Goal: Transaction & Acquisition: Purchase product/service

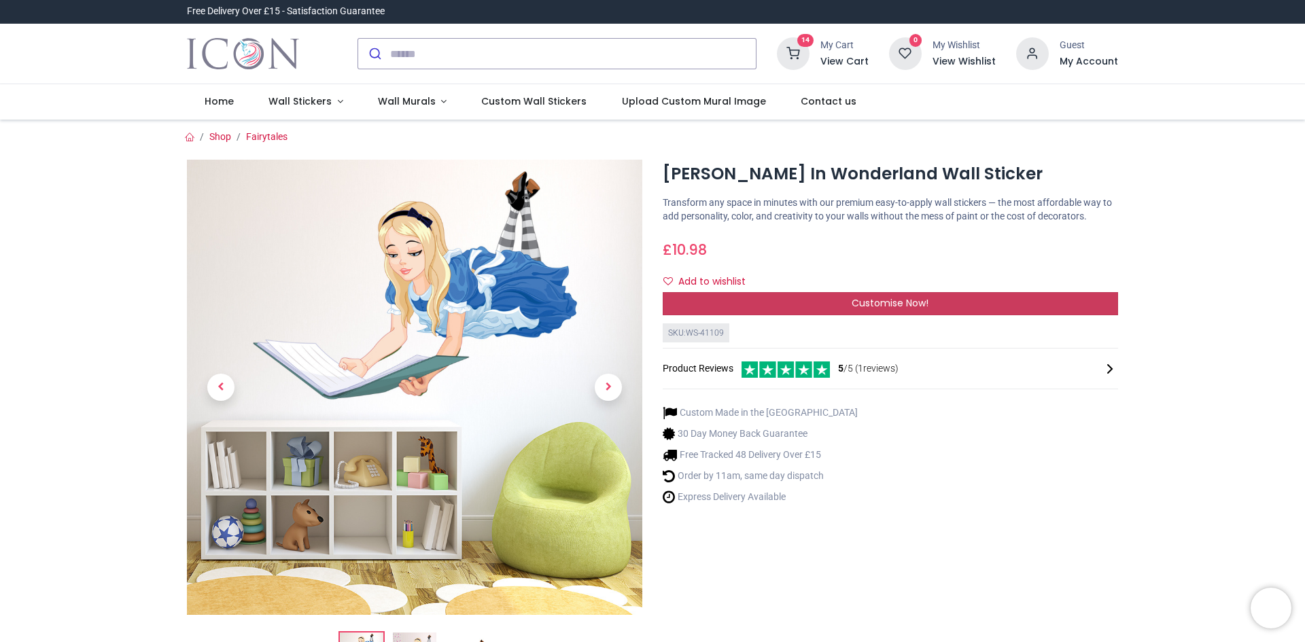
click at [883, 310] on span "Customise Now!" at bounding box center [890, 303] width 77 height 14
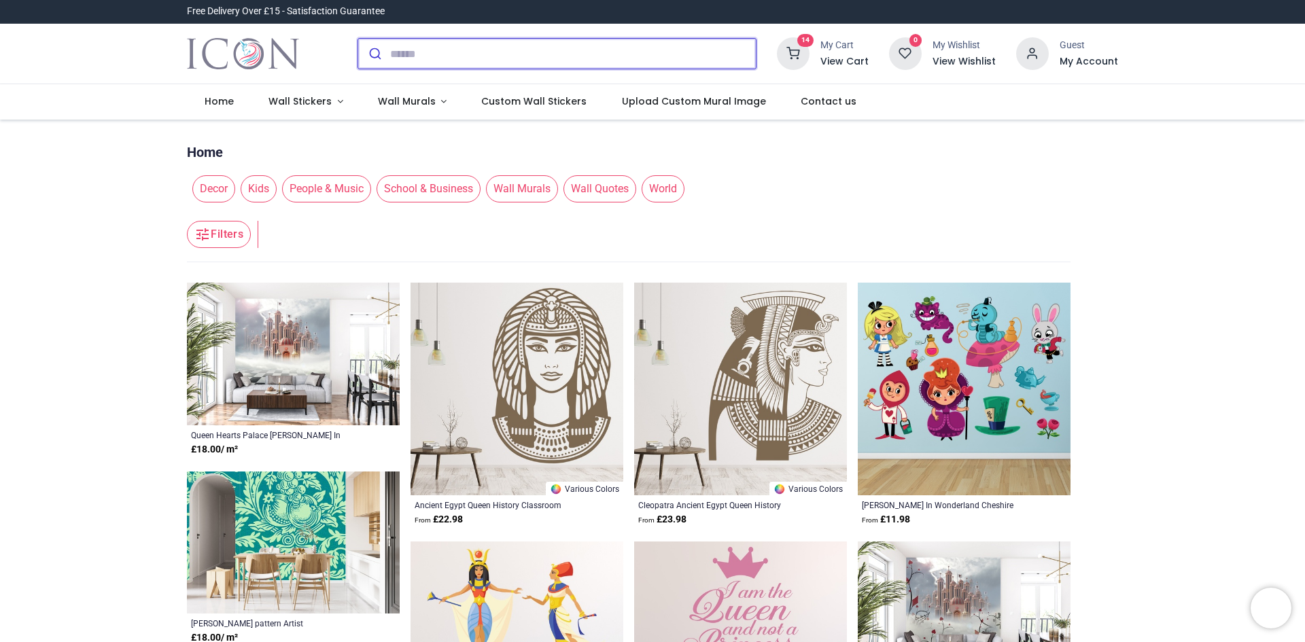
click at [482, 58] on input "search" at bounding box center [573, 54] width 366 height 30
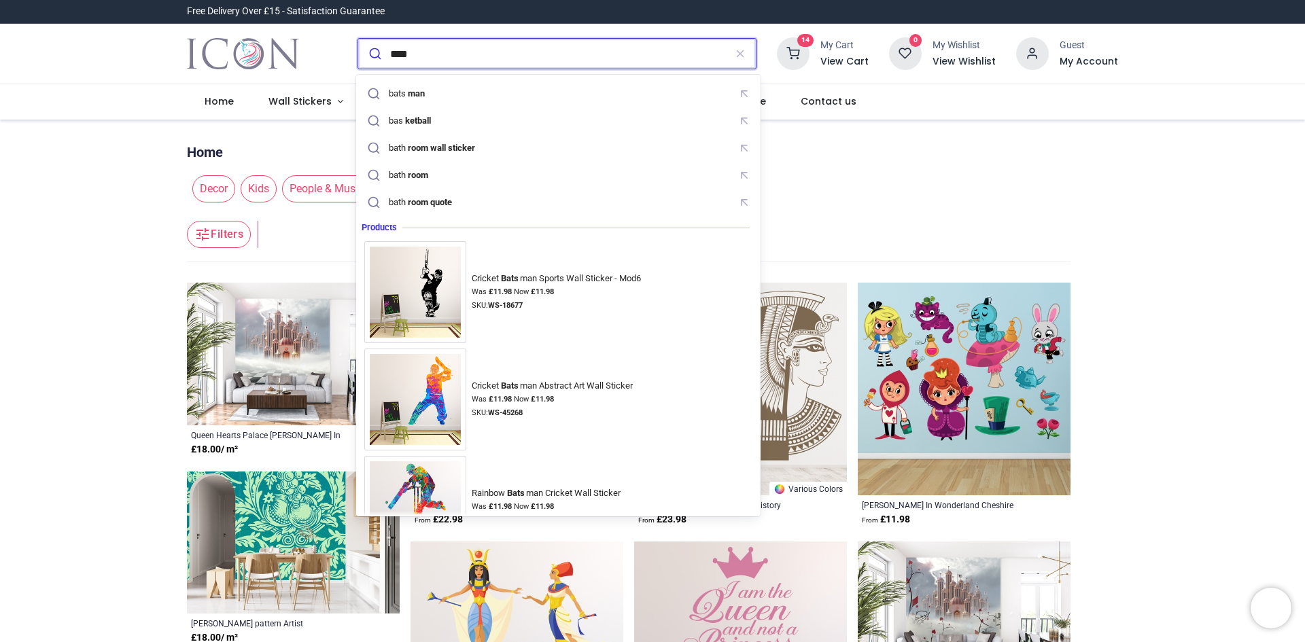
type input "****"
click at [358, 39] on button "submit" at bounding box center [374, 54] width 32 height 30
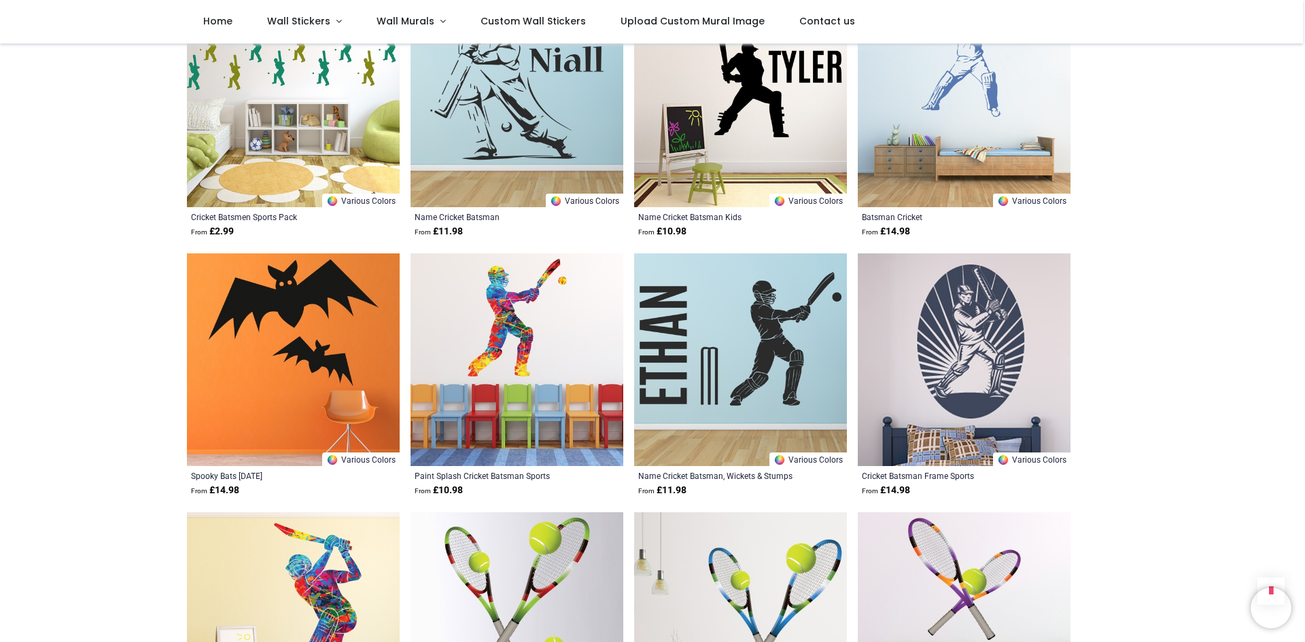
scroll to position [748, 0]
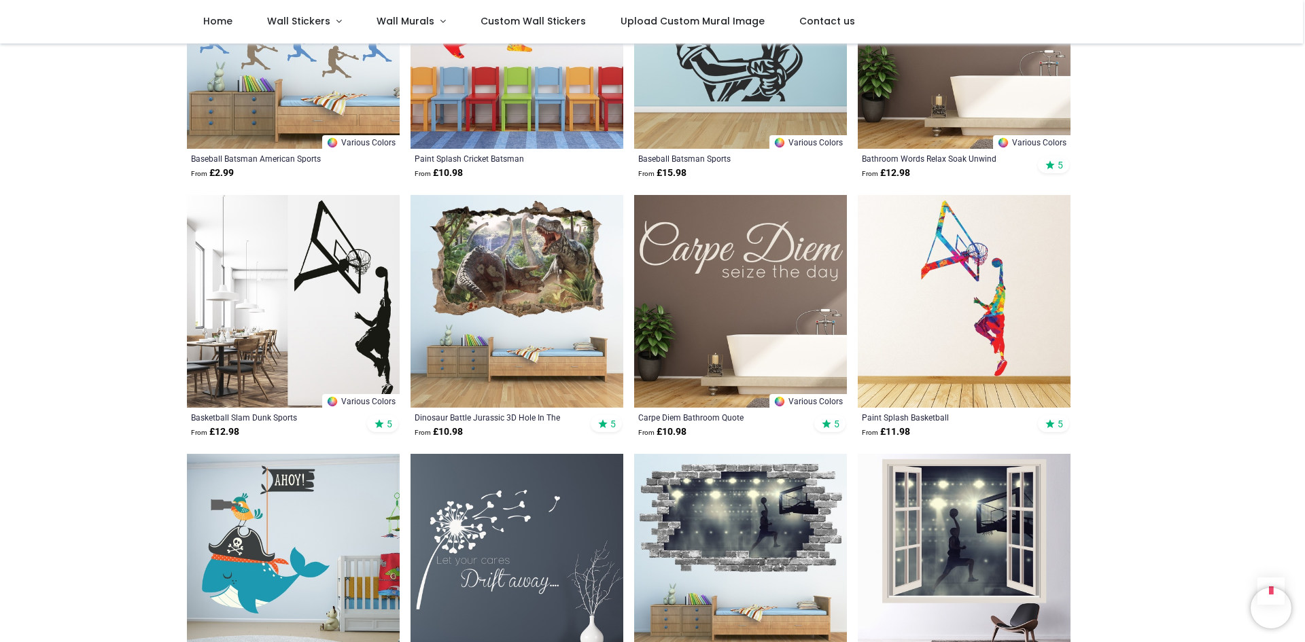
scroll to position [1699, 0]
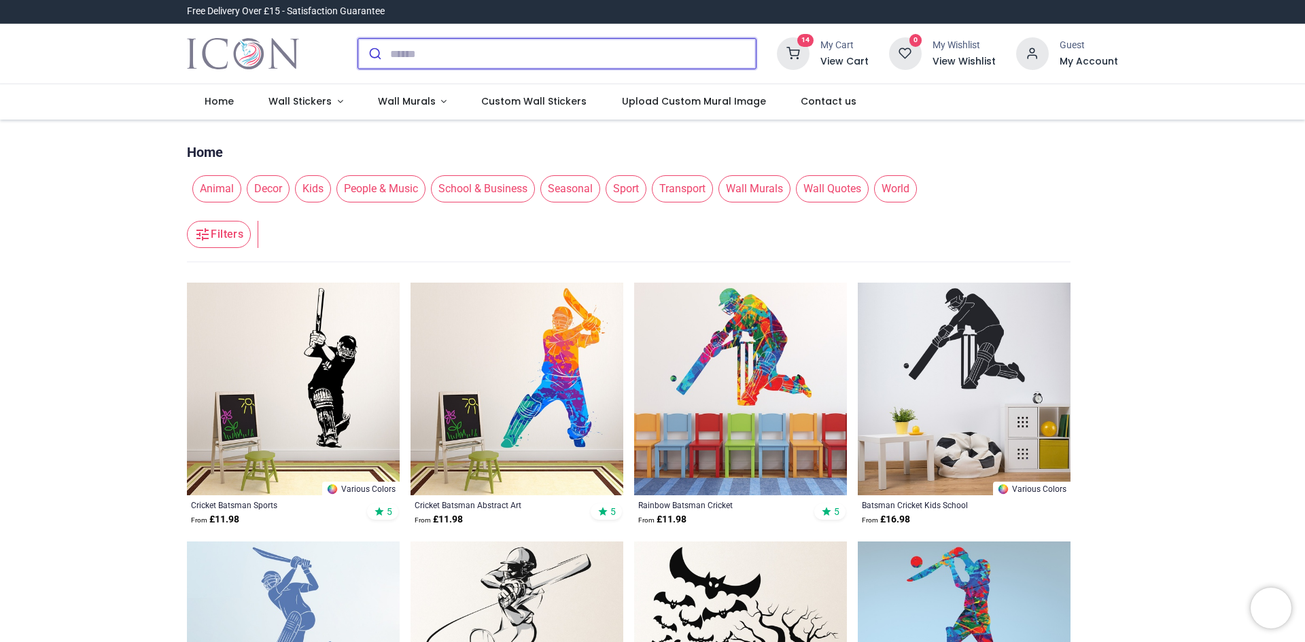
click at [391, 54] on input "search" at bounding box center [573, 54] width 366 height 30
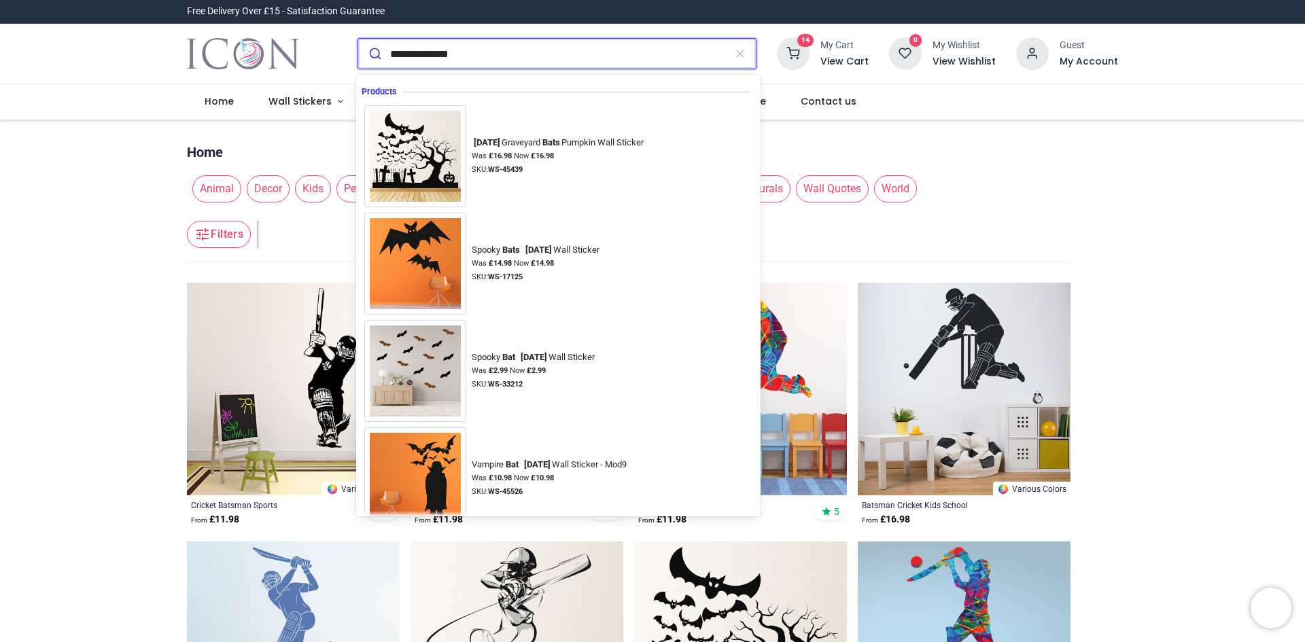
type input "**********"
click at [358, 39] on button "submit" at bounding box center [374, 54] width 32 height 30
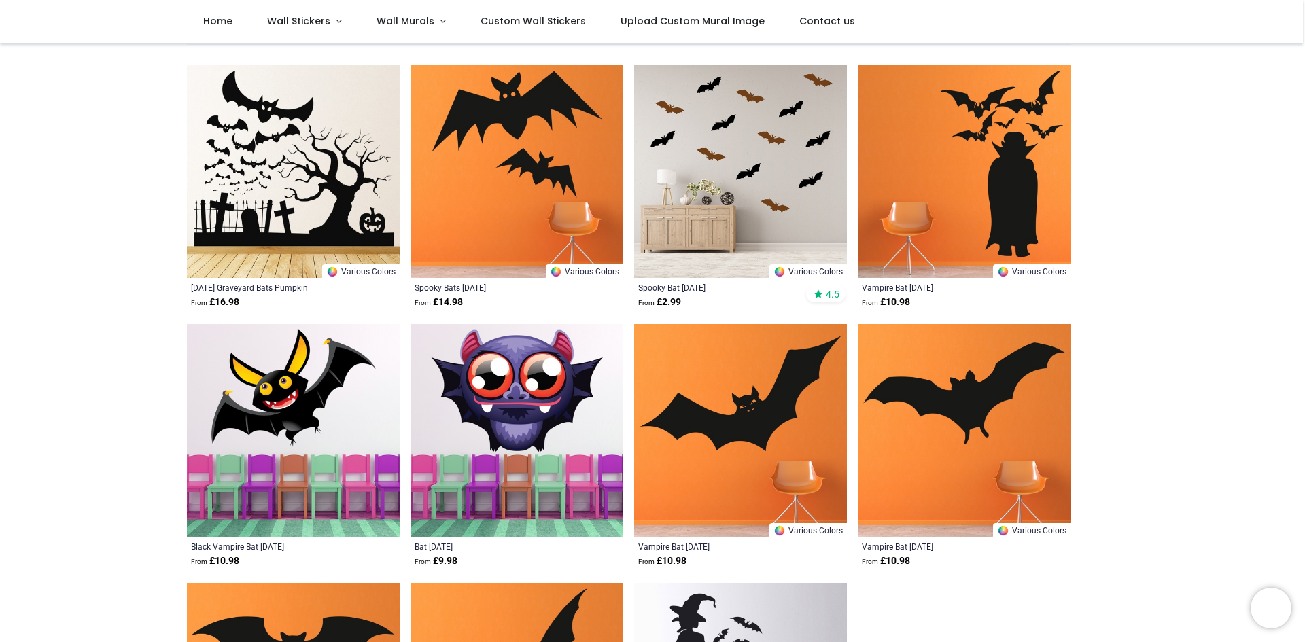
scroll to position [136, 0]
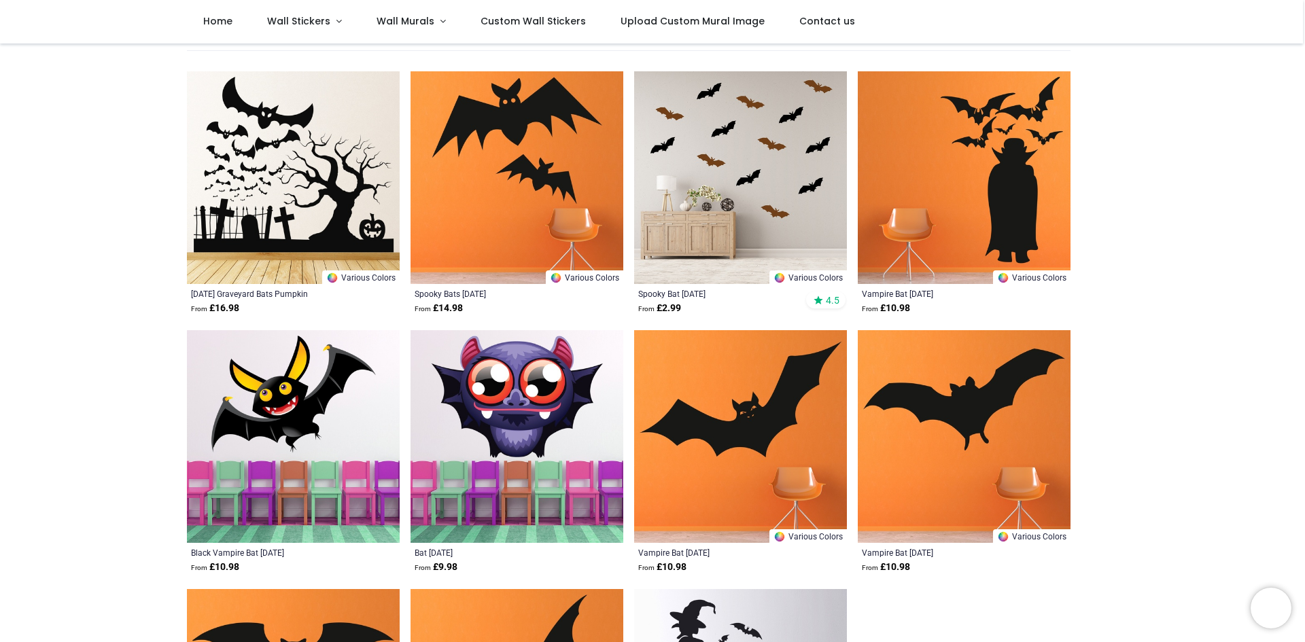
click at [231, 232] on img at bounding box center [293, 177] width 213 height 213
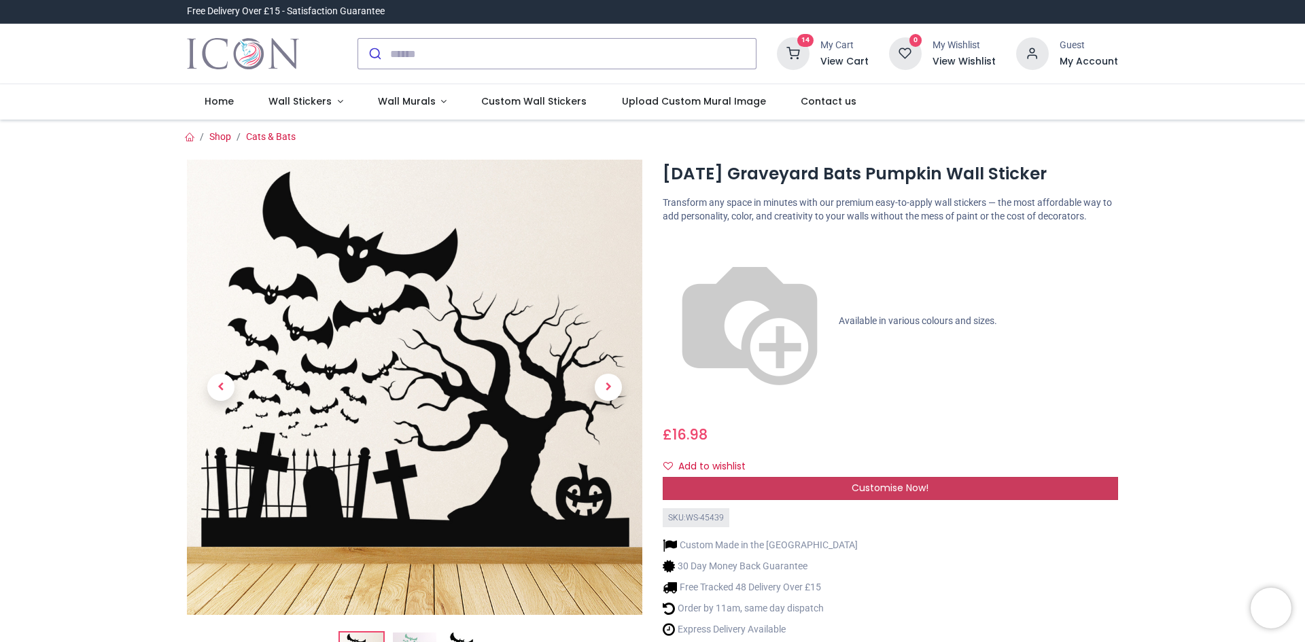
click at [859, 481] on span "Customise Now!" at bounding box center [890, 488] width 77 height 14
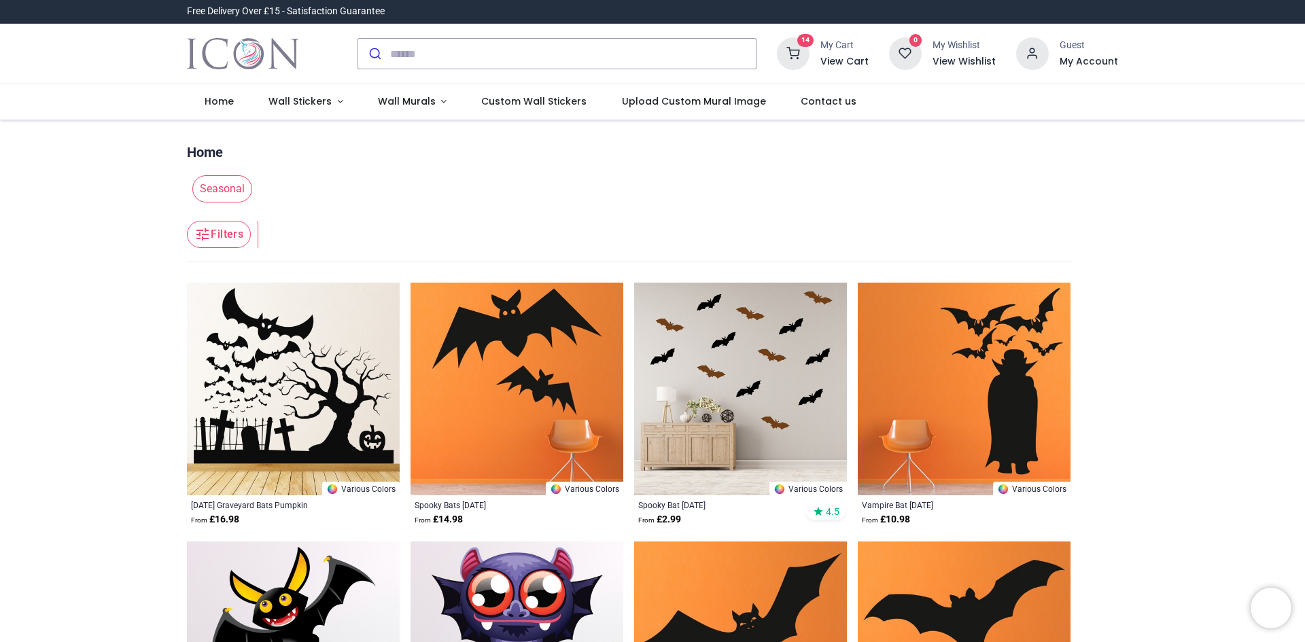
click at [706, 330] on img at bounding box center [740, 389] width 213 height 213
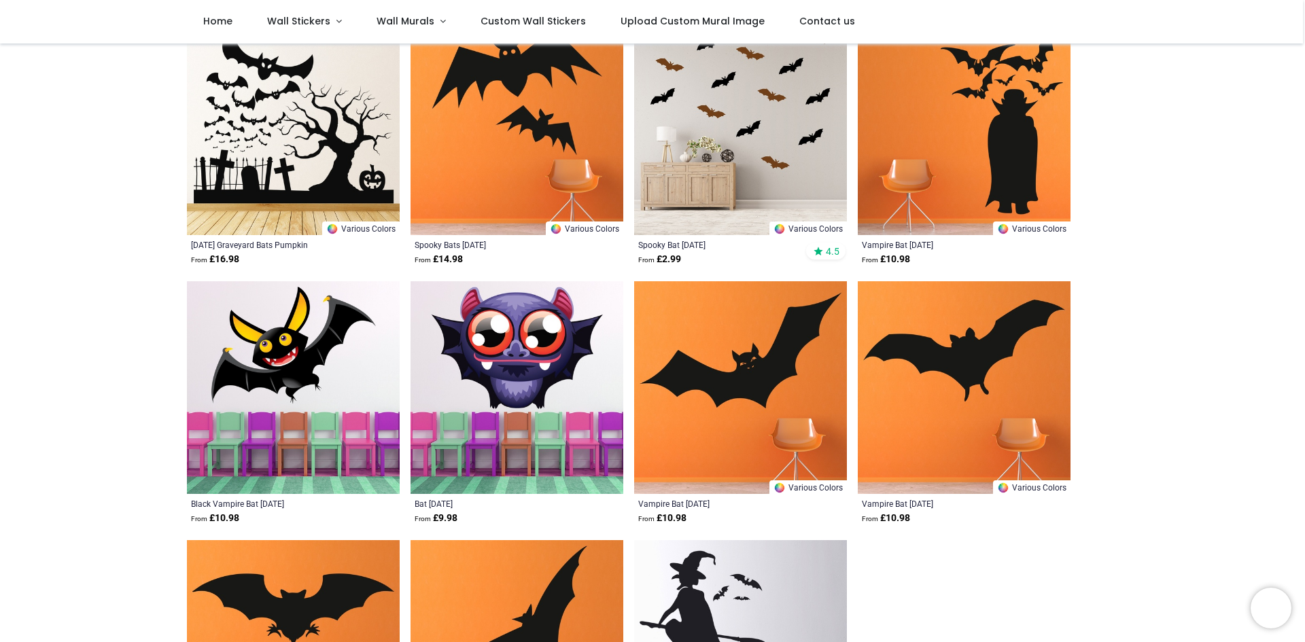
scroll to position [340, 0]
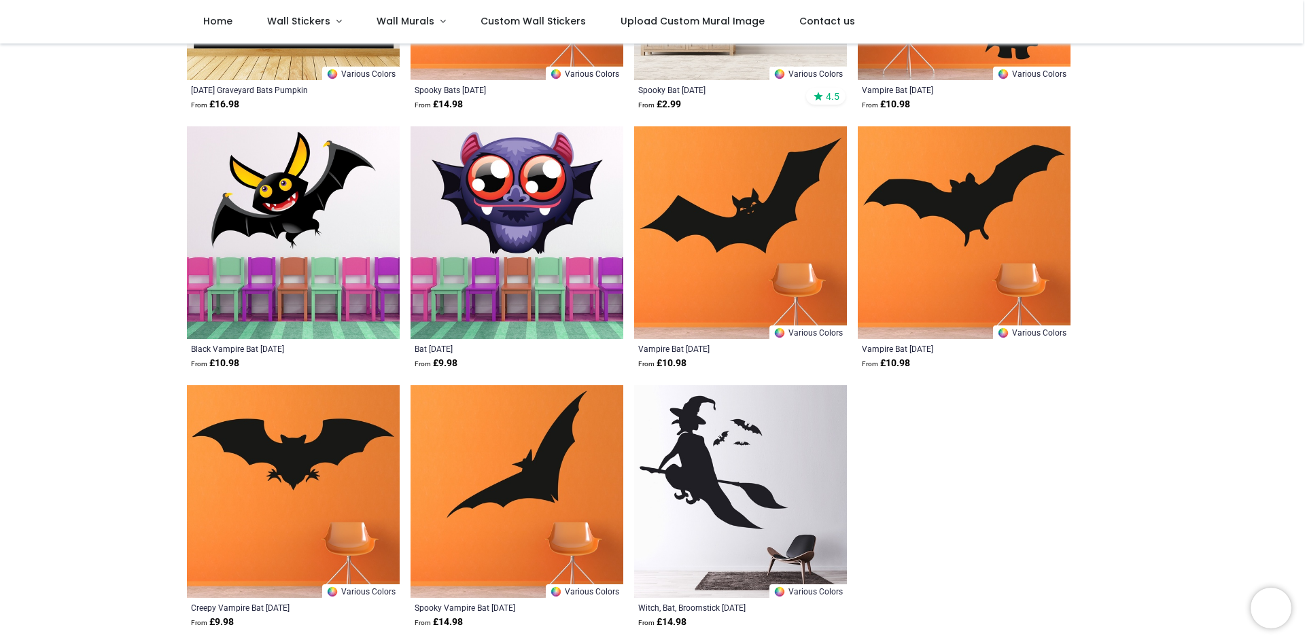
click at [731, 307] on img at bounding box center [740, 232] width 213 height 213
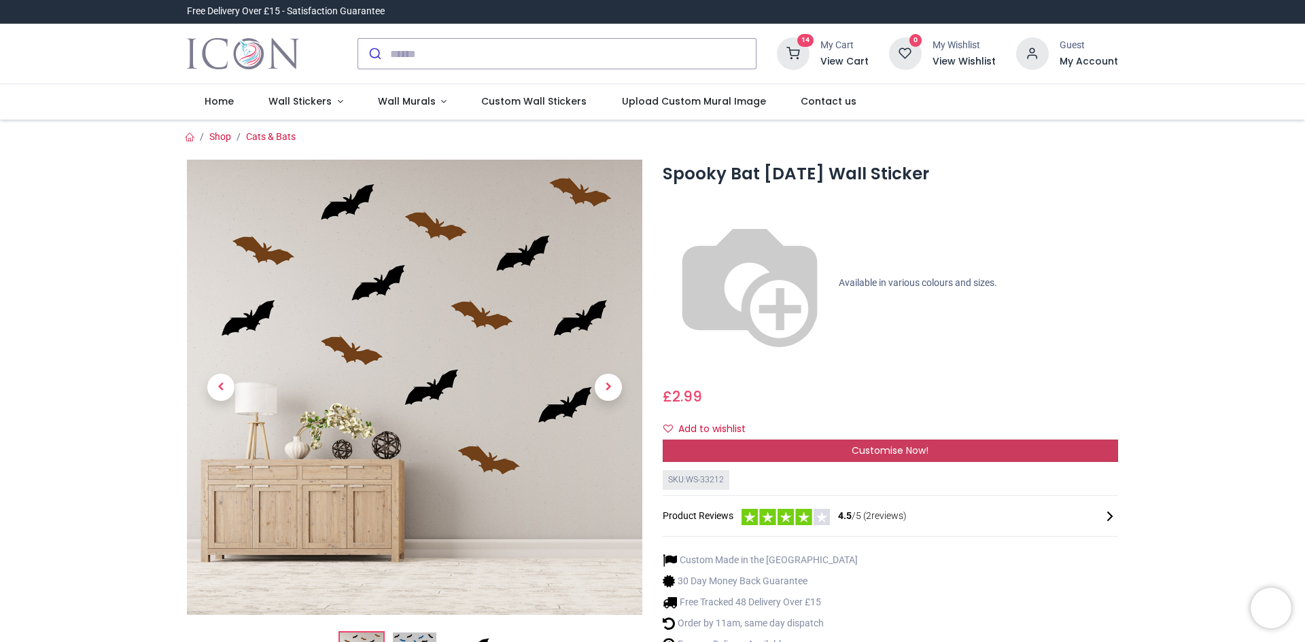
click at [951, 440] on div "Customise Now!" at bounding box center [890, 451] width 455 height 23
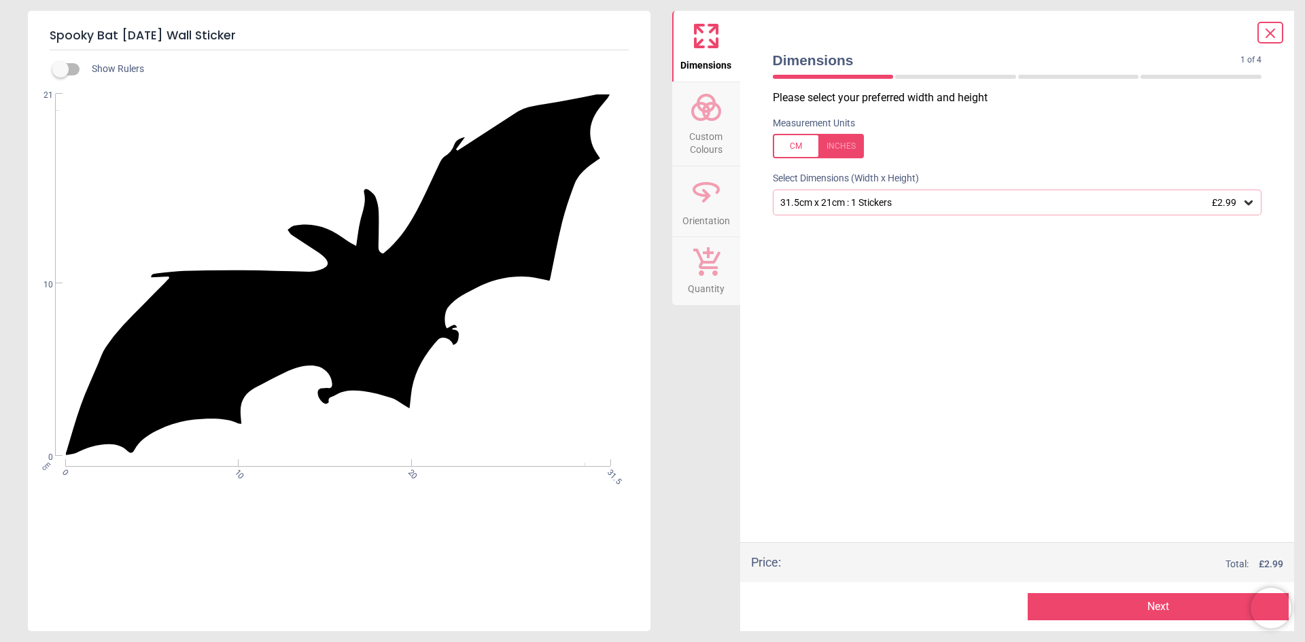
click at [1014, 202] on div "31.5cm x 21cm : 1 Stickers £2.99" at bounding box center [1011, 203] width 464 height 12
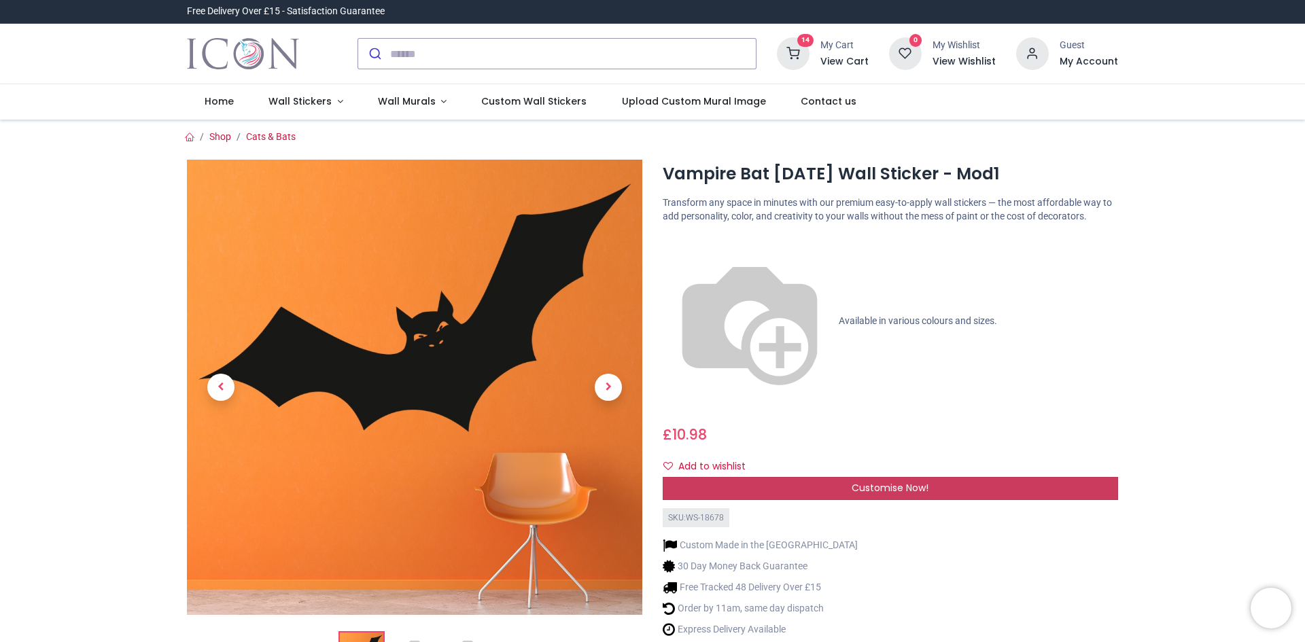
click at [947, 477] on div "Customise Now!" at bounding box center [890, 488] width 455 height 23
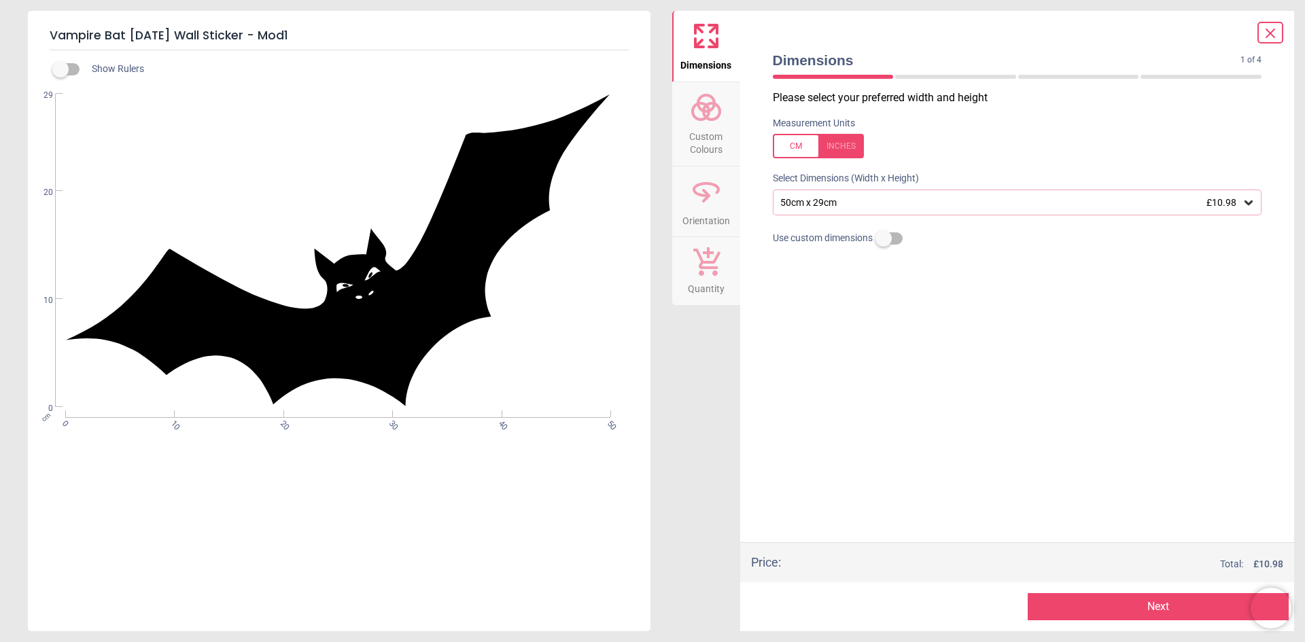
click at [1248, 203] on icon at bounding box center [1249, 203] width 14 height 14
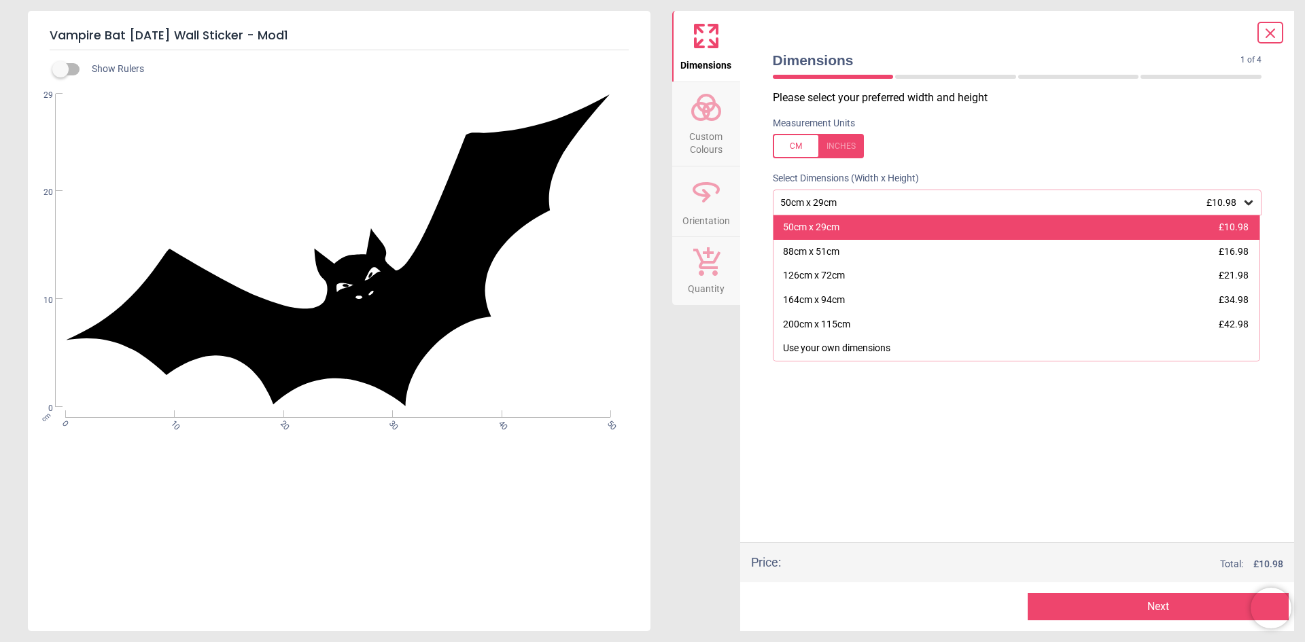
click at [1168, 226] on div "50cm x 29cm £10.98" at bounding box center [1016, 227] width 487 height 24
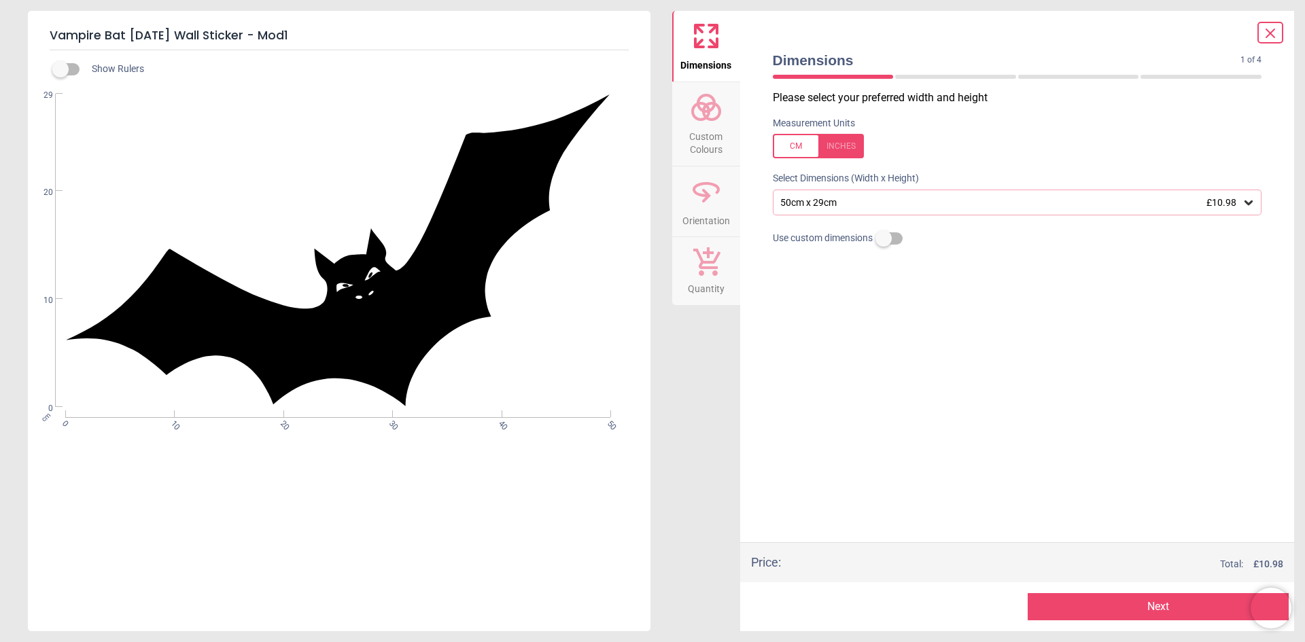
click at [1164, 604] on button "Next" at bounding box center [1158, 606] width 261 height 27
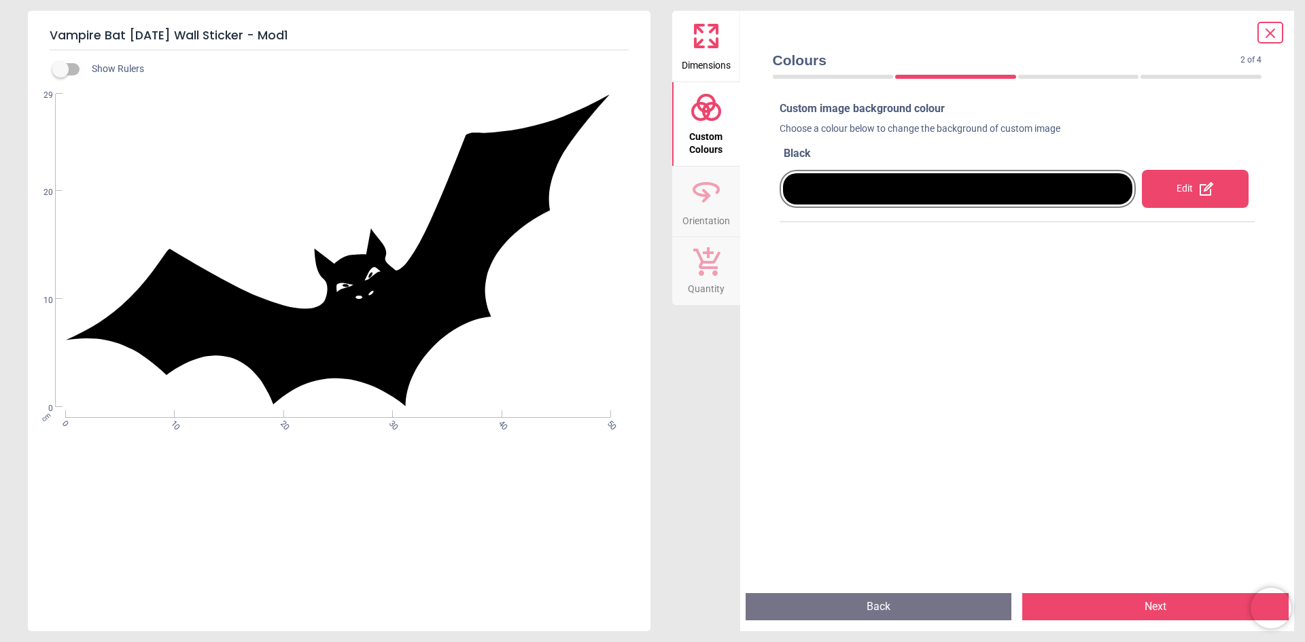
click at [1153, 600] on button "Next" at bounding box center [1155, 606] width 266 height 27
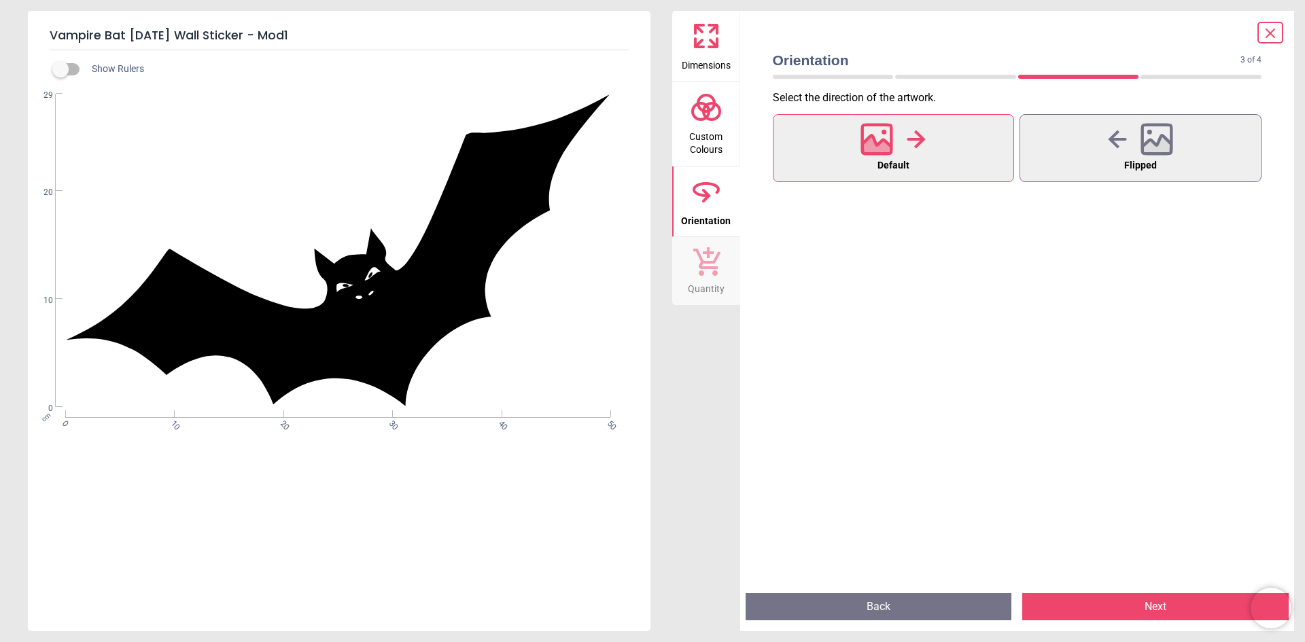
click at [1106, 603] on button "Next" at bounding box center [1155, 606] width 266 height 27
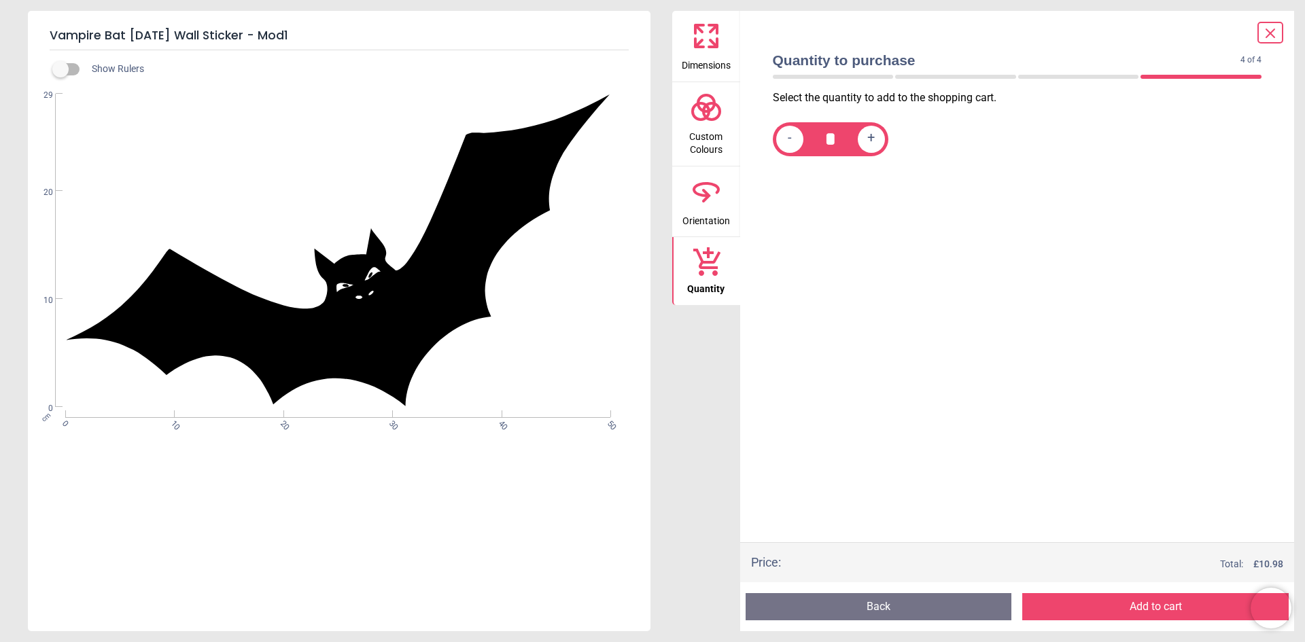
click at [865, 139] on div "+" at bounding box center [871, 139] width 27 height 27
type input "*"
click at [1094, 599] on button "Add to cart" at bounding box center [1155, 606] width 266 height 27
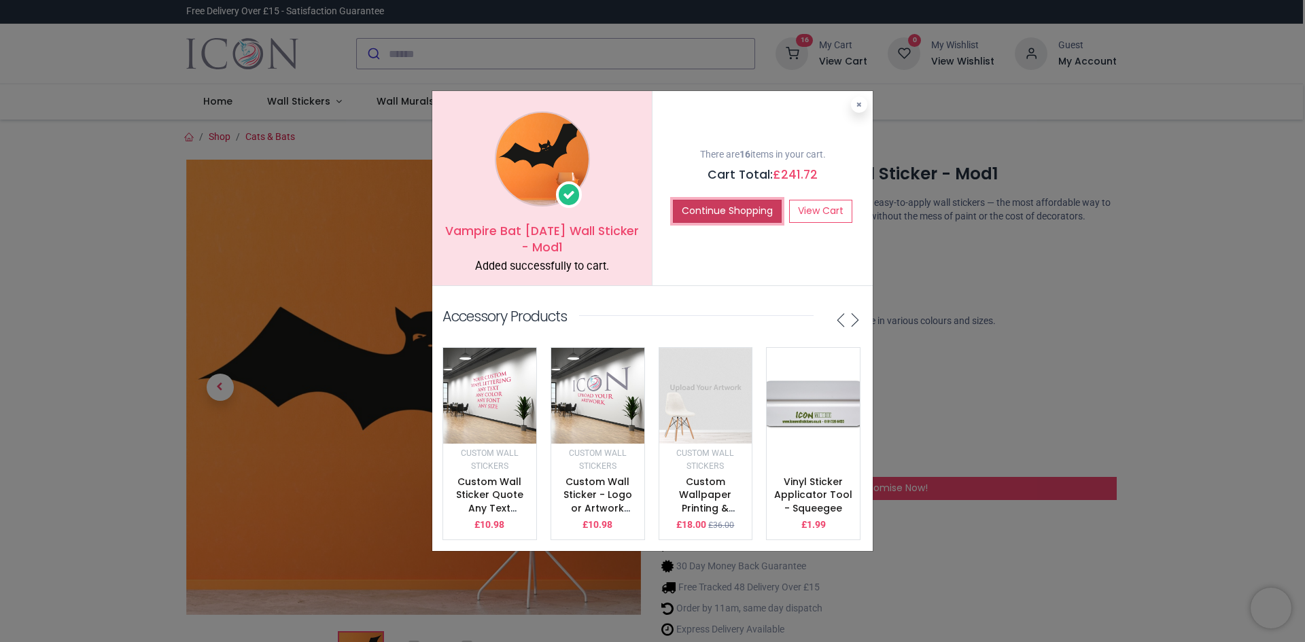
click at [714, 205] on button "Continue Shopping" at bounding box center [727, 211] width 109 height 23
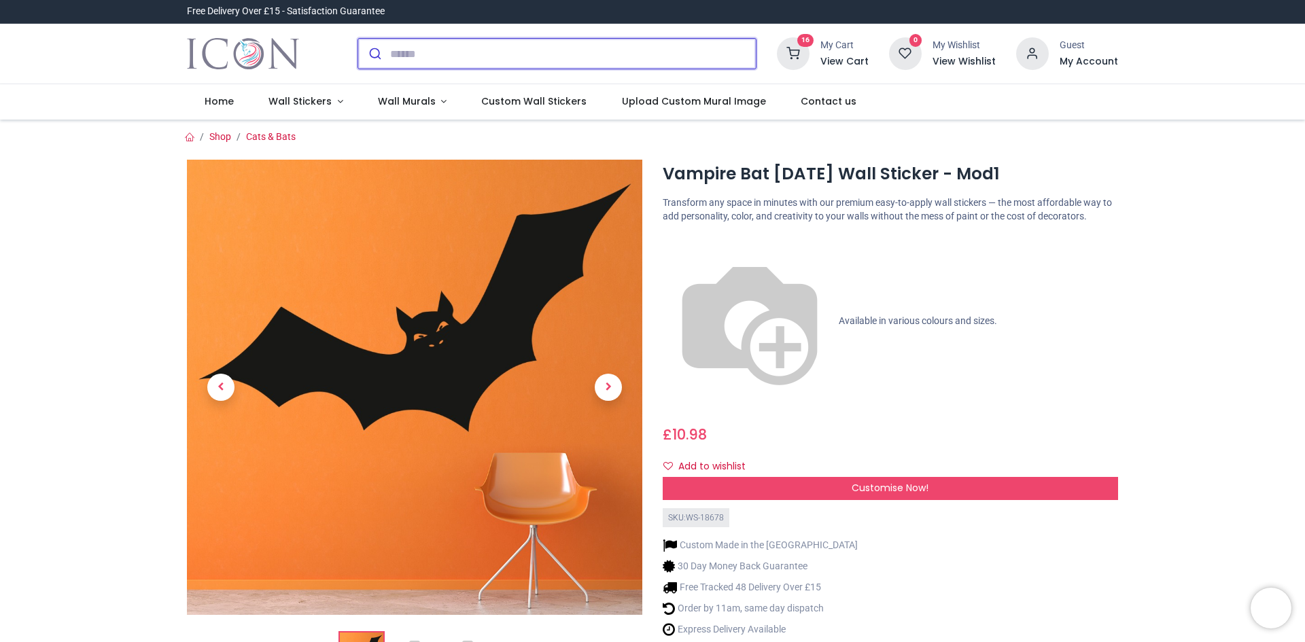
click at [485, 57] on input "search" at bounding box center [573, 54] width 366 height 30
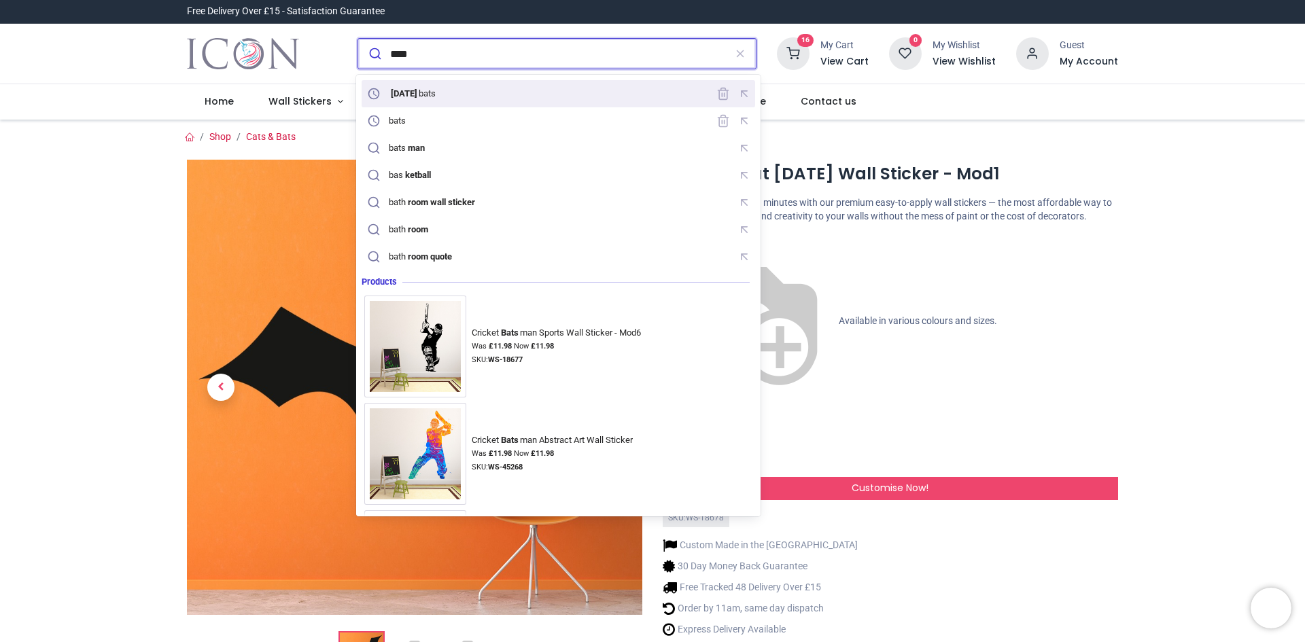
click at [419, 92] on mark "halloween" at bounding box center [404, 93] width 30 height 14
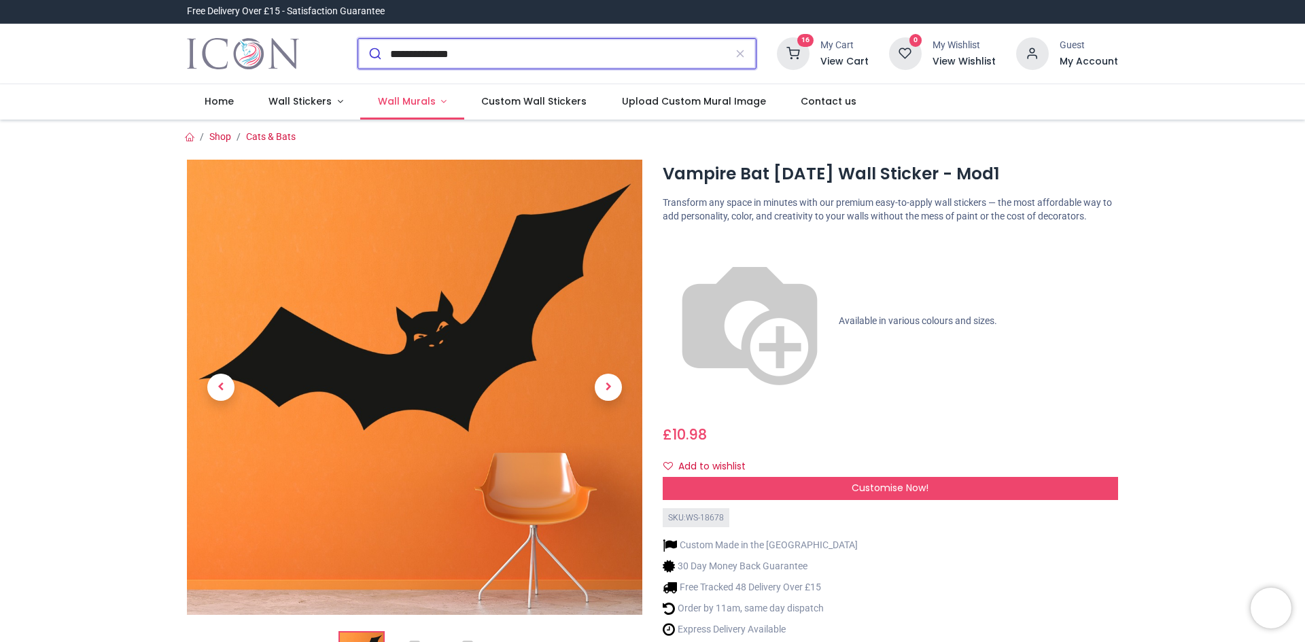
type input "**********"
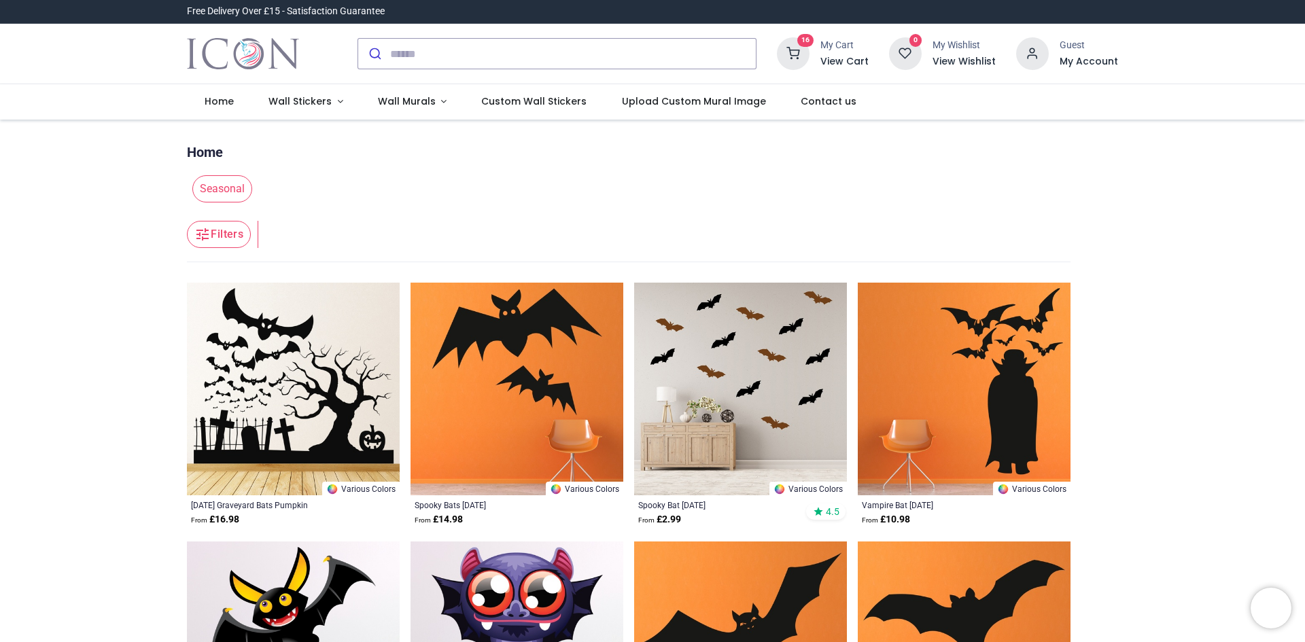
click at [790, 370] on img at bounding box center [740, 389] width 213 height 213
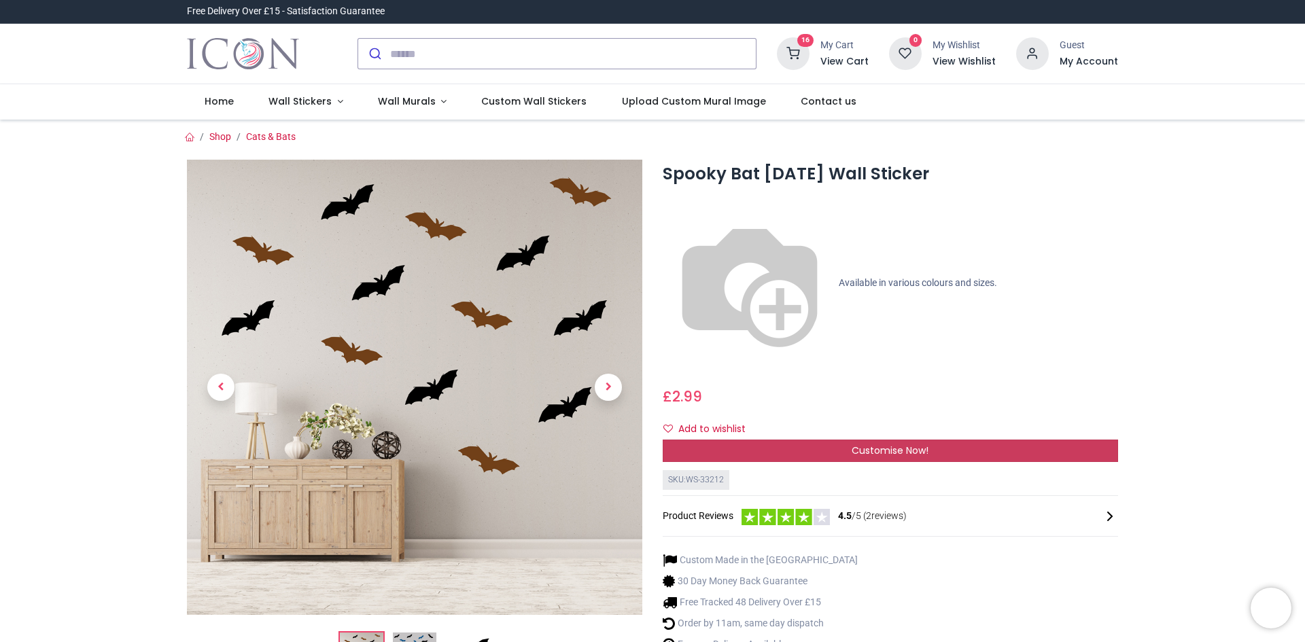
click at [971, 440] on div "Customise Now!" at bounding box center [890, 451] width 455 height 23
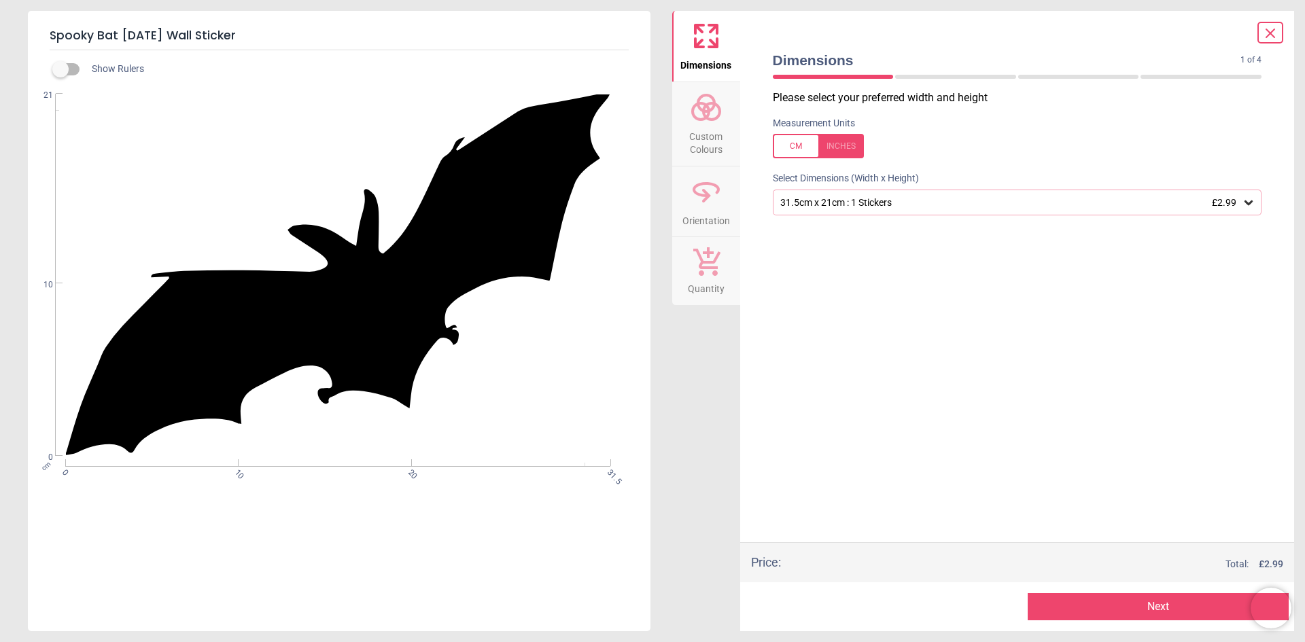
click at [1249, 205] on icon at bounding box center [1248, 202] width 8 height 5
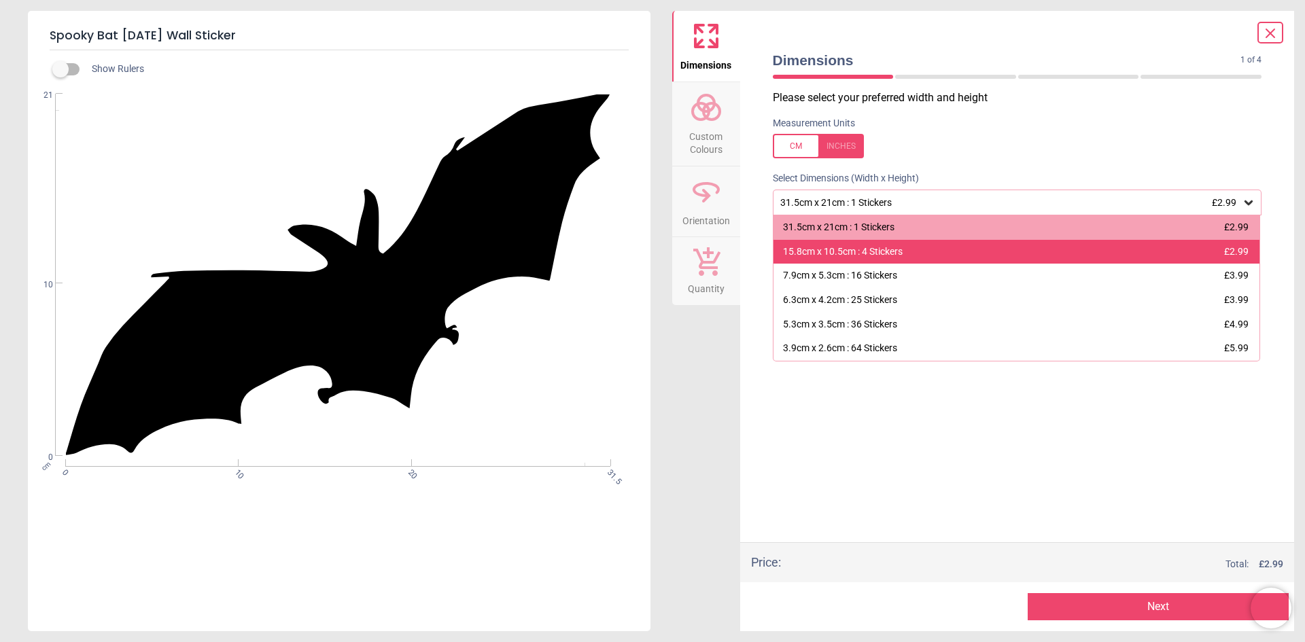
click at [1096, 244] on div "15.8cm x 10.5cm : 4 Stickers £2.99" at bounding box center [1016, 252] width 487 height 24
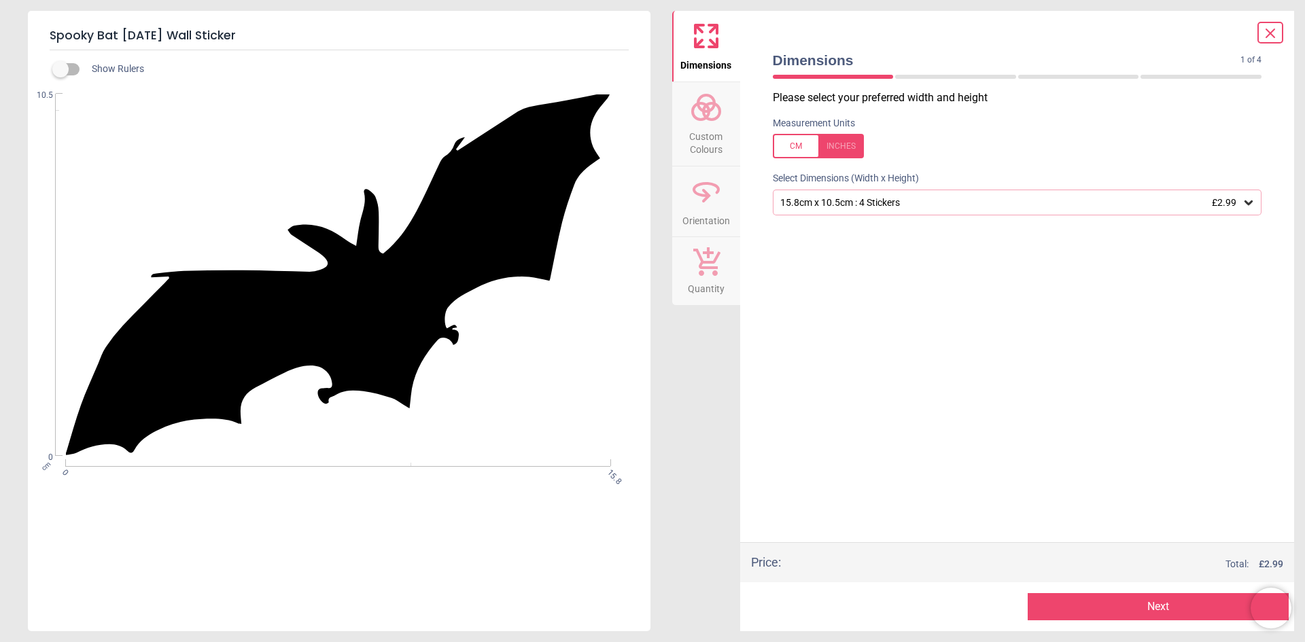
click at [1179, 604] on button "Next" at bounding box center [1158, 606] width 261 height 27
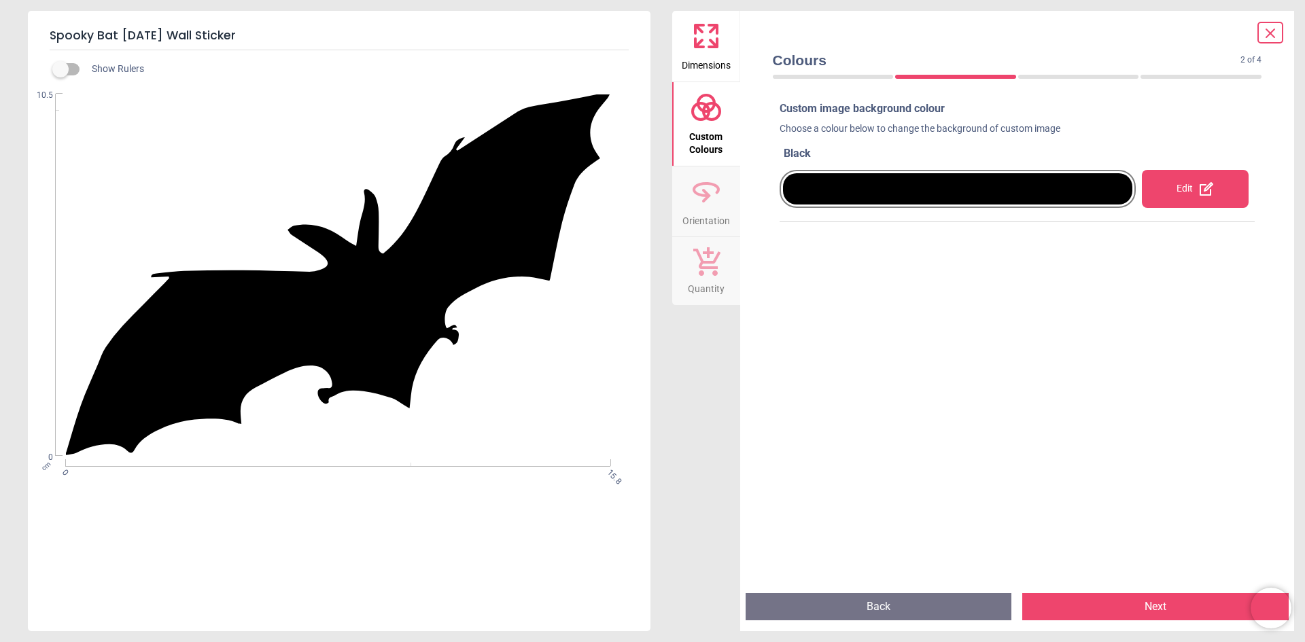
click at [1168, 606] on button "Next" at bounding box center [1155, 606] width 266 height 27
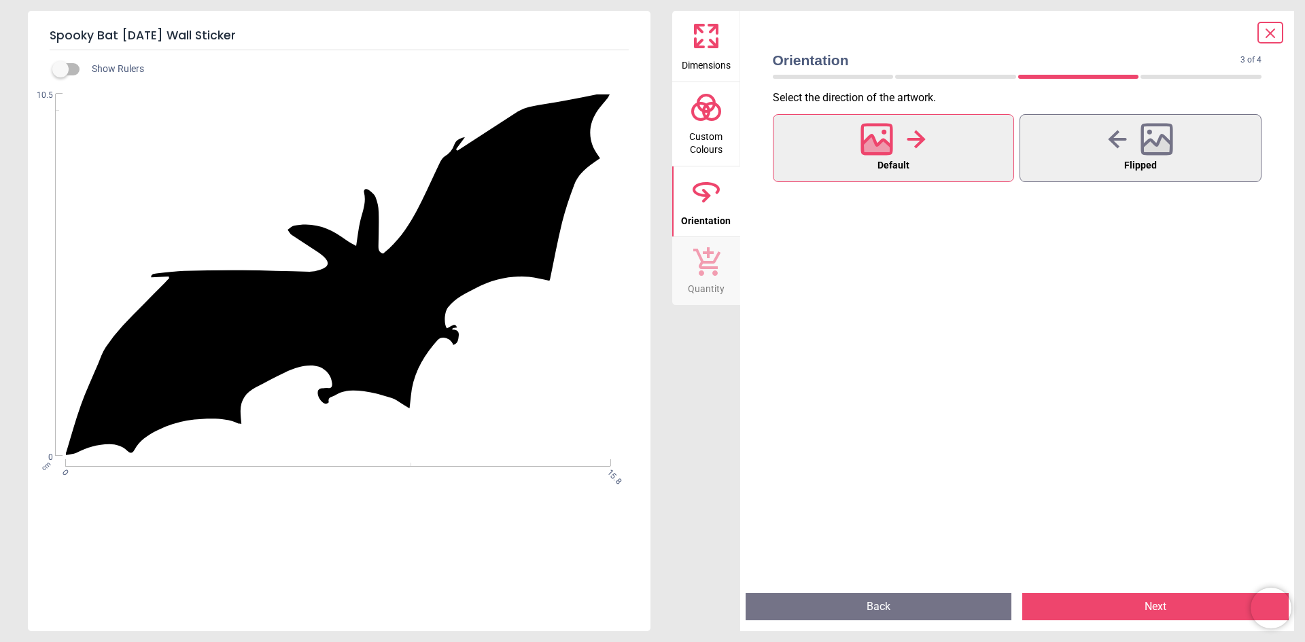
click at [1168, 602] on button "Next" at bounding box center [1155, 606] width 266 height 27
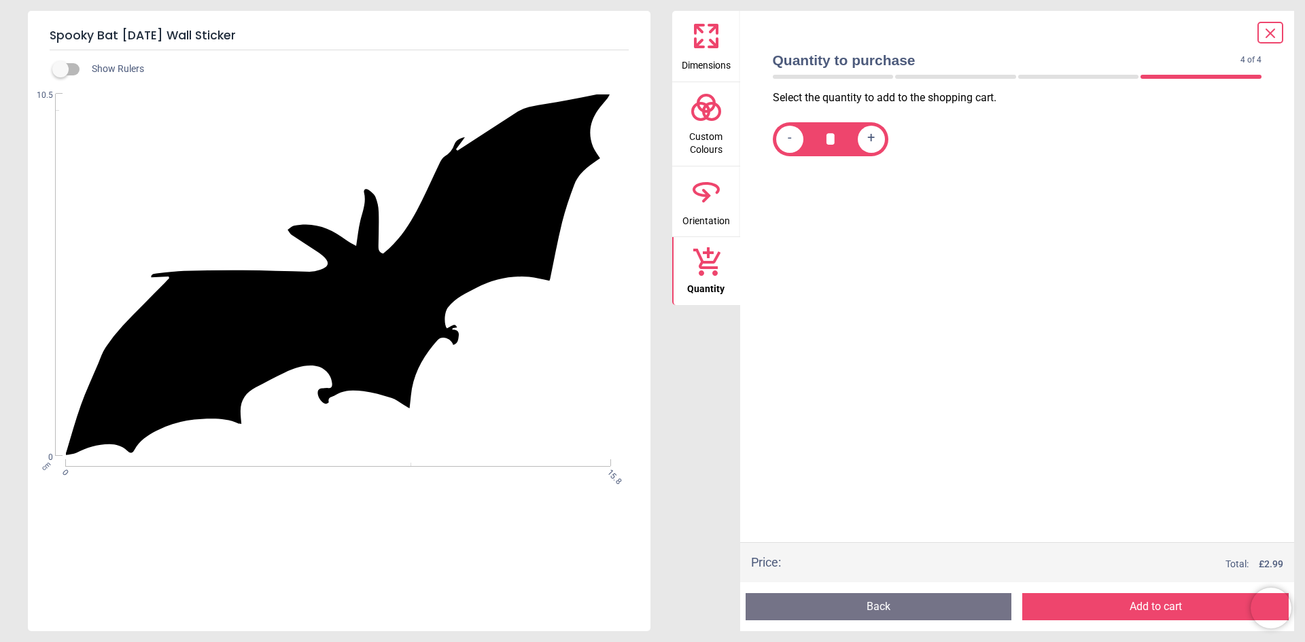
click at [1150, 604] on button "Add to cart" at bounding box center [1155, 606] width 266 height 27
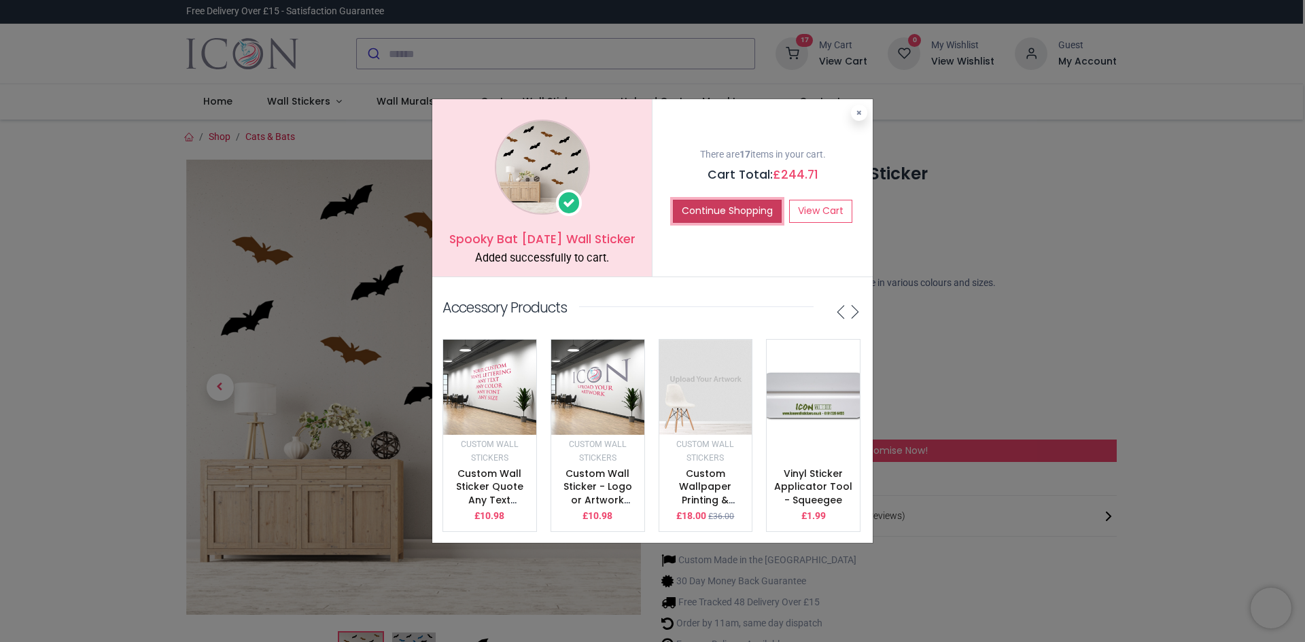
click at [746, 200] on button "Continue Shopping" at bounding box center [727, 211] width 109 height 23
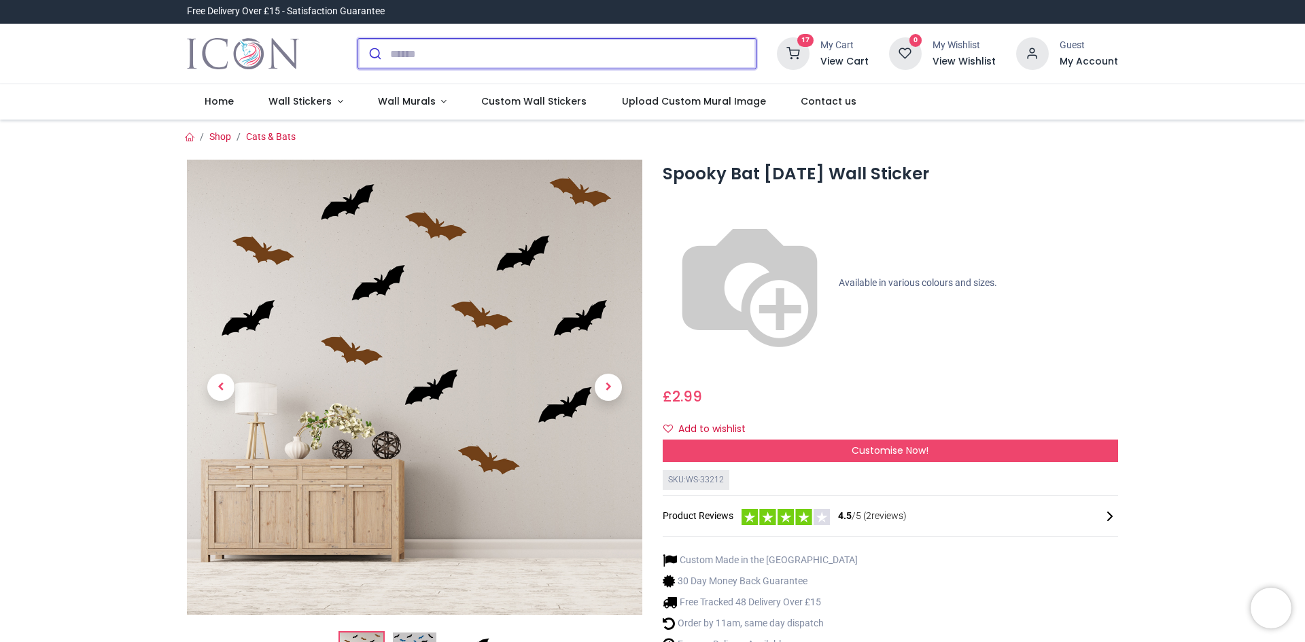
click at [519, 53] on input "search" at bounding box center [573, 54] width 366 height 30
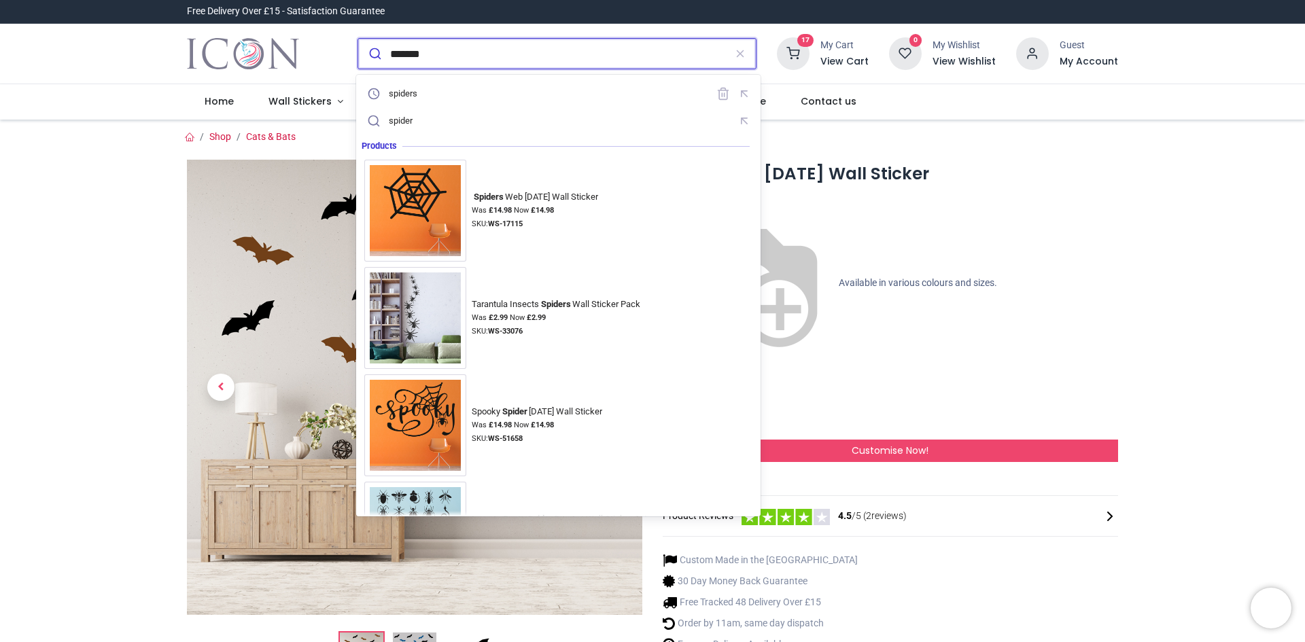
type input "*******"
click at [358, 39] on button "submit" at bounding box center [374, 54] width 32 height 30
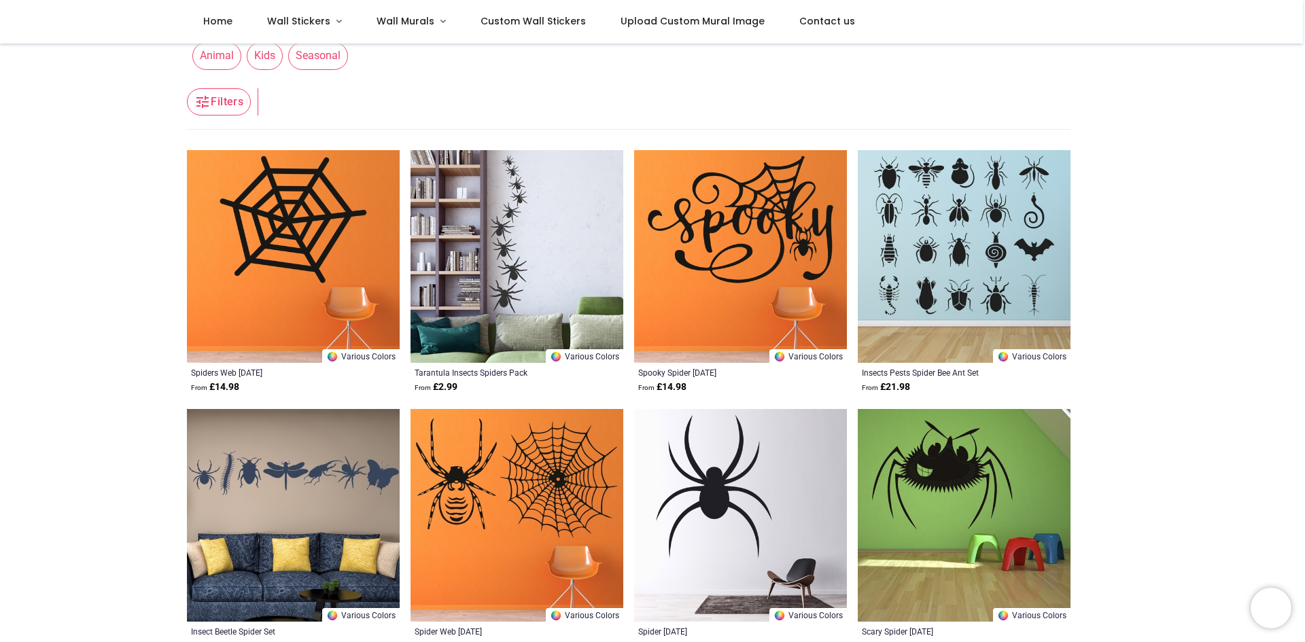
scroll to position [272, 0]
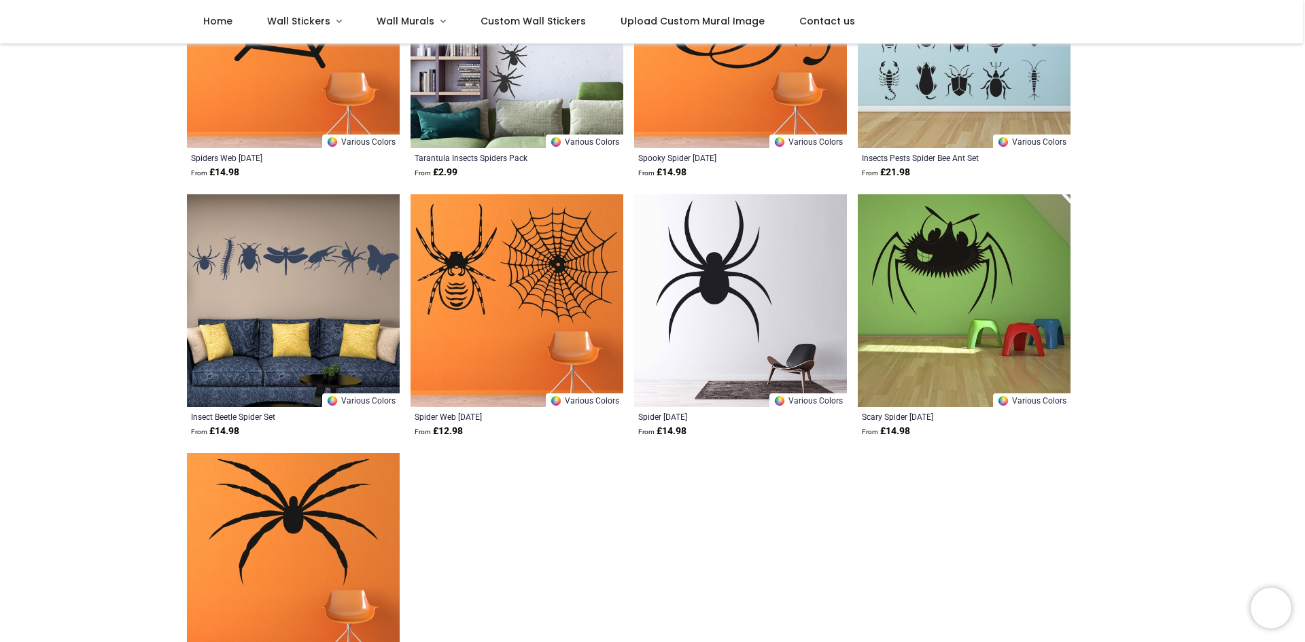
click at [463, 327] on img at bounding box center [516, 300] width 213 height 213
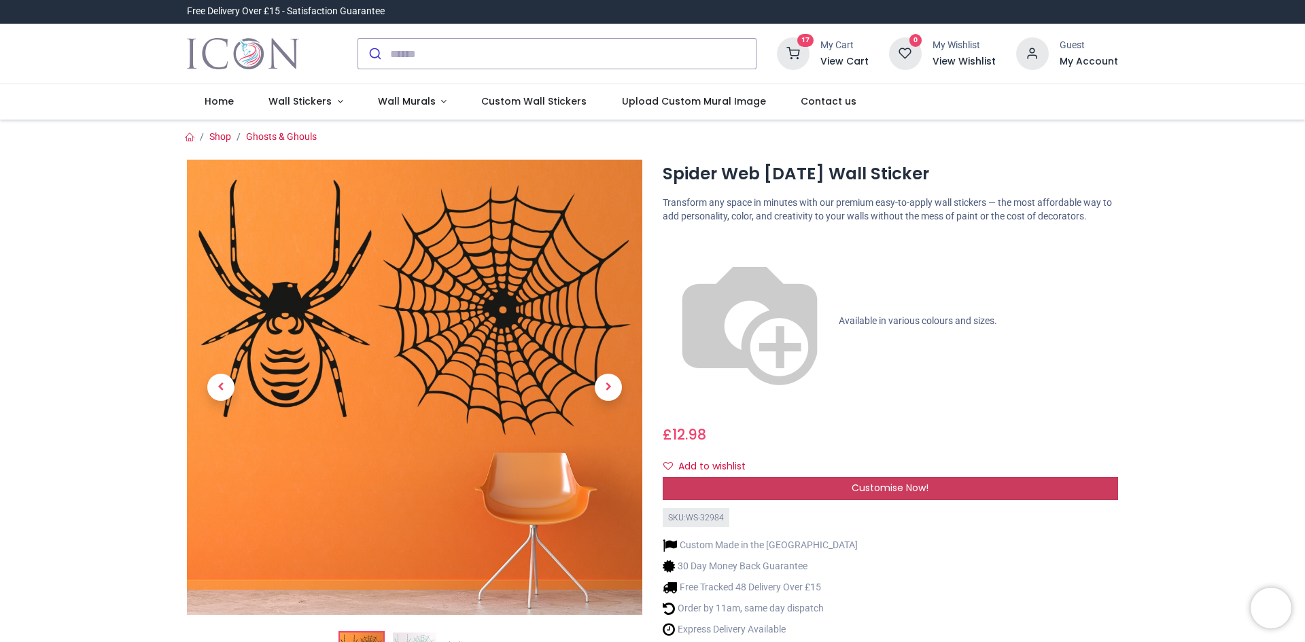
click at [907, 481] on span "Customise Now!" at bounding box center [890, 488] width 77 height 14
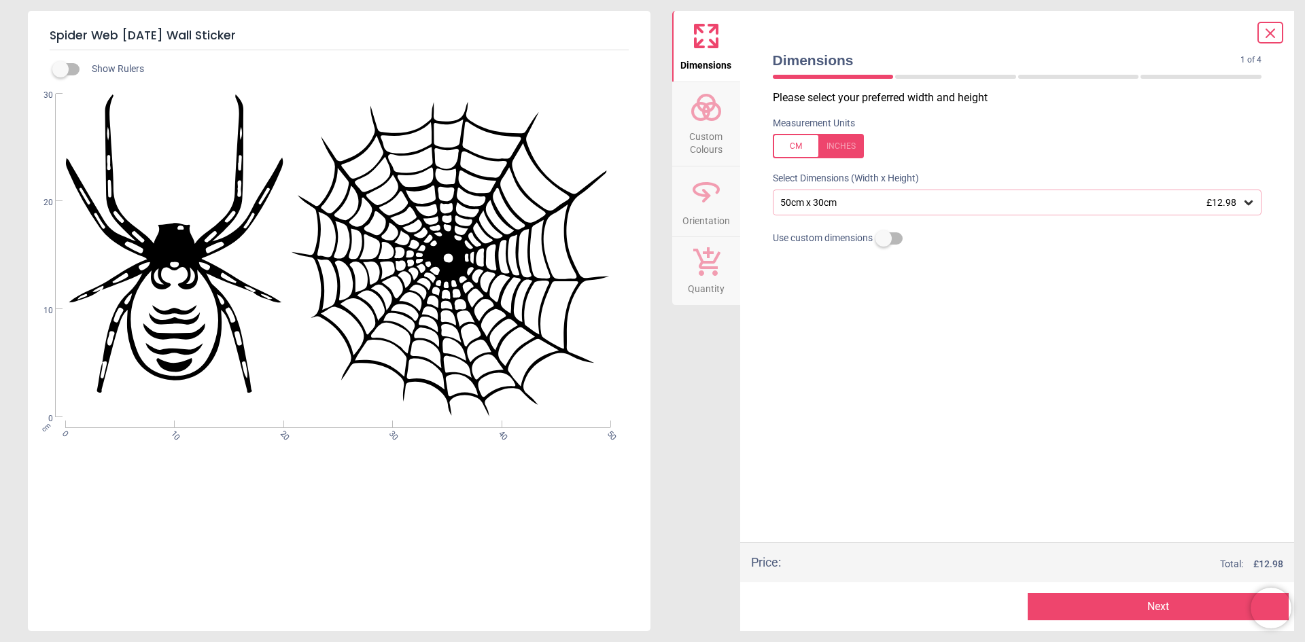
click at [1245, 203] on icon at bounding box center [1248, 202] width 8 height 5
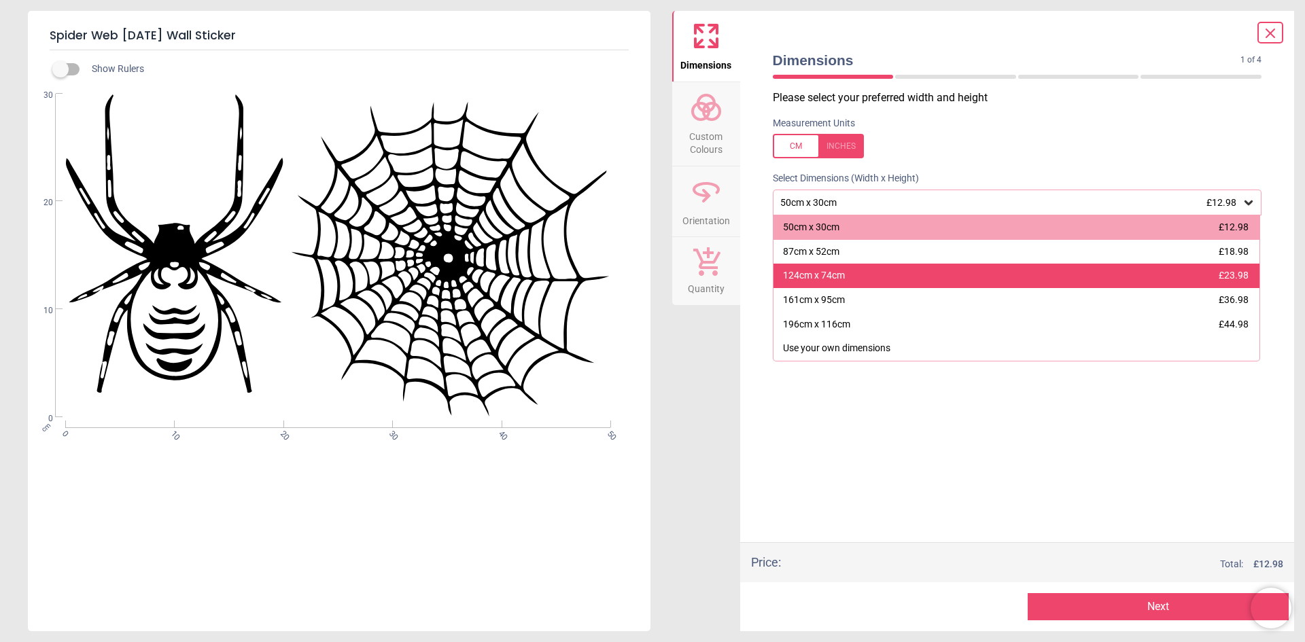
click at [939, 272] on div "124cm x 74cm £23.98" at bounding box center [1016, 276] width 487 height 24
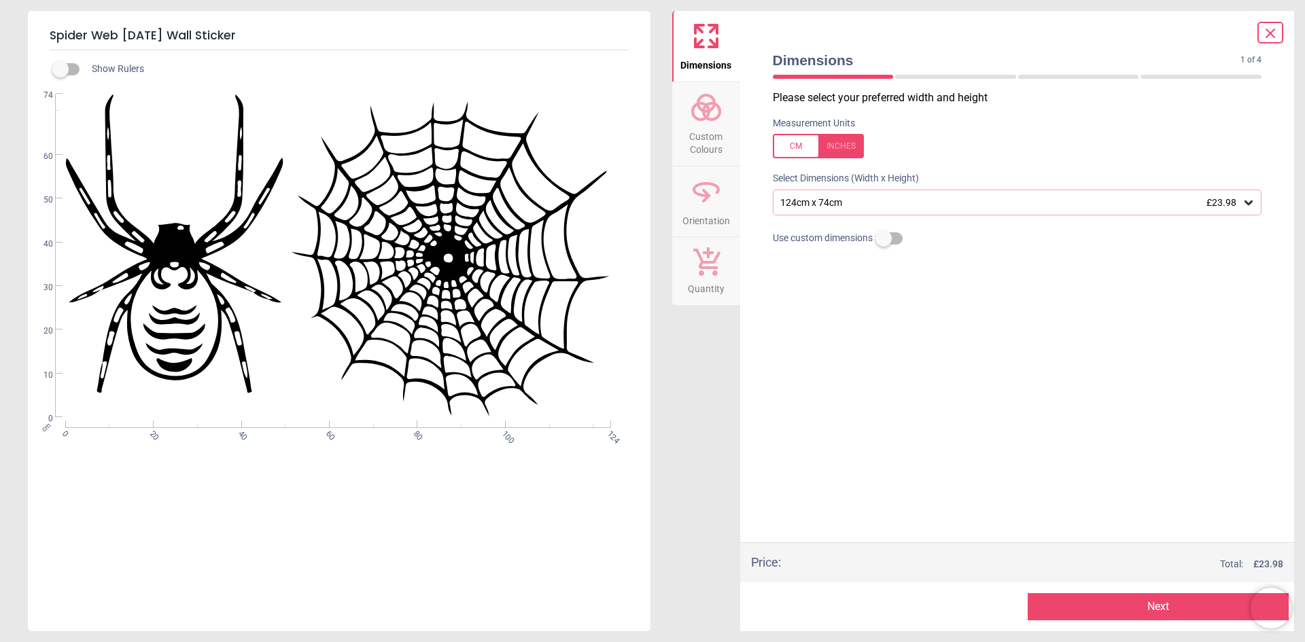
click at [1252, 200] on icon at bounding box center [1249, 203] width 14 height 14
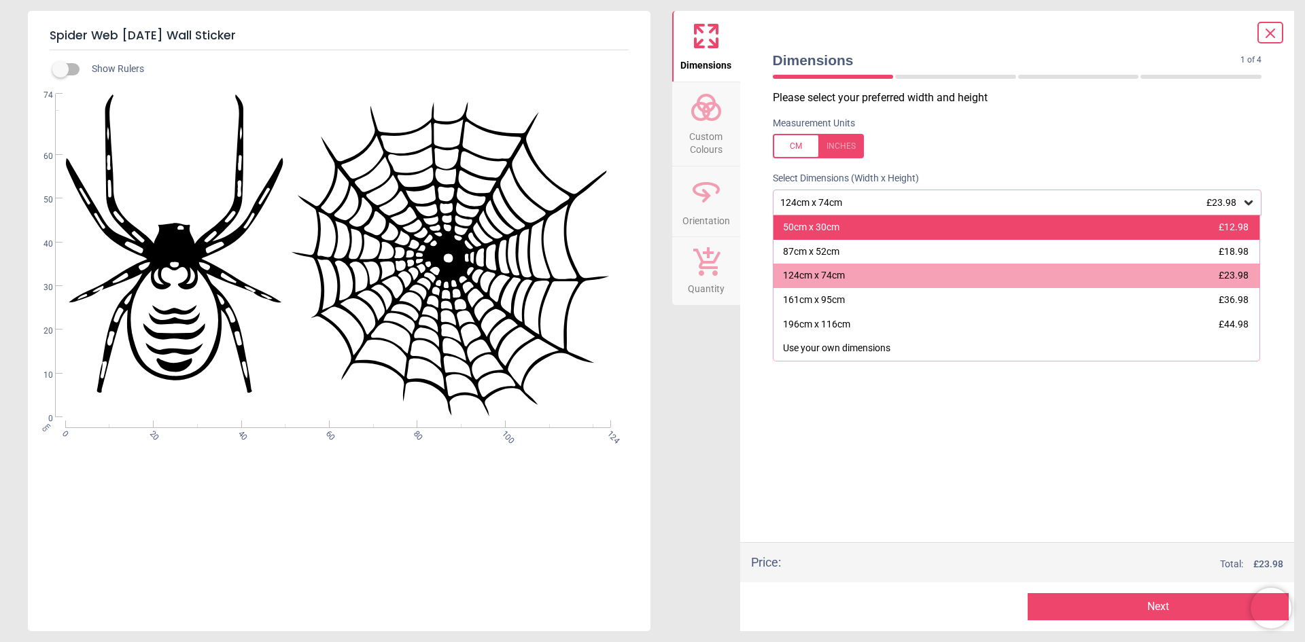
click at [1041, 221] on div "50cm x 30cm £12.98" at bounding box center [1016, 227] width 487 height 24
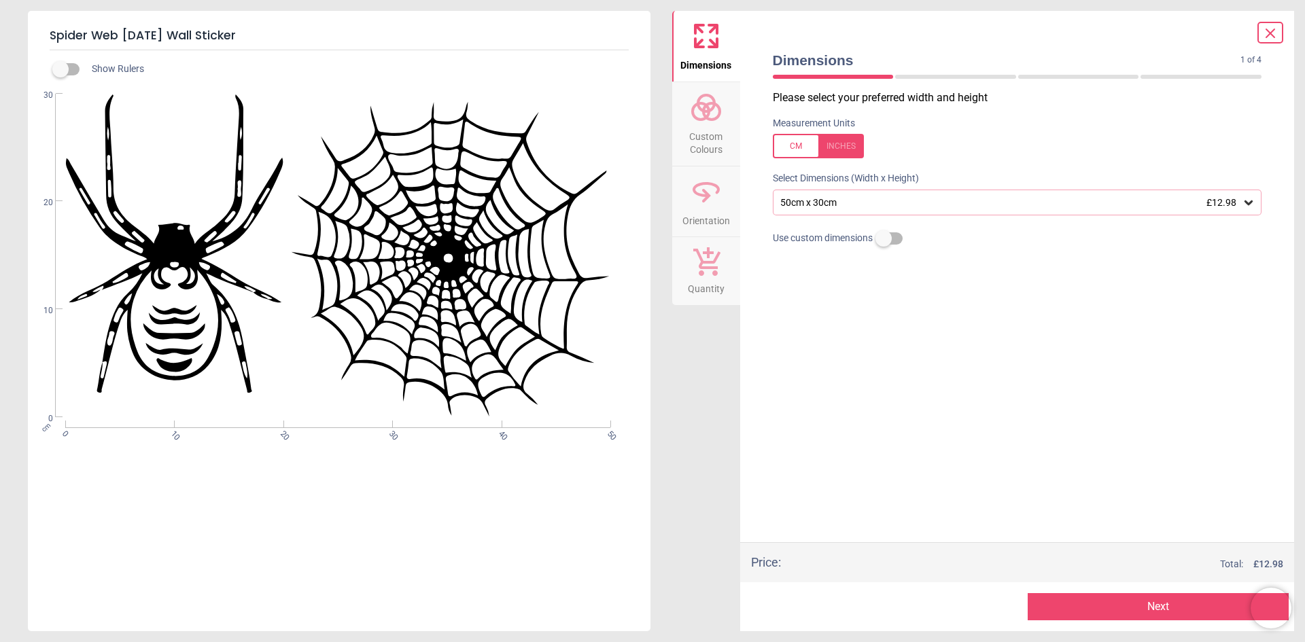
click at [1091, 601] on button "Next" at bounding box center [1158, 606] width 261 height 27
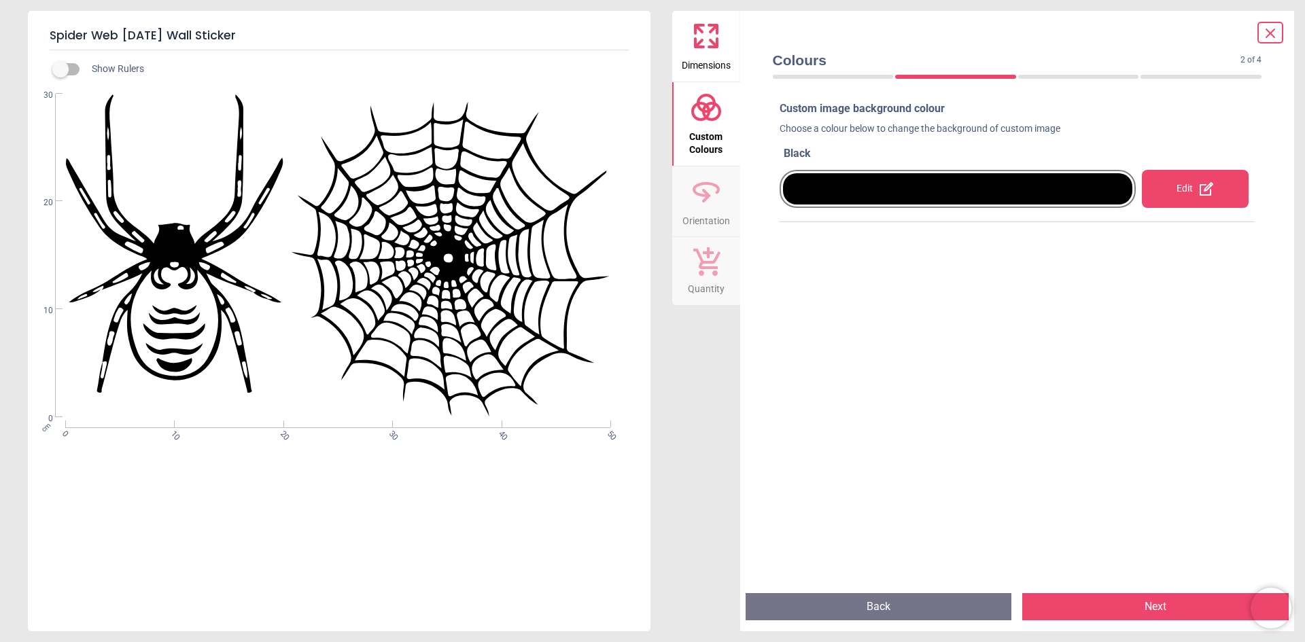
click at [1188, 597] on button "Next" at bounding box center [1155, 606] width 266 height 27
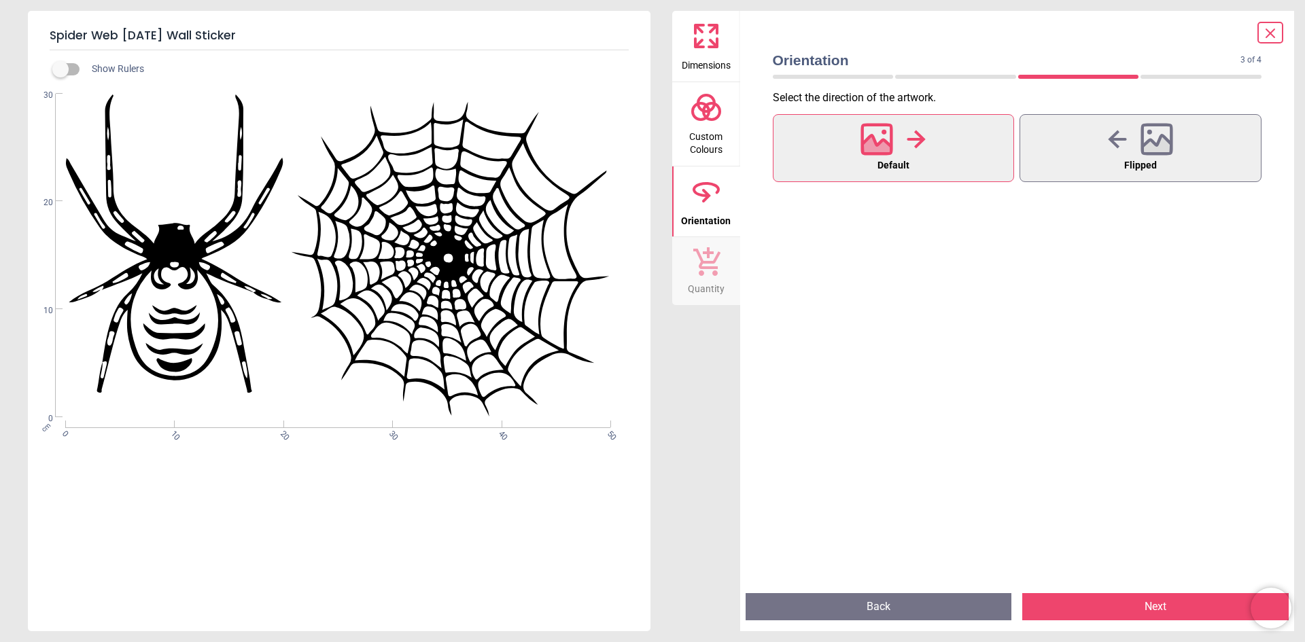
click at [1108, 603] on button "Next" at bounding box center [1155, 606] width 266 height 27
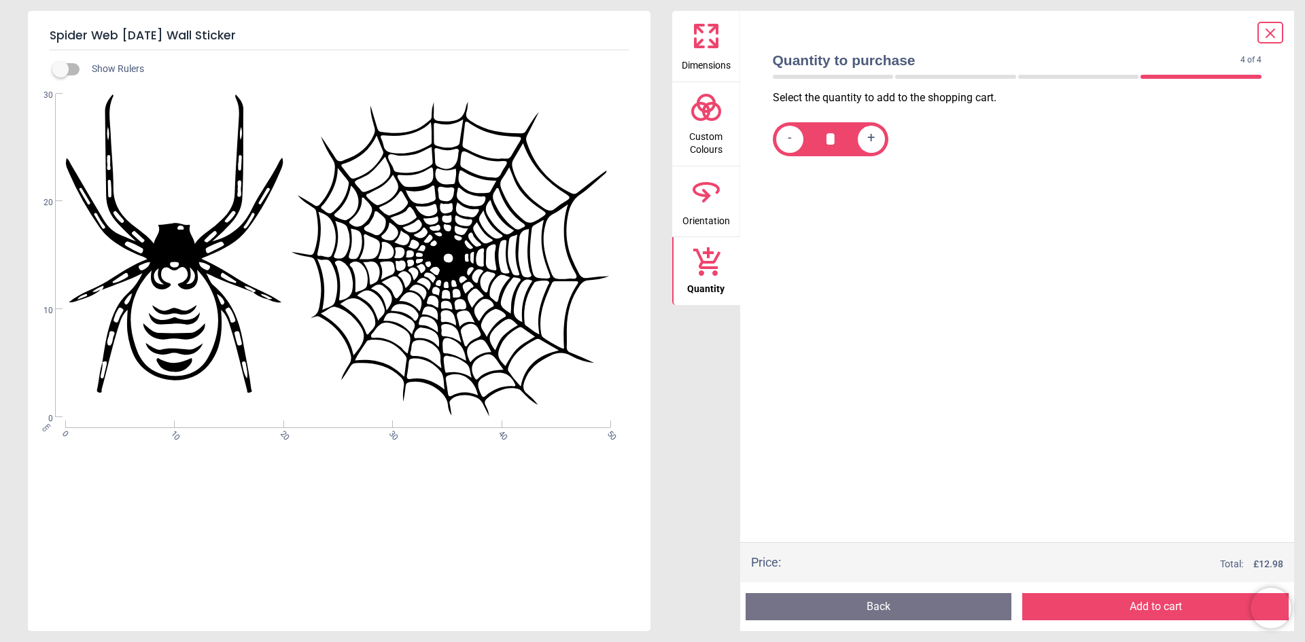
click at [1108, 607] on button "Add to cart" at bounding box center [1155, 606] width 266 height 27
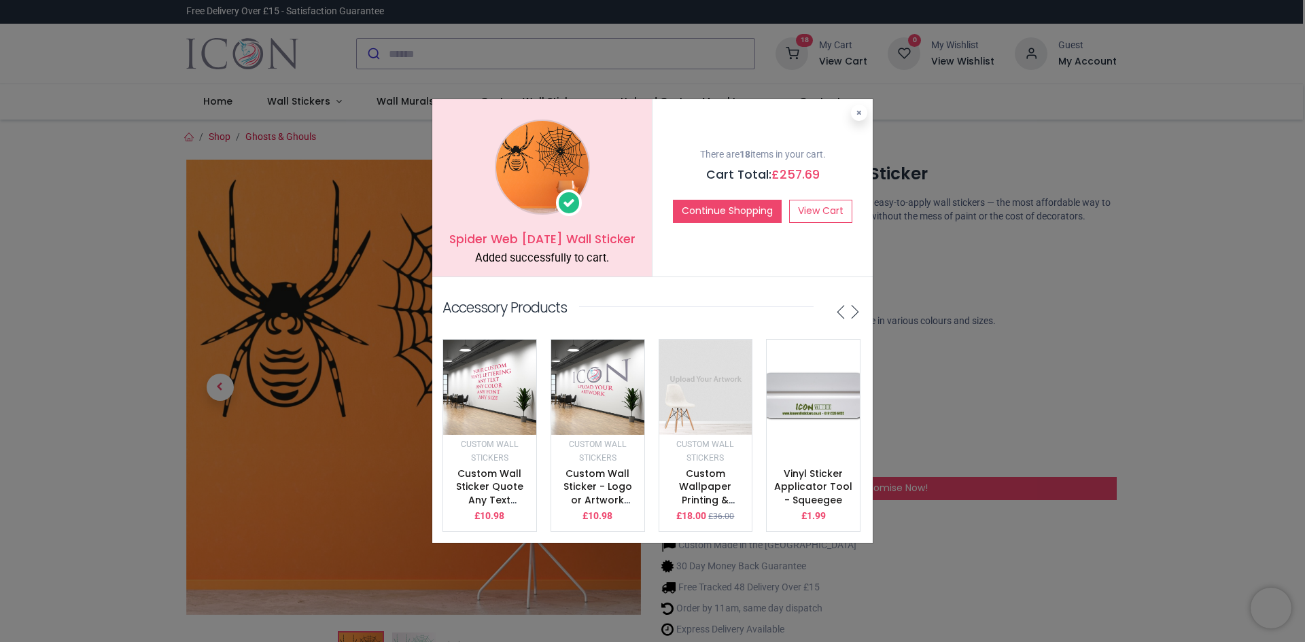
click at [434, 54] on div "Spider Web Halloween Wall Sticker Added successfully to cart. There are 18 item…" at bounding box center [652, 321] width 1305 height 642
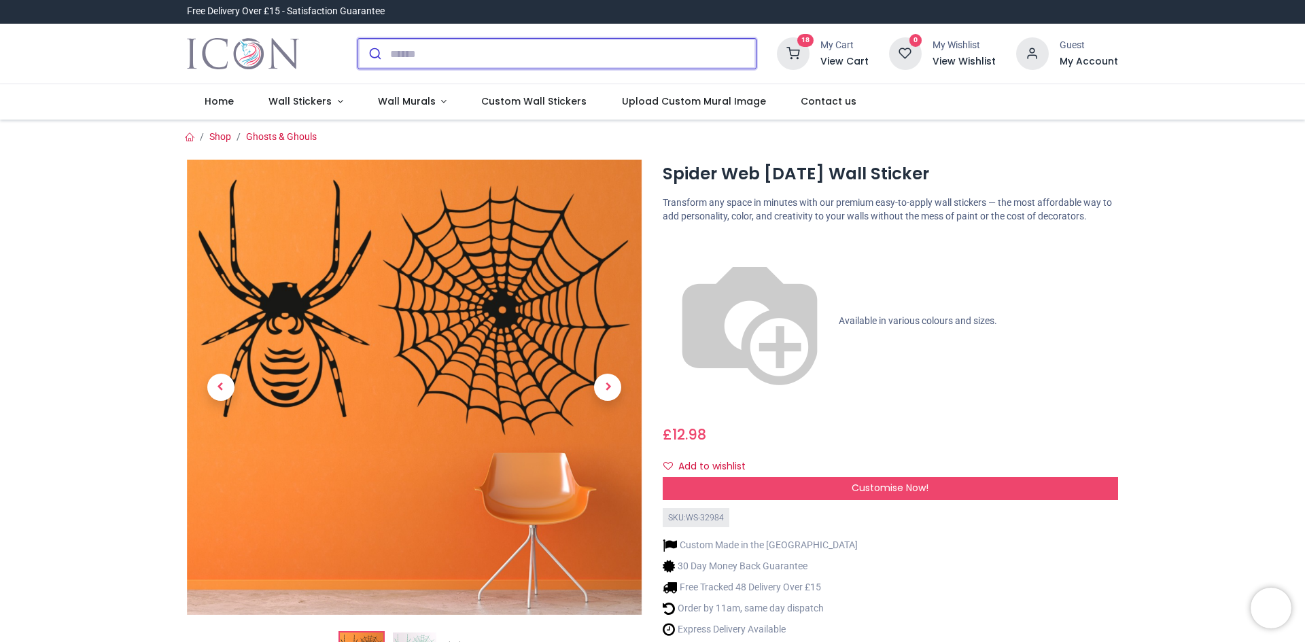
click at [440, 57] on input "search" at bounding box center [573, 54] width 366 height 30
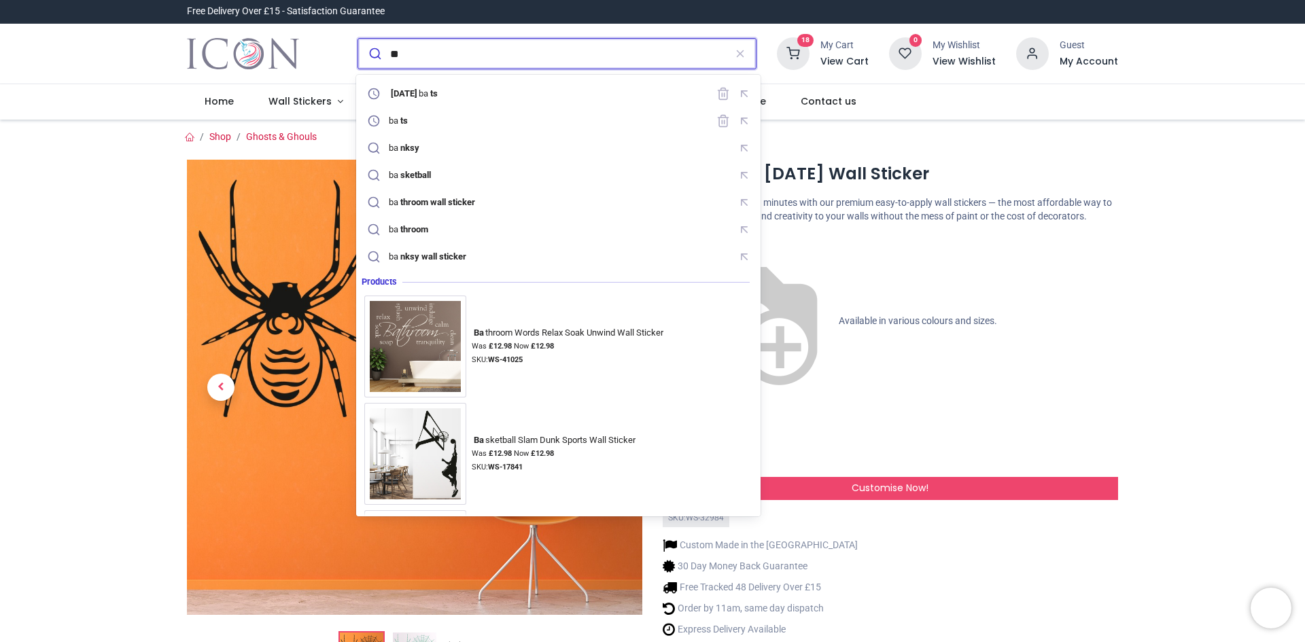
type input "*"
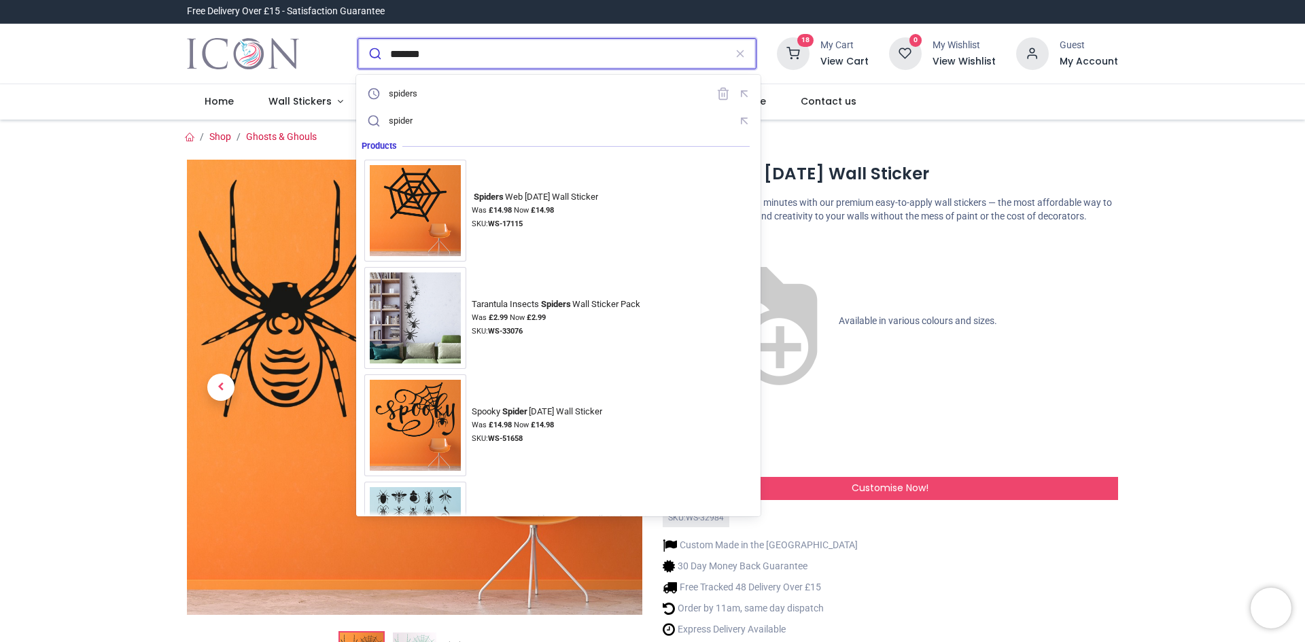
type input "*******"
click at [358, 39] on button "submit" at bounding box center [374, 54] width 32 height 30
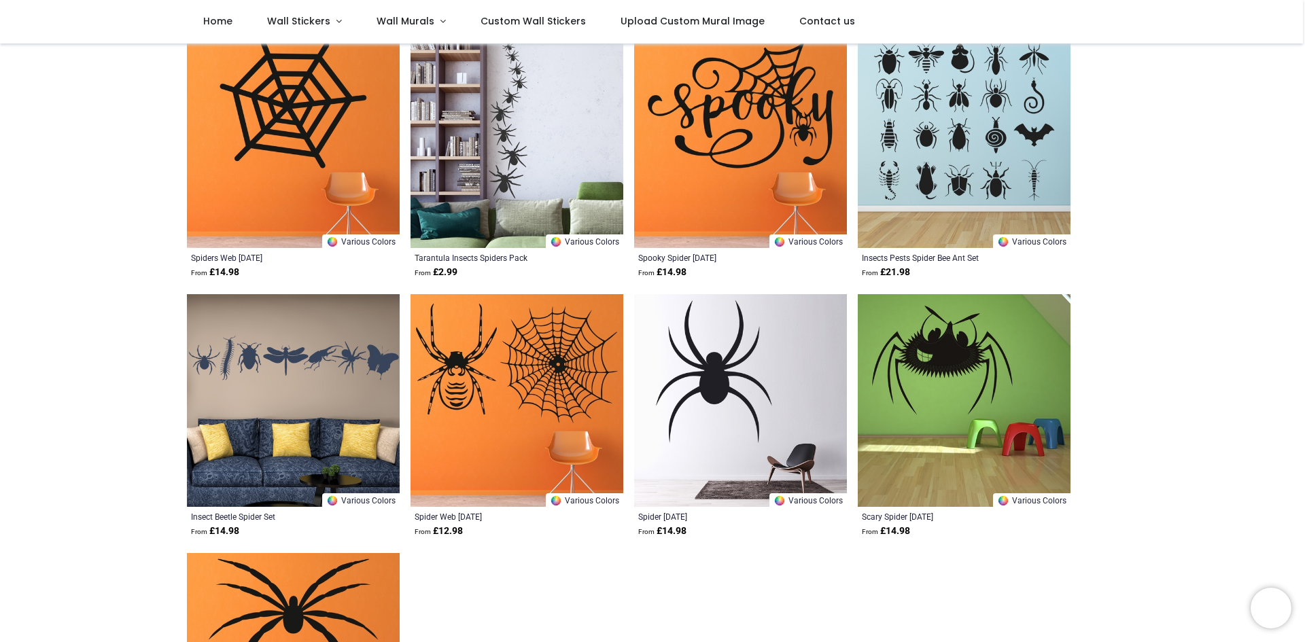
scroll to position [272, 0]
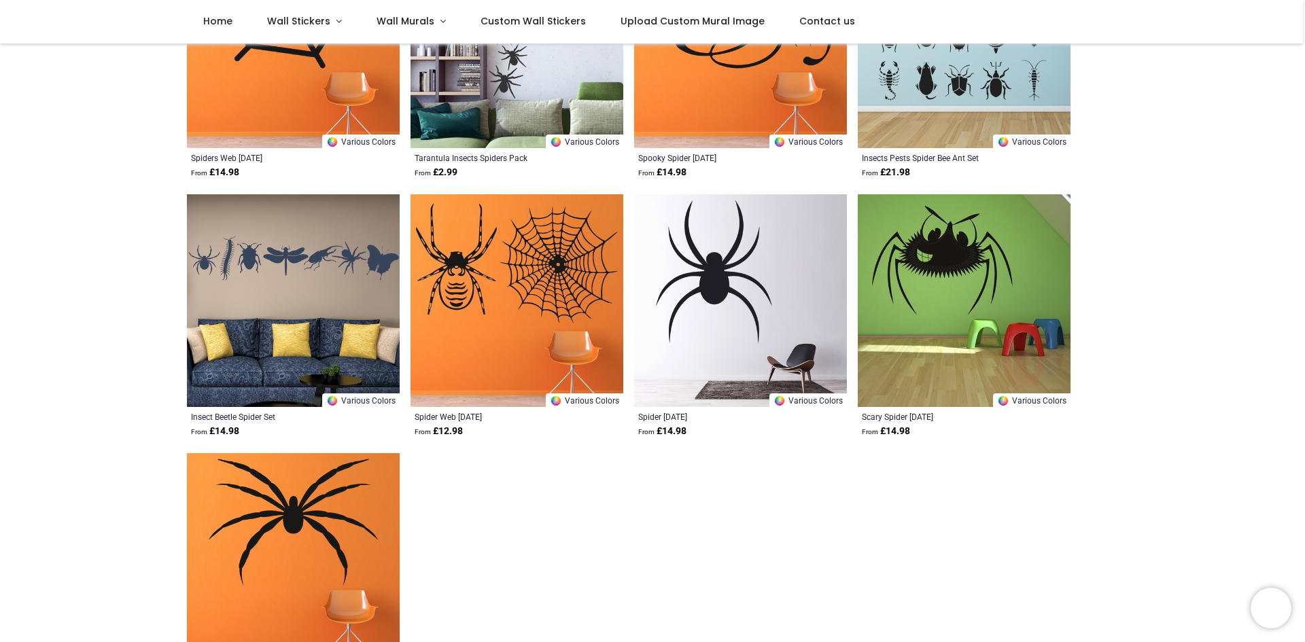
click at [501, 101] on img at bounding box center [516, 41] width 213 height 213
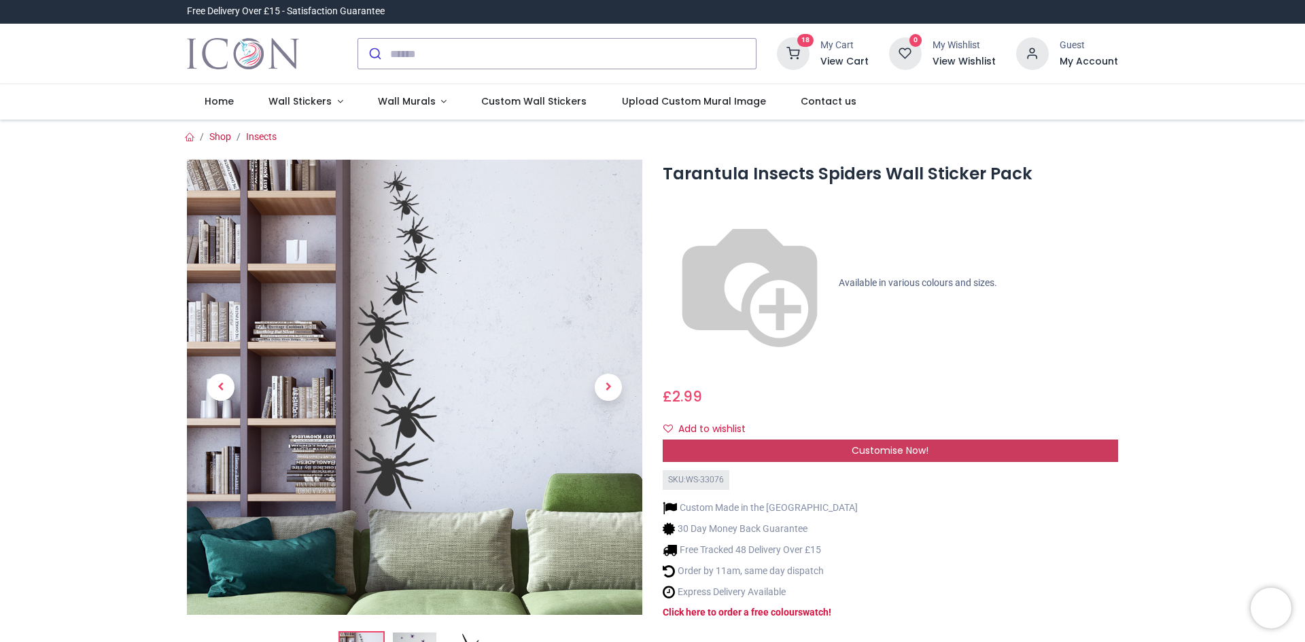
click at [860, 444] on span "Customise Now!" at bounding box center [890, 451] width 77 height 14
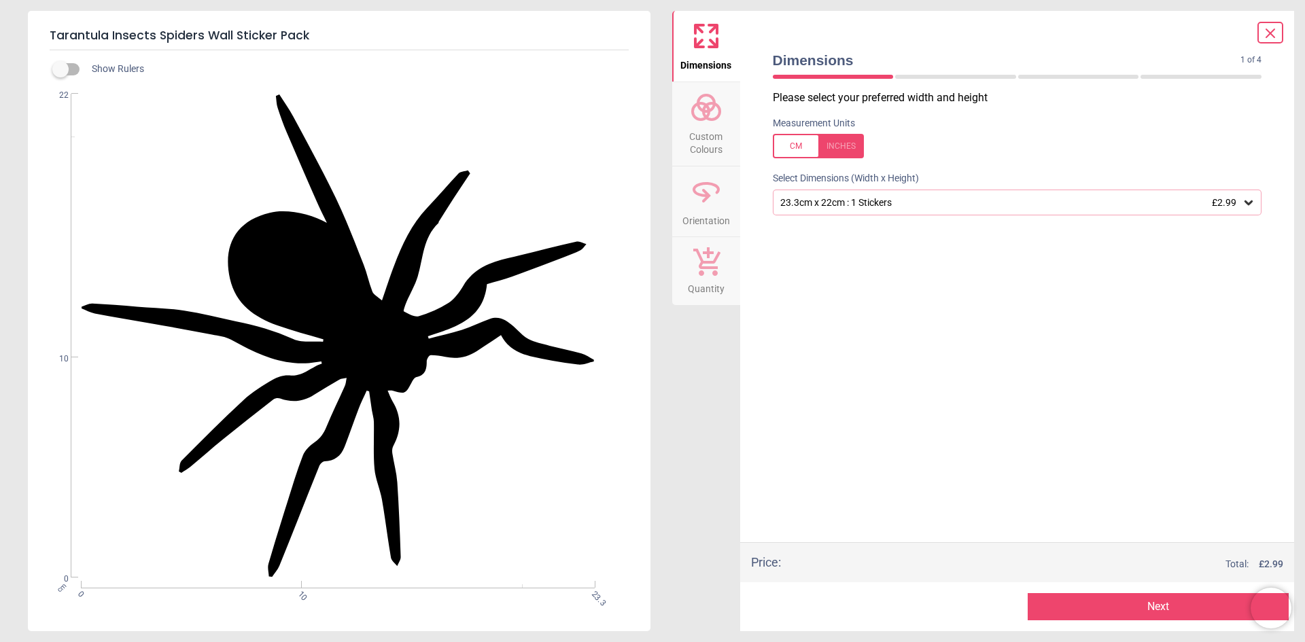
click at [1251, 205] on icon at bounding box center [1249, 203] width 14 height 14
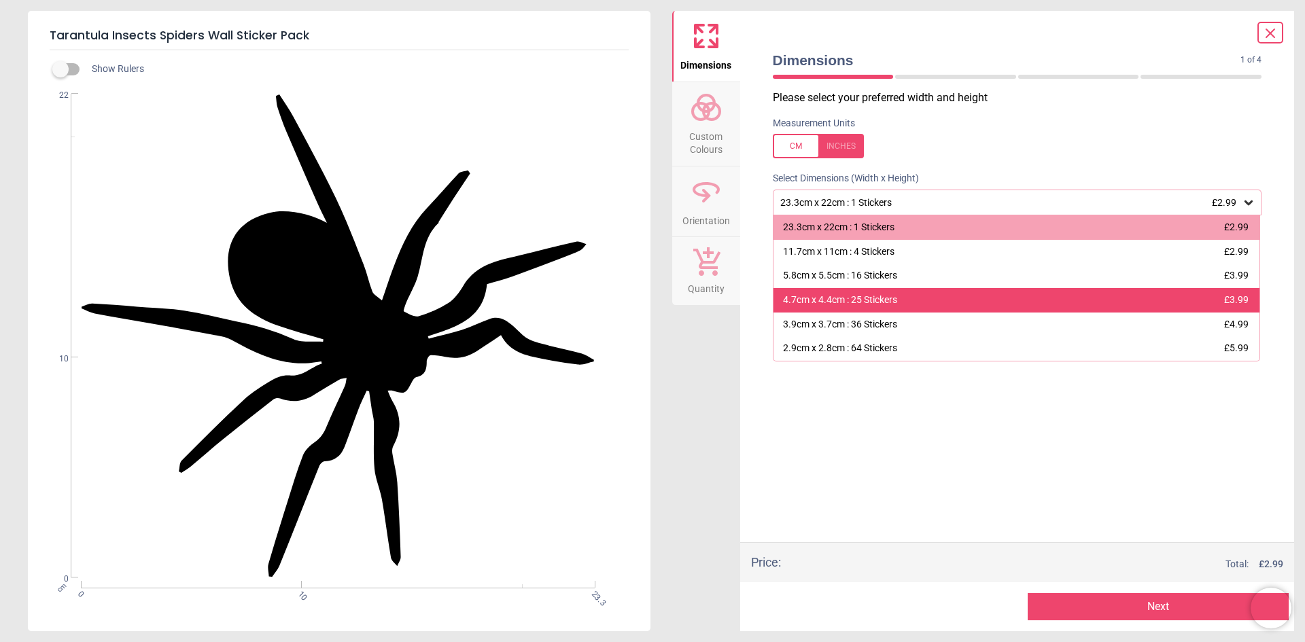
click at [975, 298] on div "4.7cm x 4.4cm : 25 Stickers £3.99" at bounding box center [1016, 300] width 487 height 24
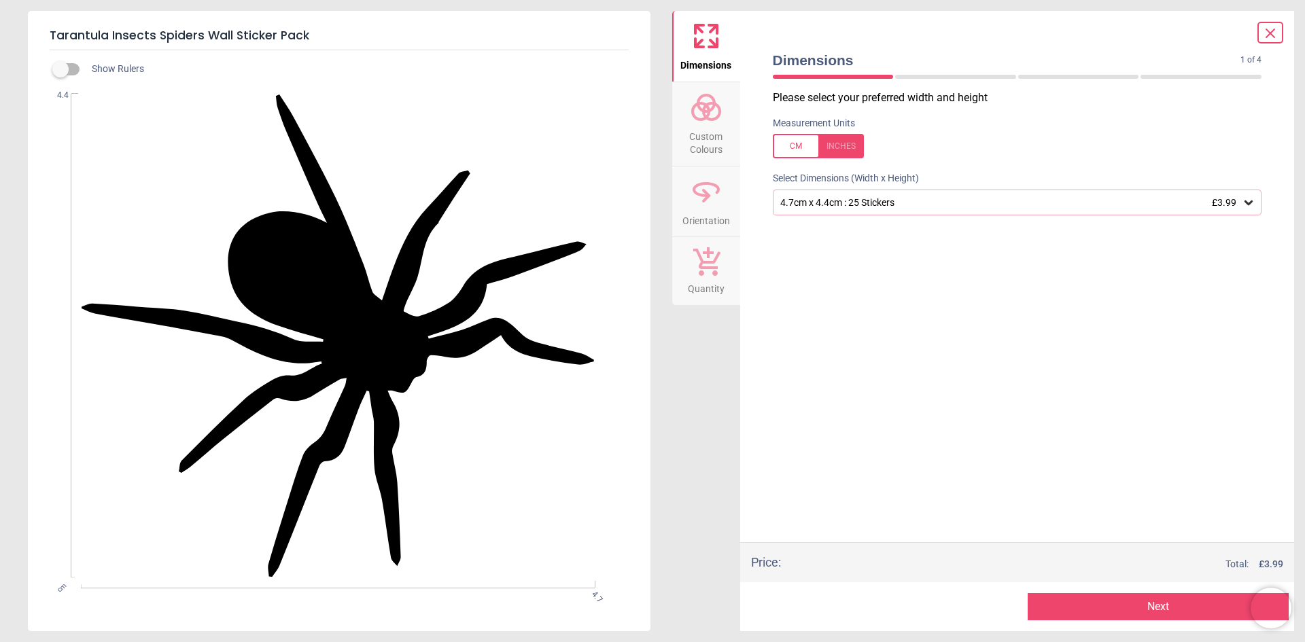
click at [1161, 602] on button "Next" at bounding box center [1158, 606] width 261 height 27
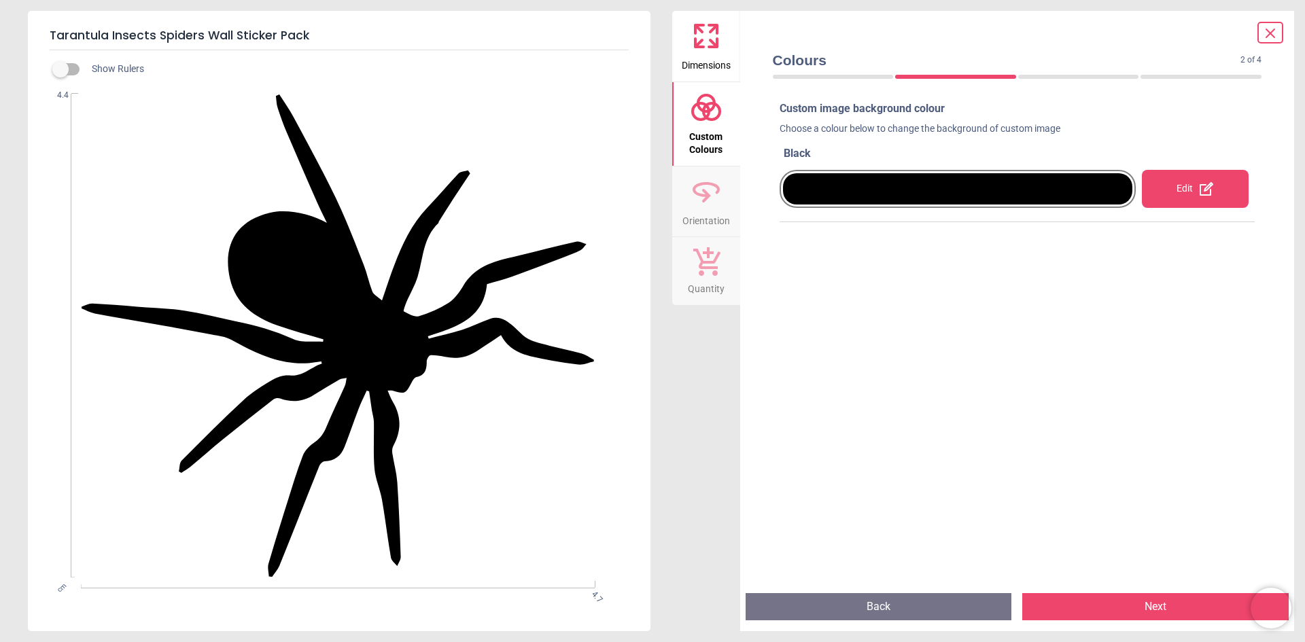
click at [1153, 597] on button "Next" at bounding box center [1155, 606] width 266 height 27
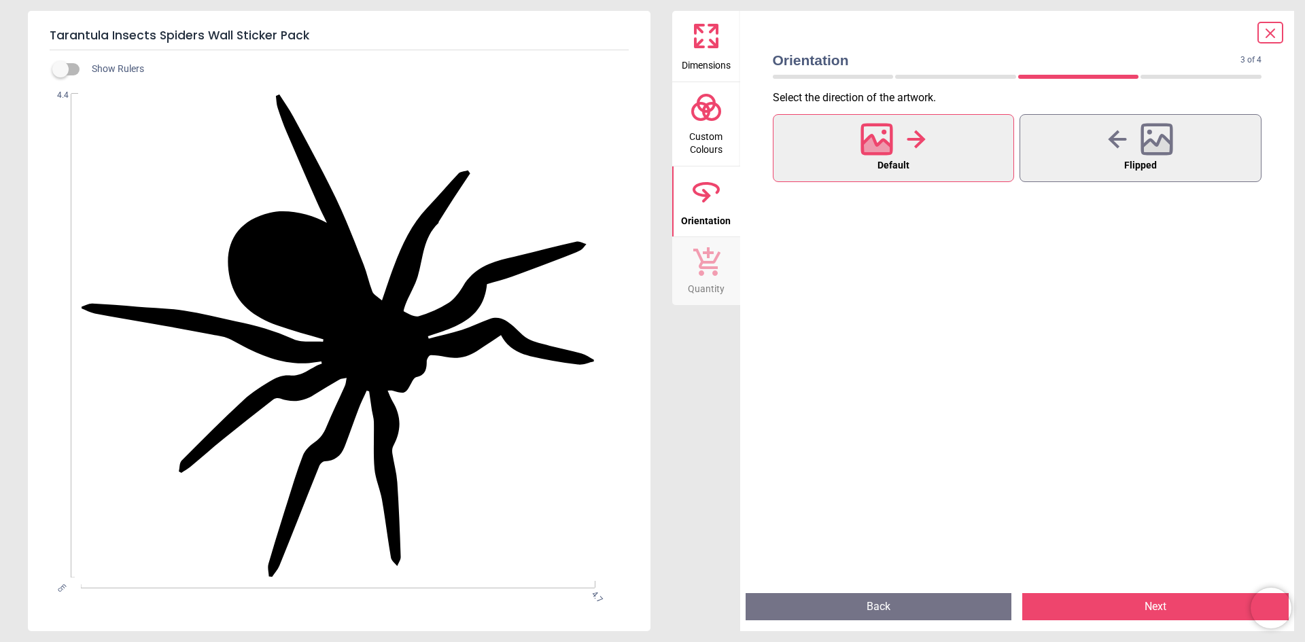
click at [1152, 602] on button "Next" at bounding box center [1155, 606] width 266 height 27
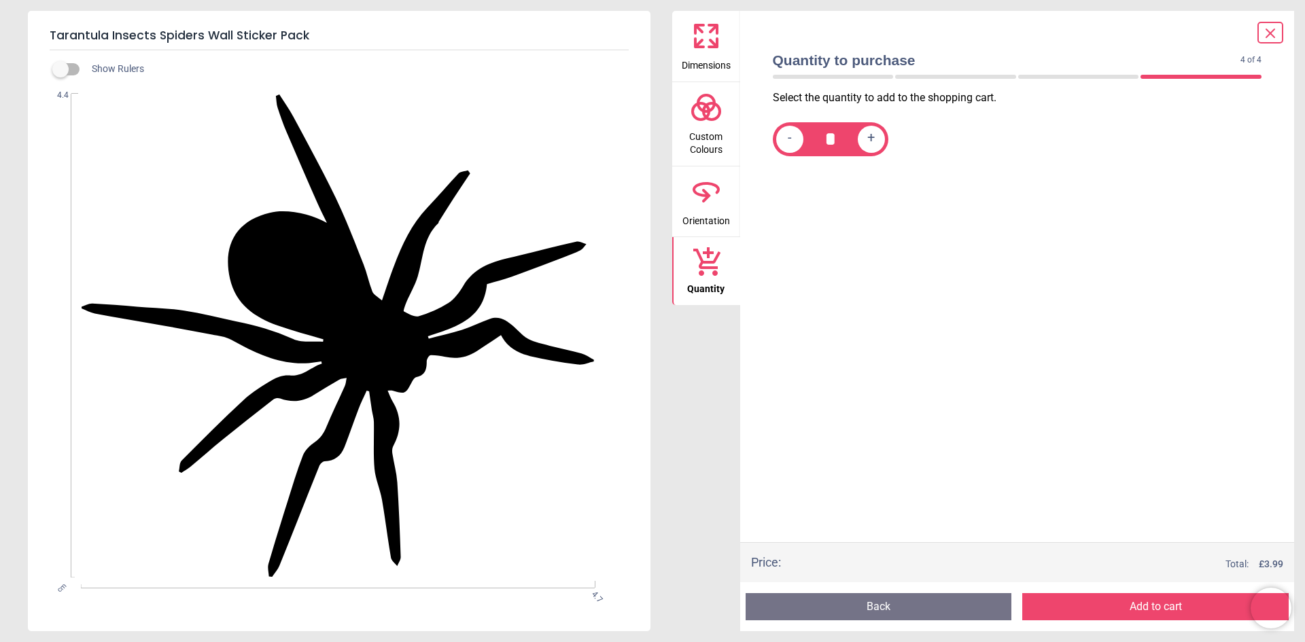
click at [1152, 603] on button "Add to cart" at bounding box center [1155, 606] width 266 height 27
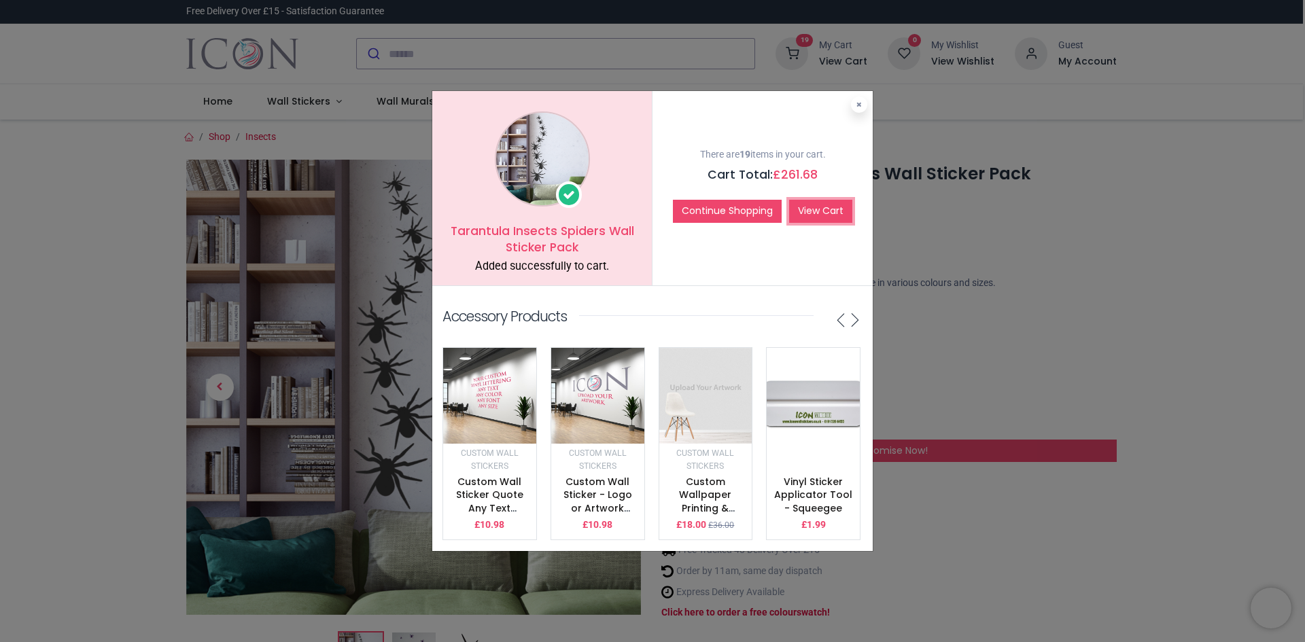
click at [811, 205] on link "View Cart" at bounding box center [820, 211] width 63 height 23
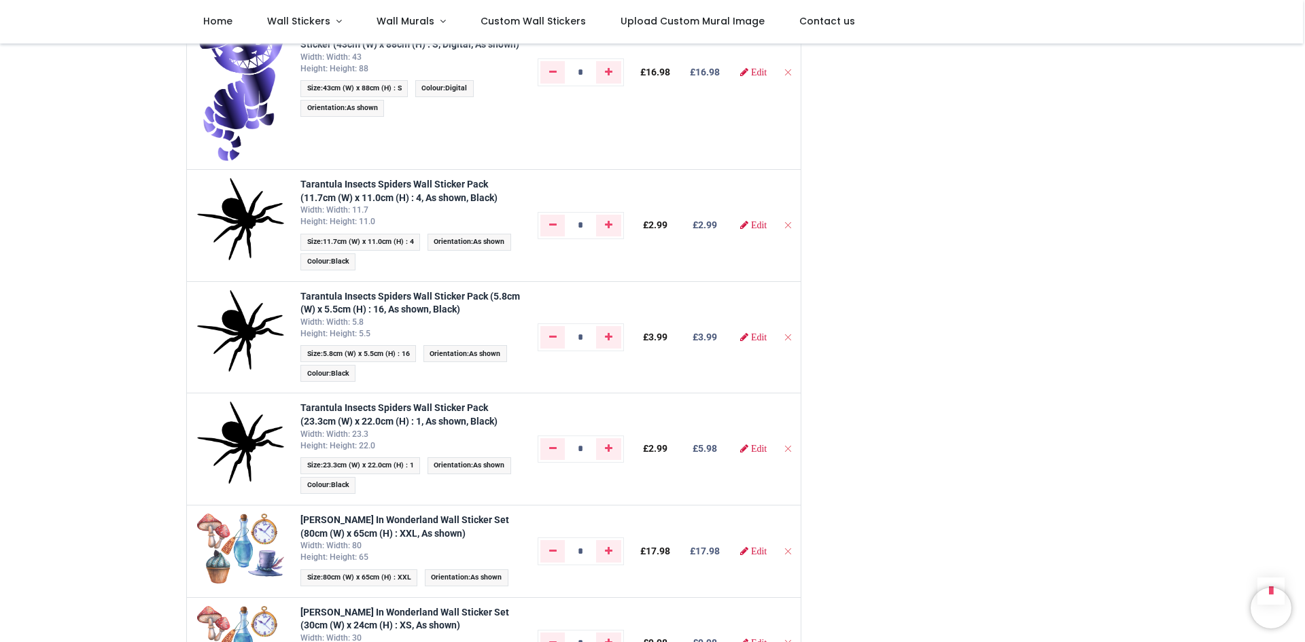
scroll to position [1223, 0]
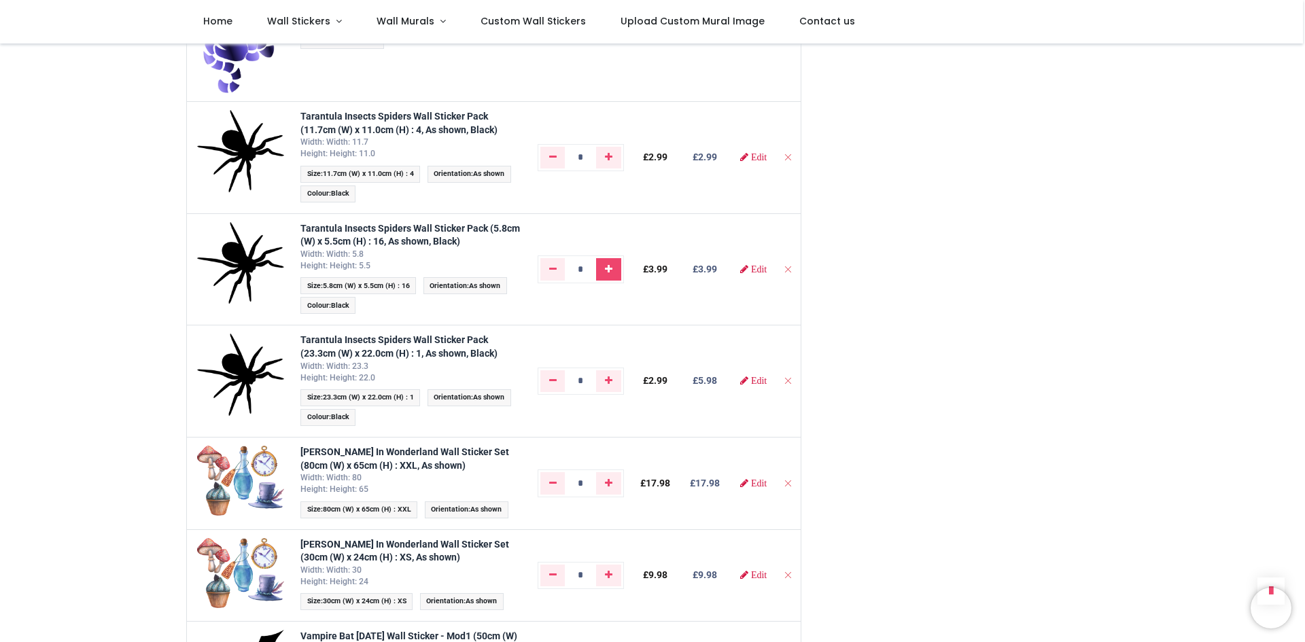
click at [606, 269] on icon "Add one" at bounding box center [608, 269] width 7 height 10
type input "*"
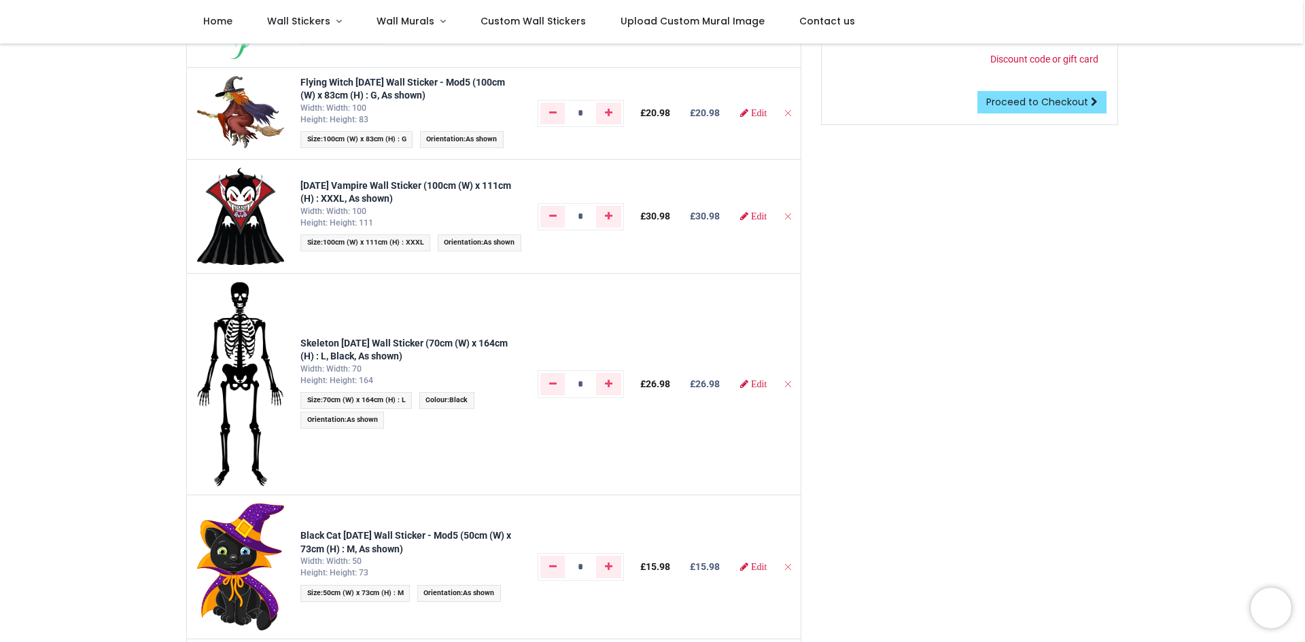
scroll to position [0, 0]
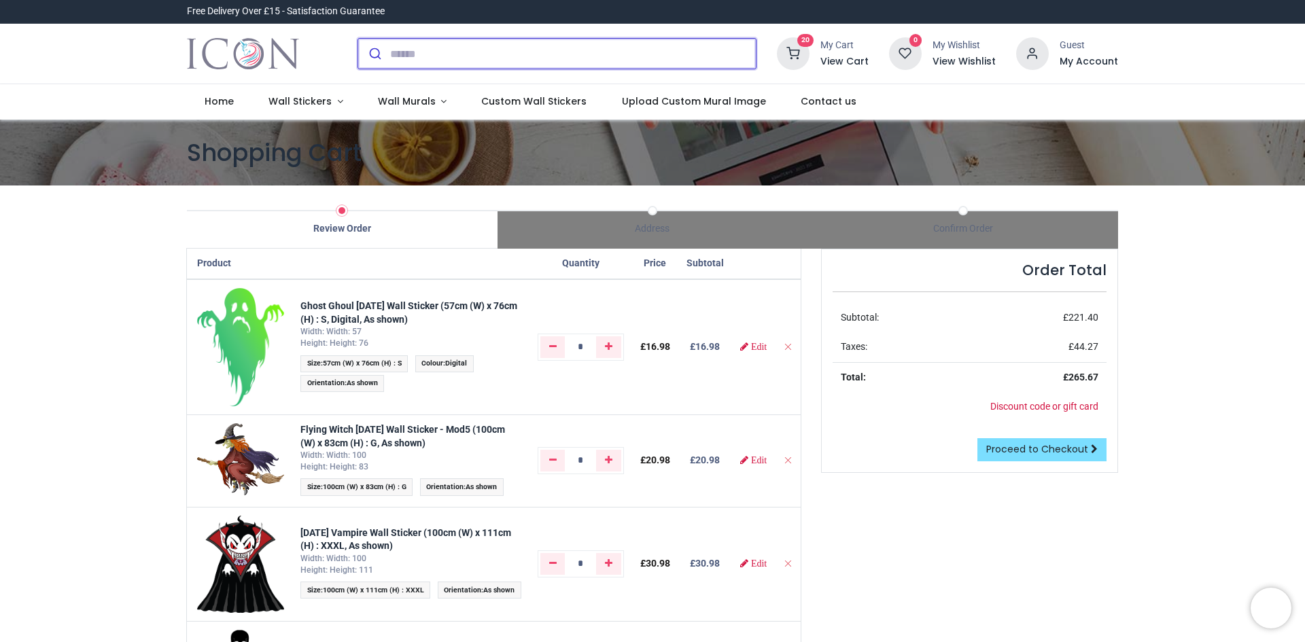
click at [406, 59] on input "search" at bounding box center [573, 54] width 366 height 30
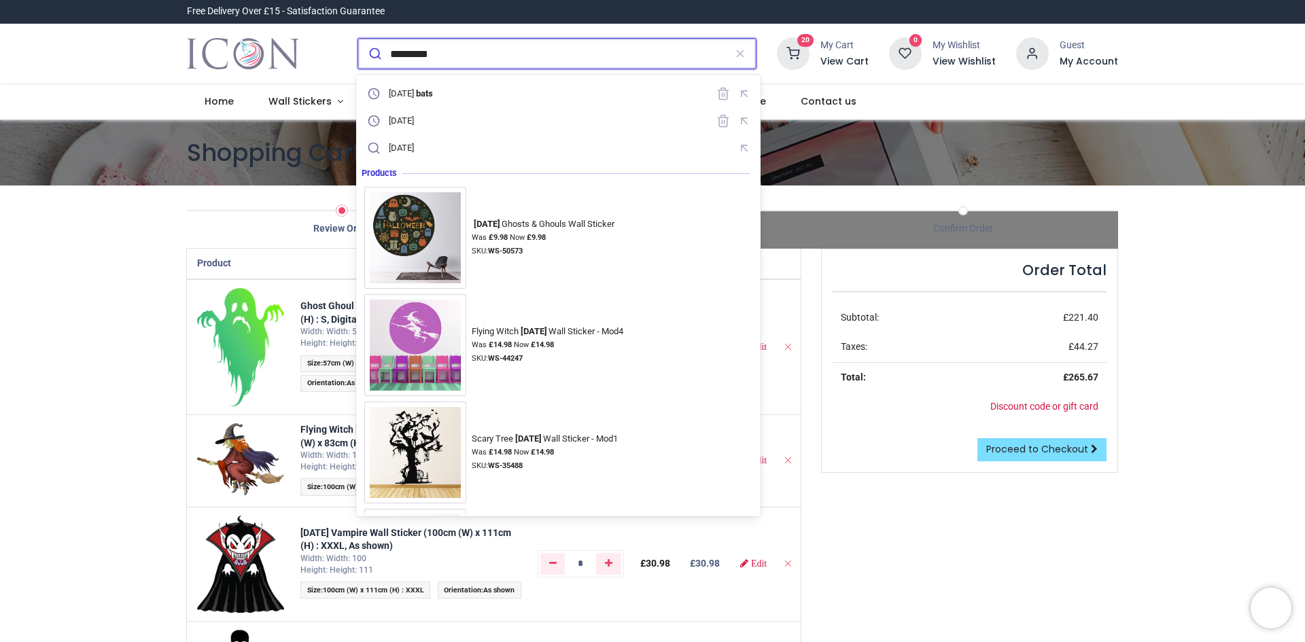
type input "*********"
click at [358, 39] on button "submit" at bounding box center [374, 54] width 32 height 30
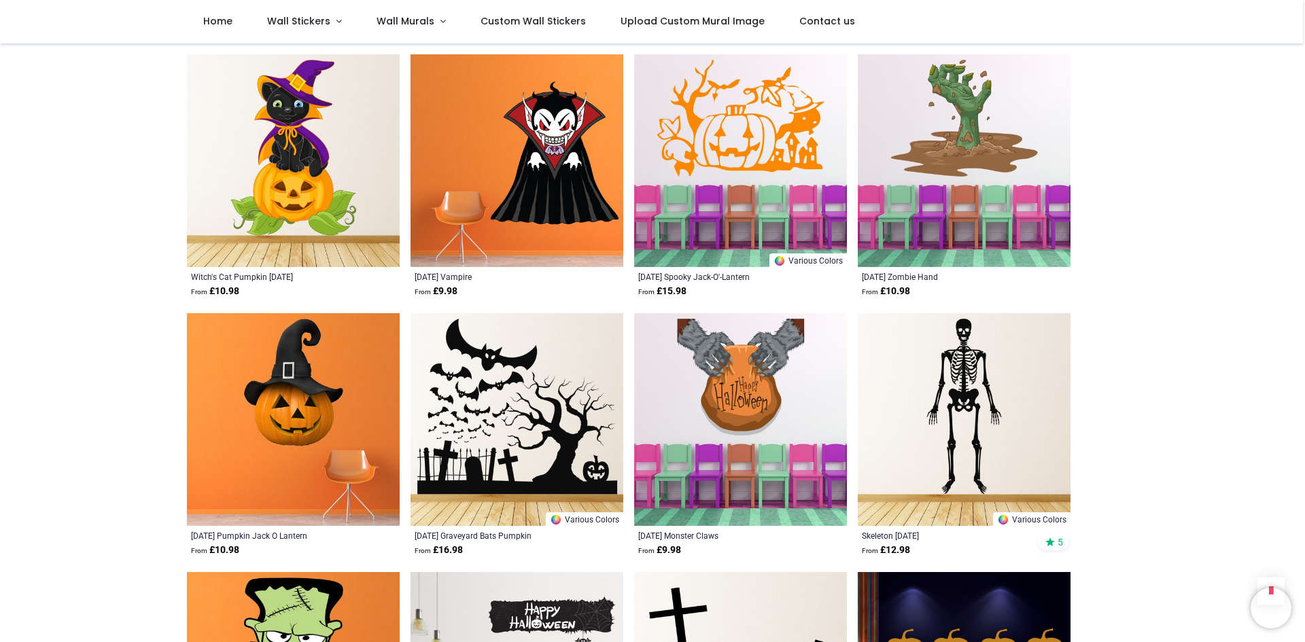
scroll to position [951, 0]
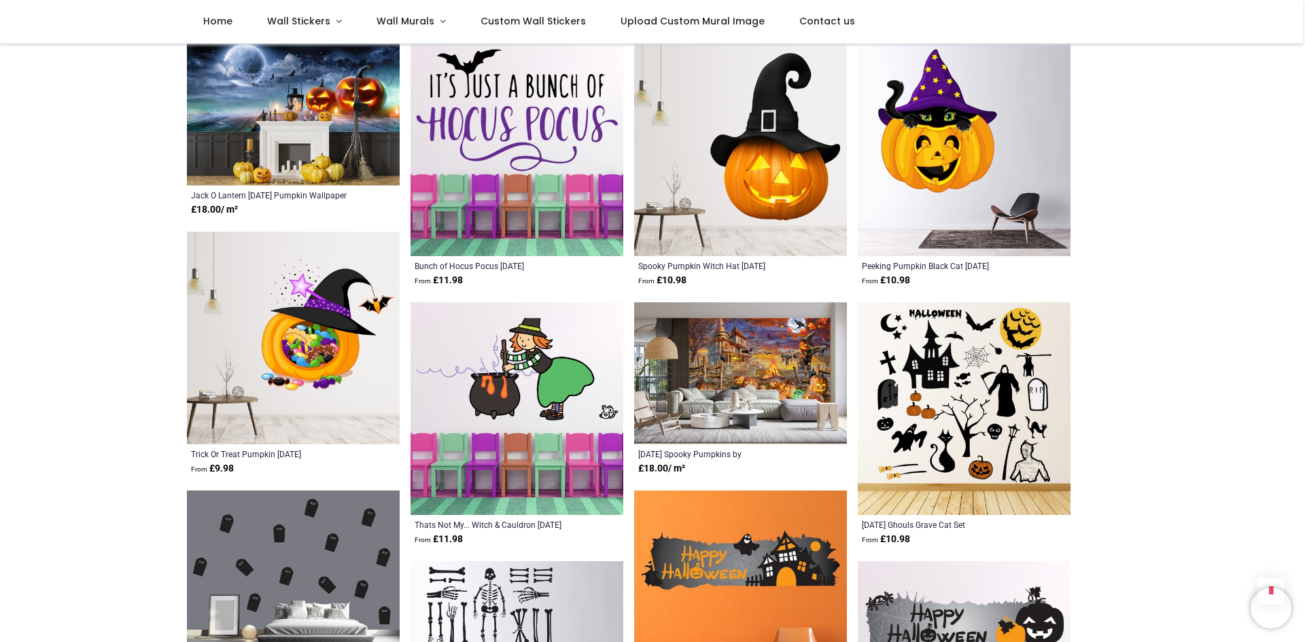
scroll to position [3058, 0]
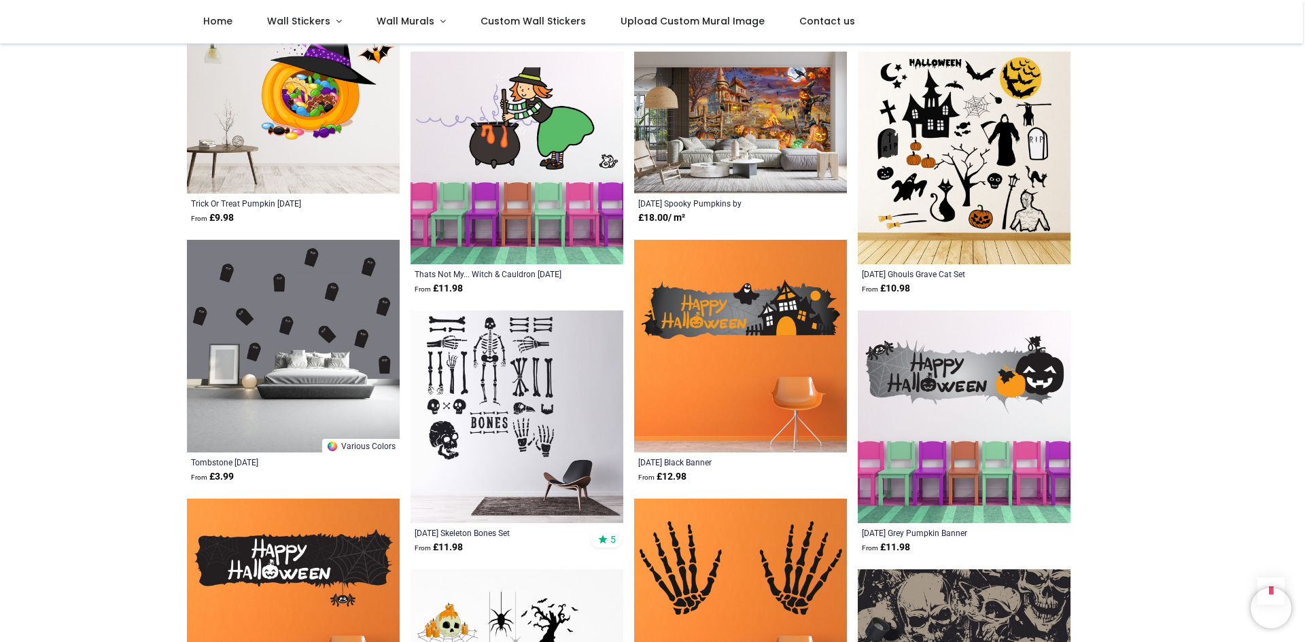
scroll to position [3466, 0]
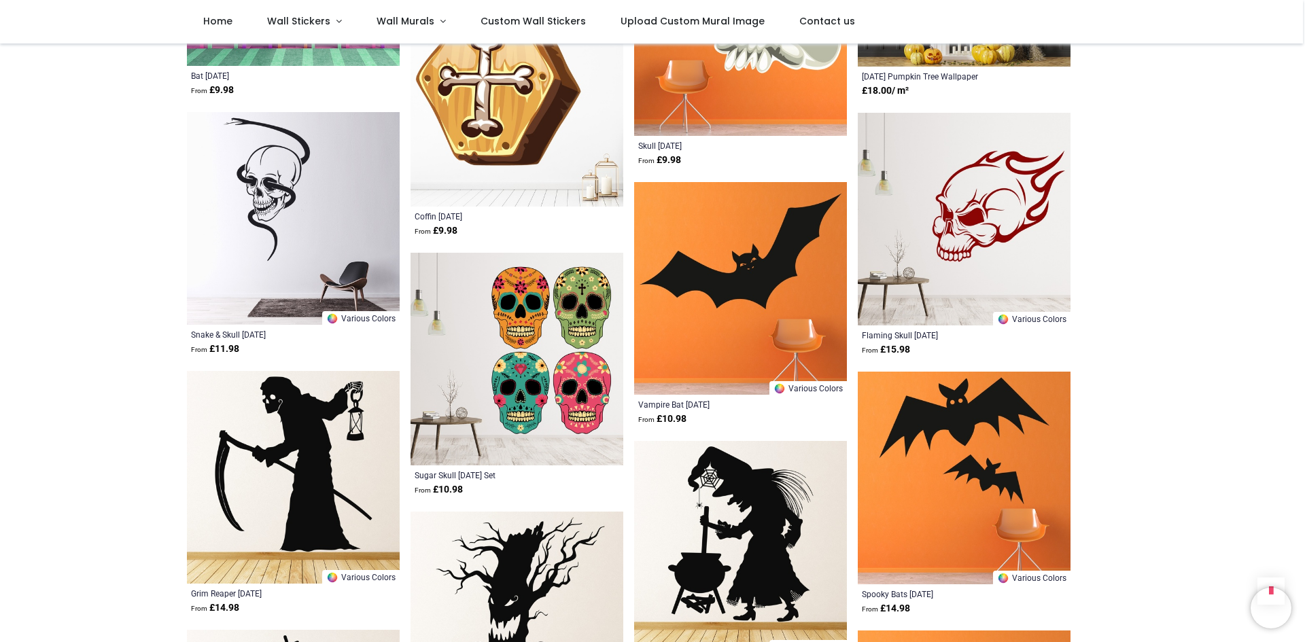
scroll to position [4621, 0]
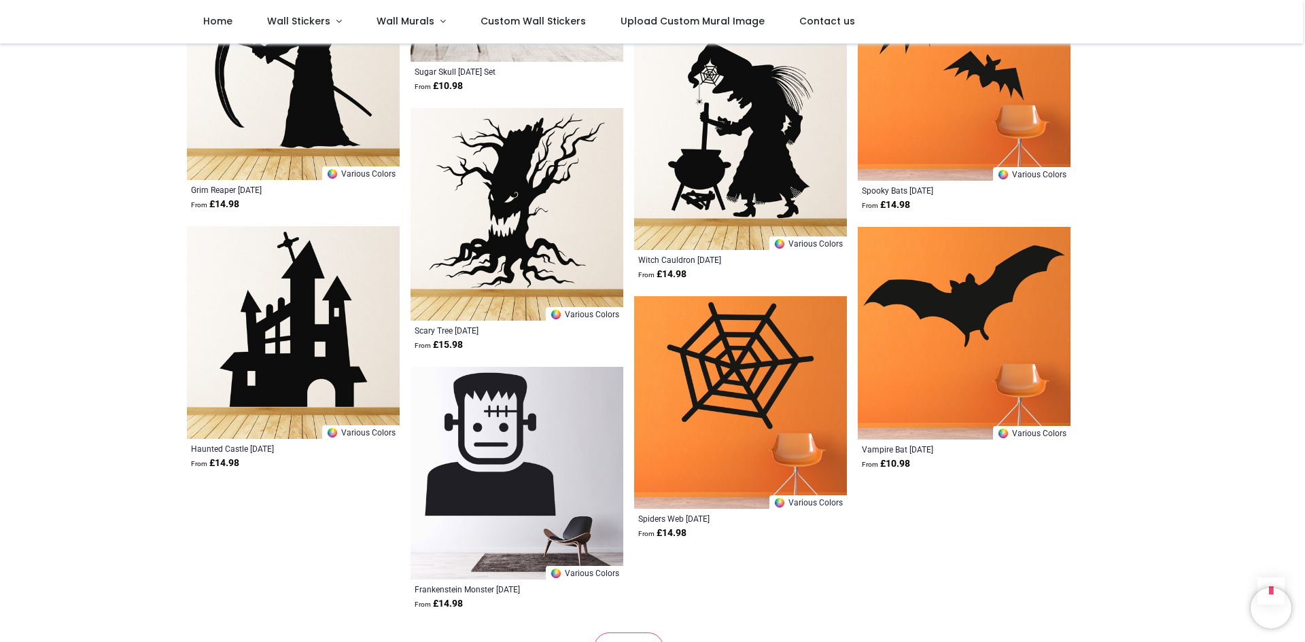
scroll to position [5029, 0]
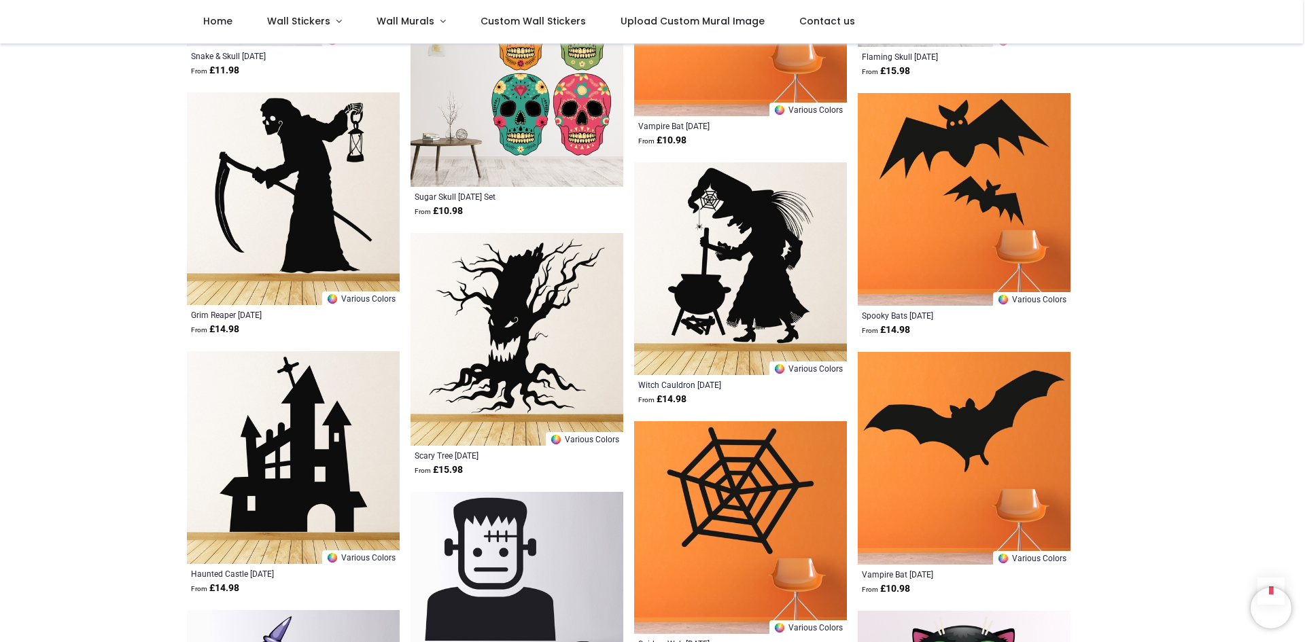
scroll to position [4893, 0]
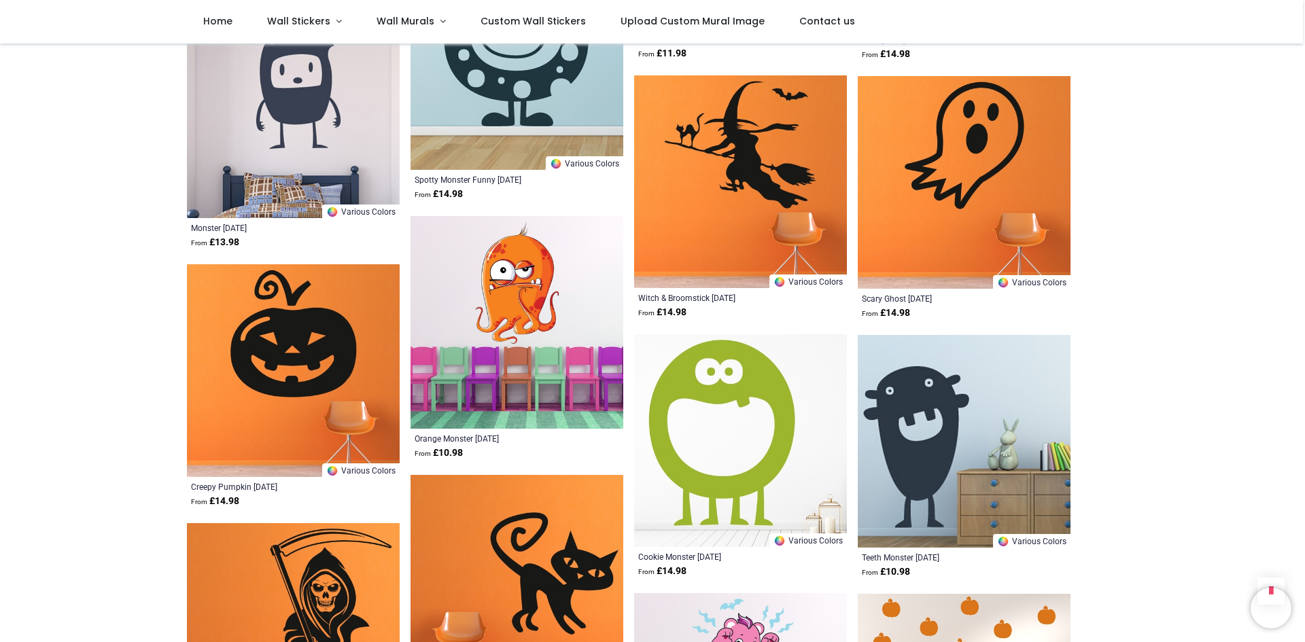
scroll to position [7000, 0]
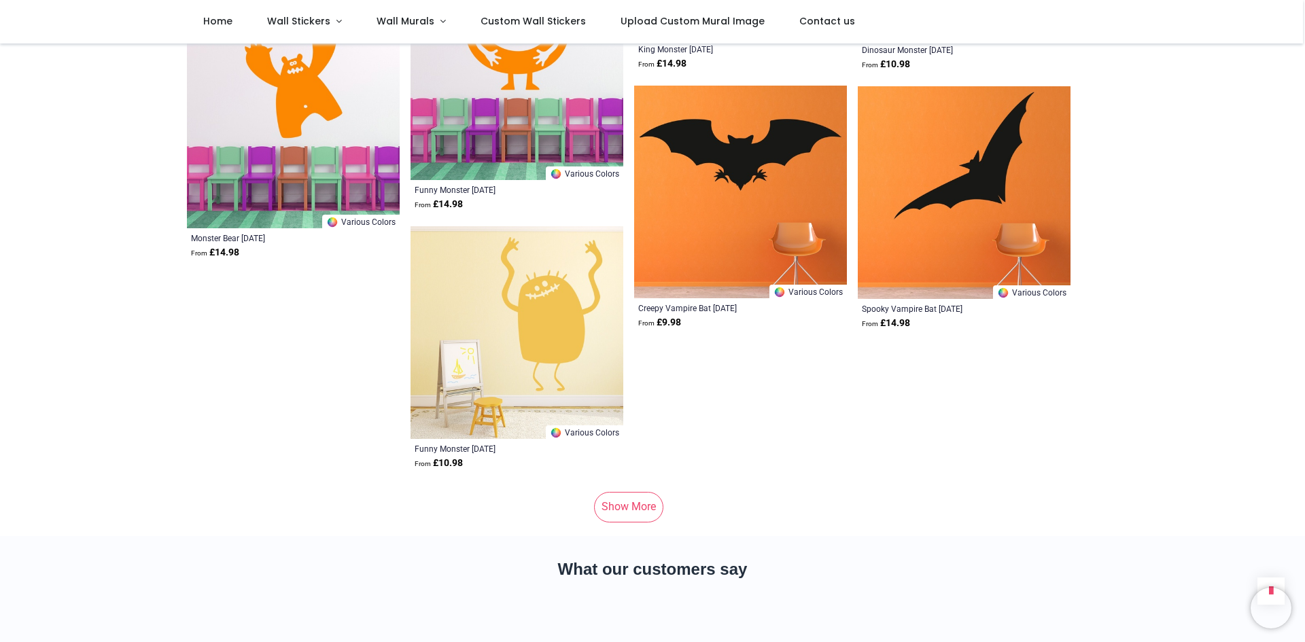
scroll to position [8835, 0]
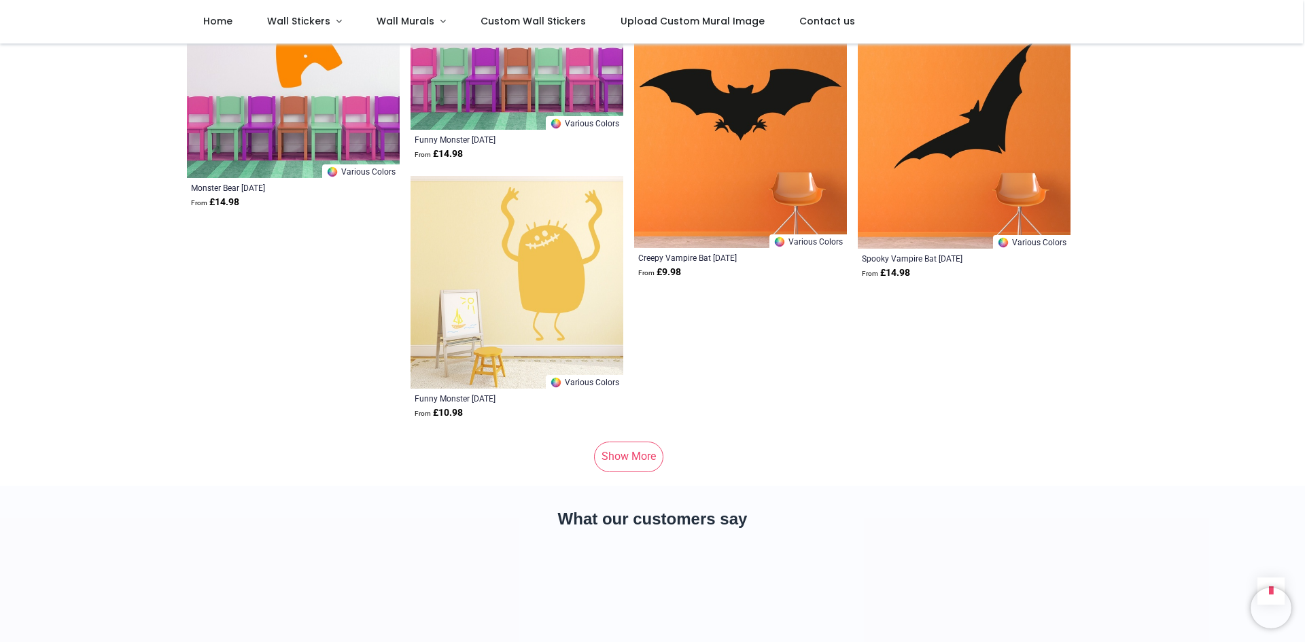
click at [645, 442] on link "Show More" at bounding box center [628, 457] width 69 height 30
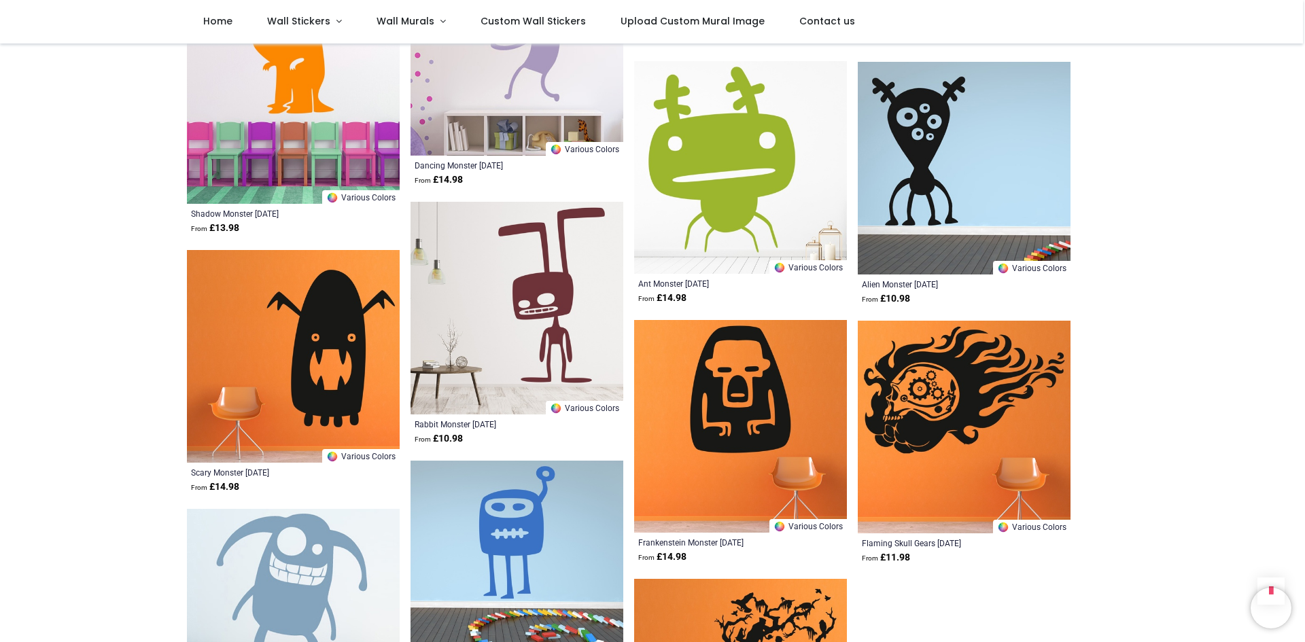
scroll to position [10398, 0]
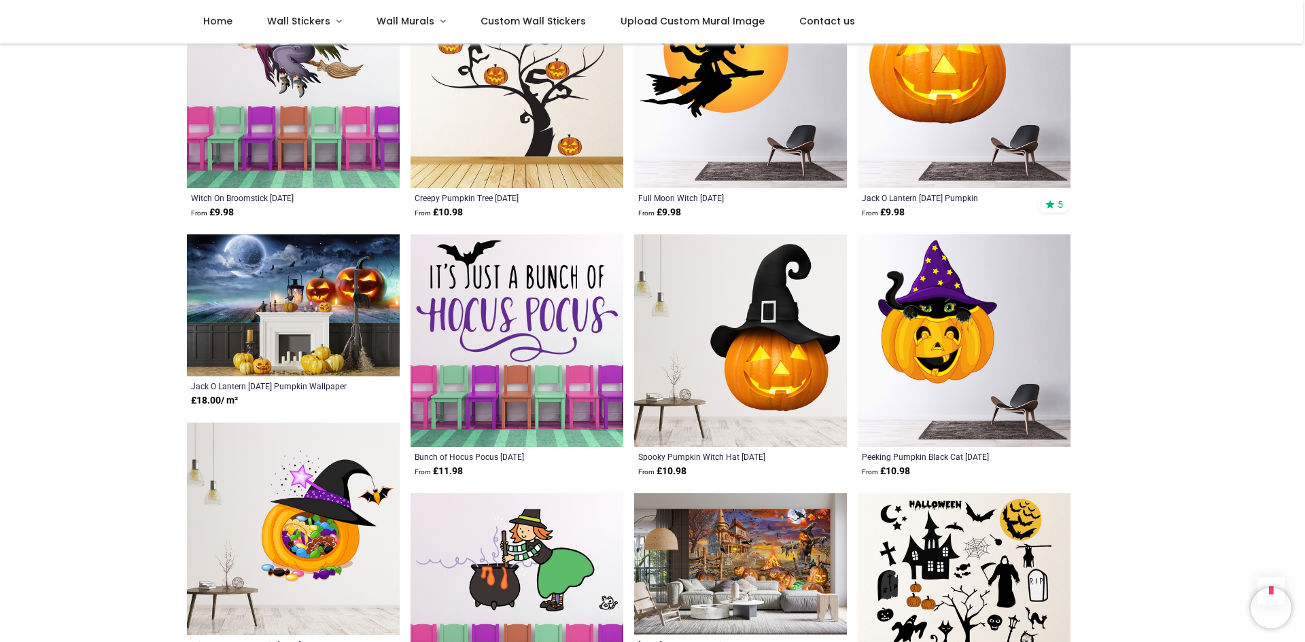
scroll to position [3058, 0]
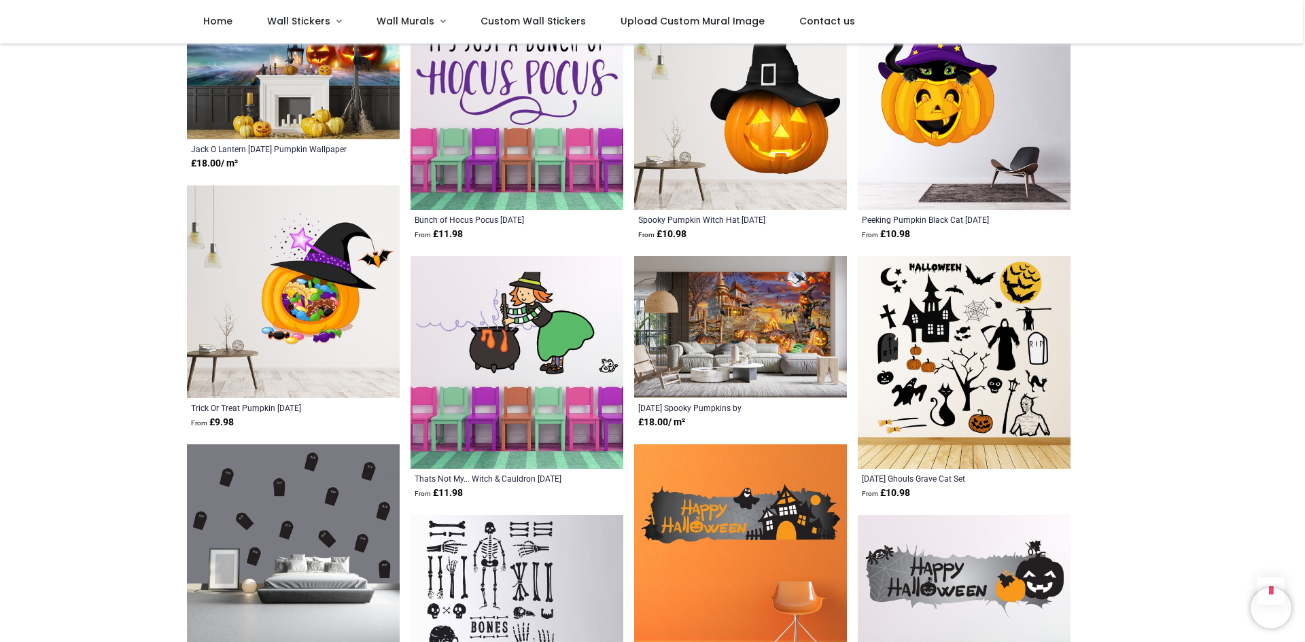
click at [939, 374] on img at bounding box center [964, 362] width 213 height 213
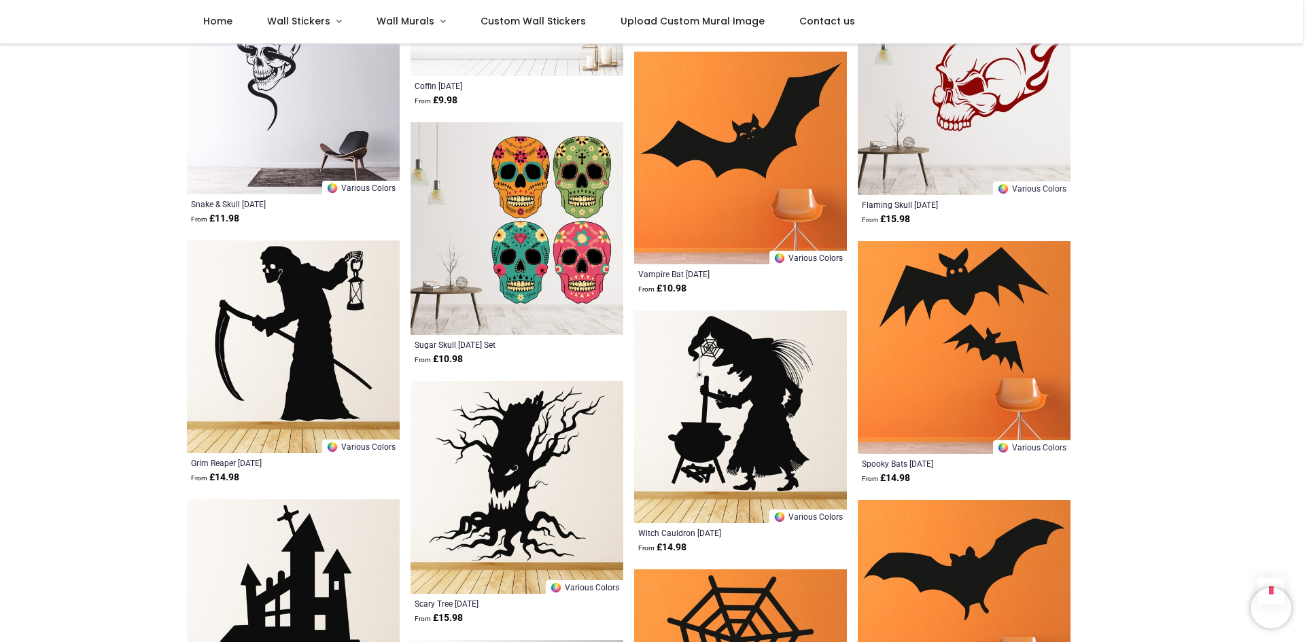
scroll to position [4757, 0]
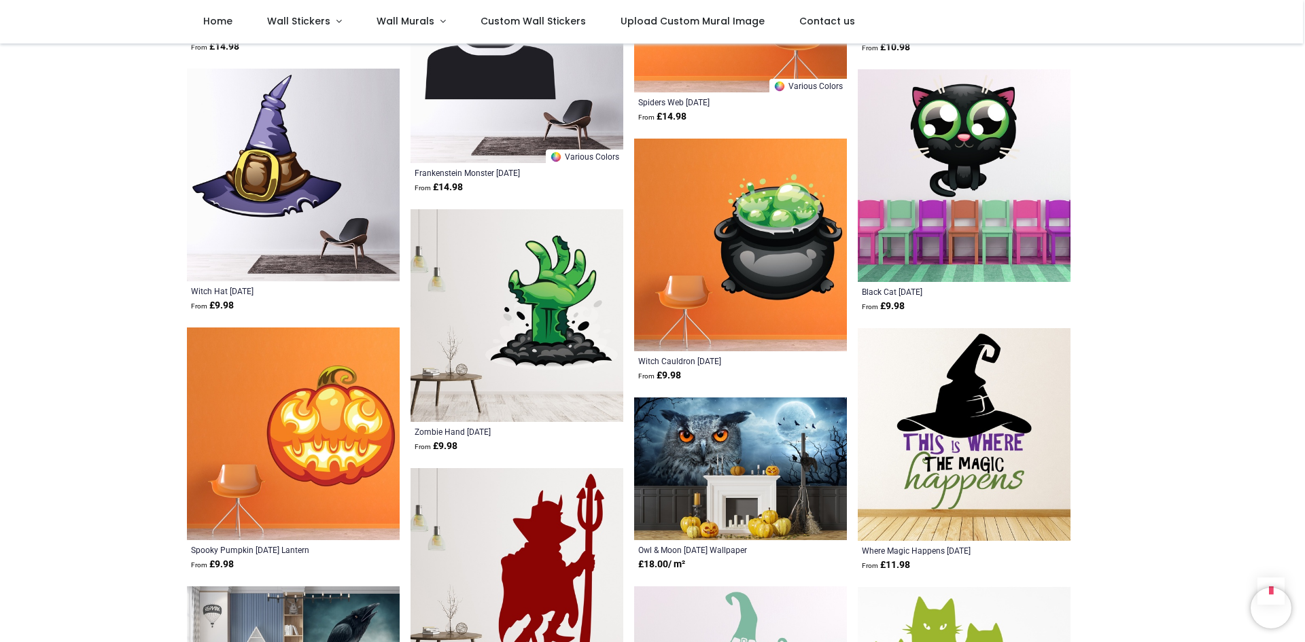
scroll to position [5437, 0]
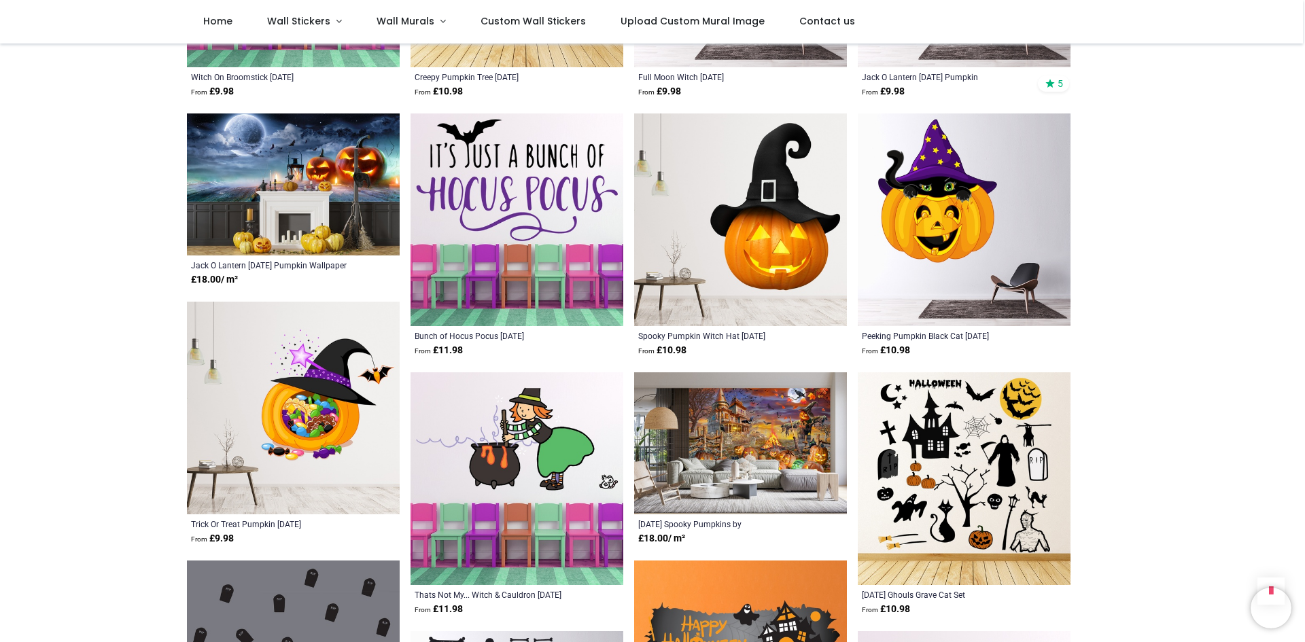
scroll to position [2990, 0]
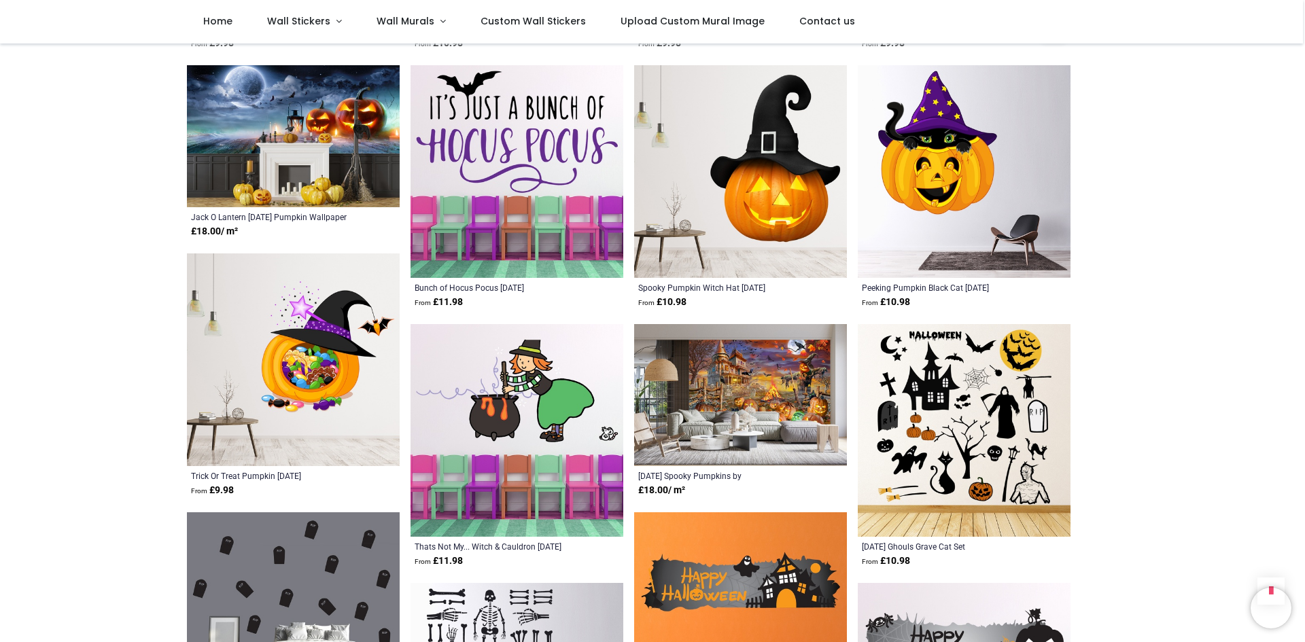
click at [1012, 433] on img at bounding box center [964, 430] width 213 height 213
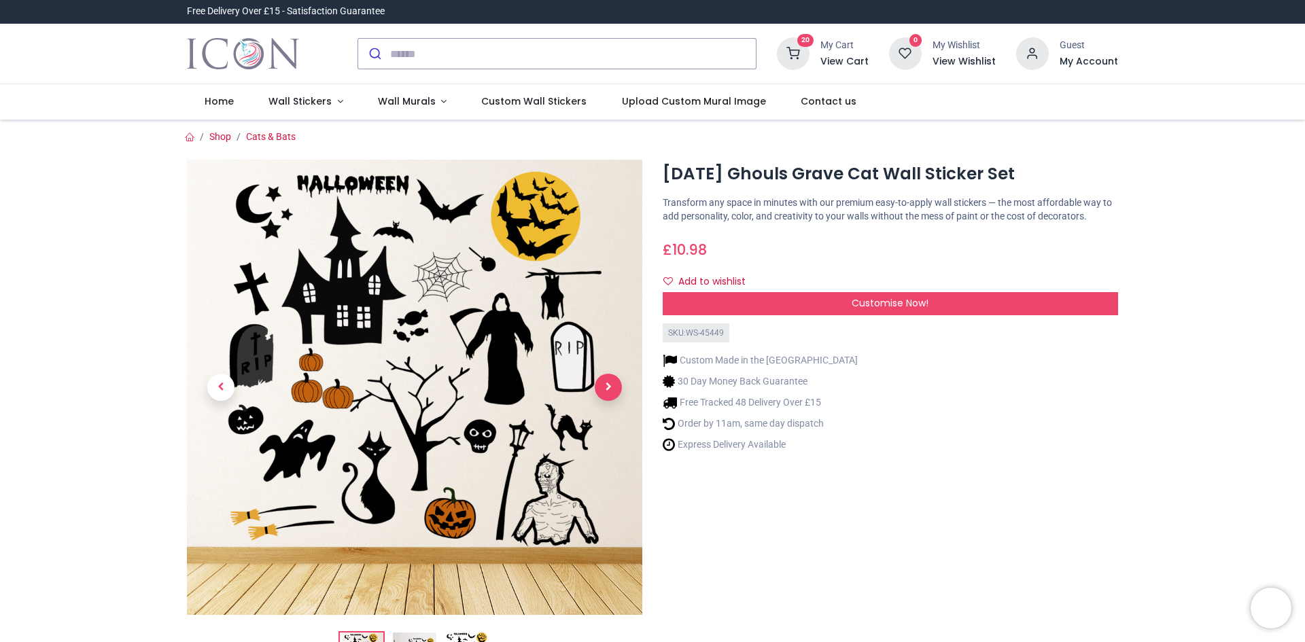
click at [608, 386] on span "Next" at bounding box center [608, 387] width 27 height 27
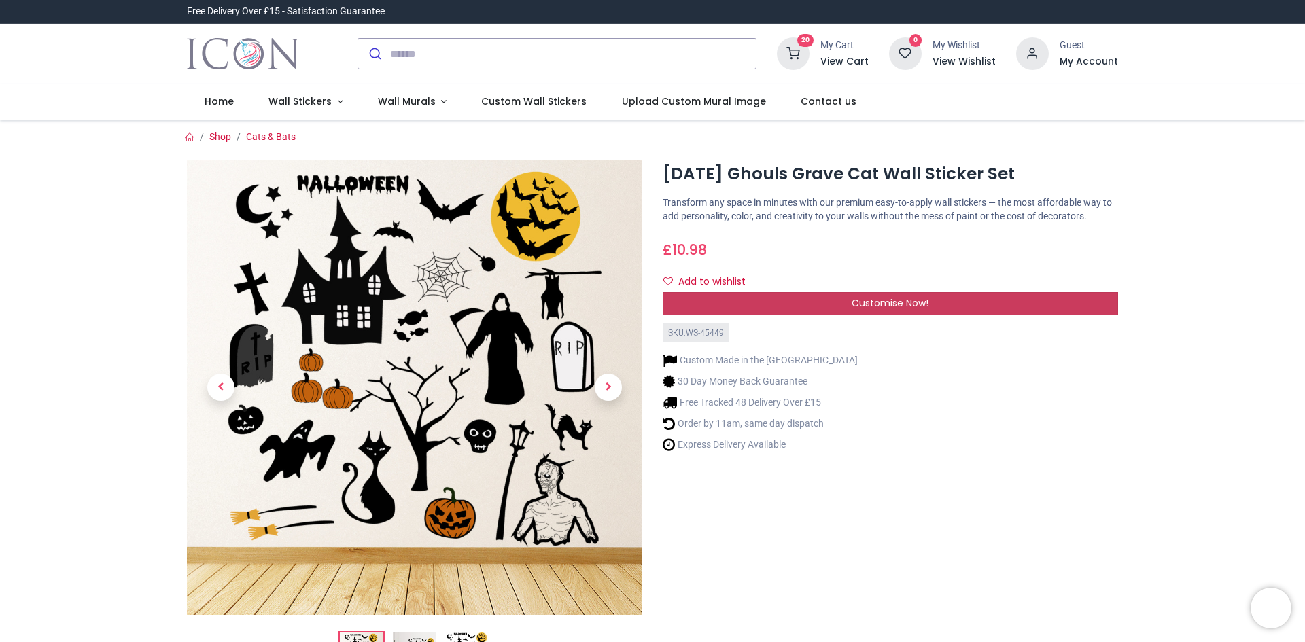
click at [860, 309] on span "Customise Now!" at bounding box center [890, 303] width 77 height 14
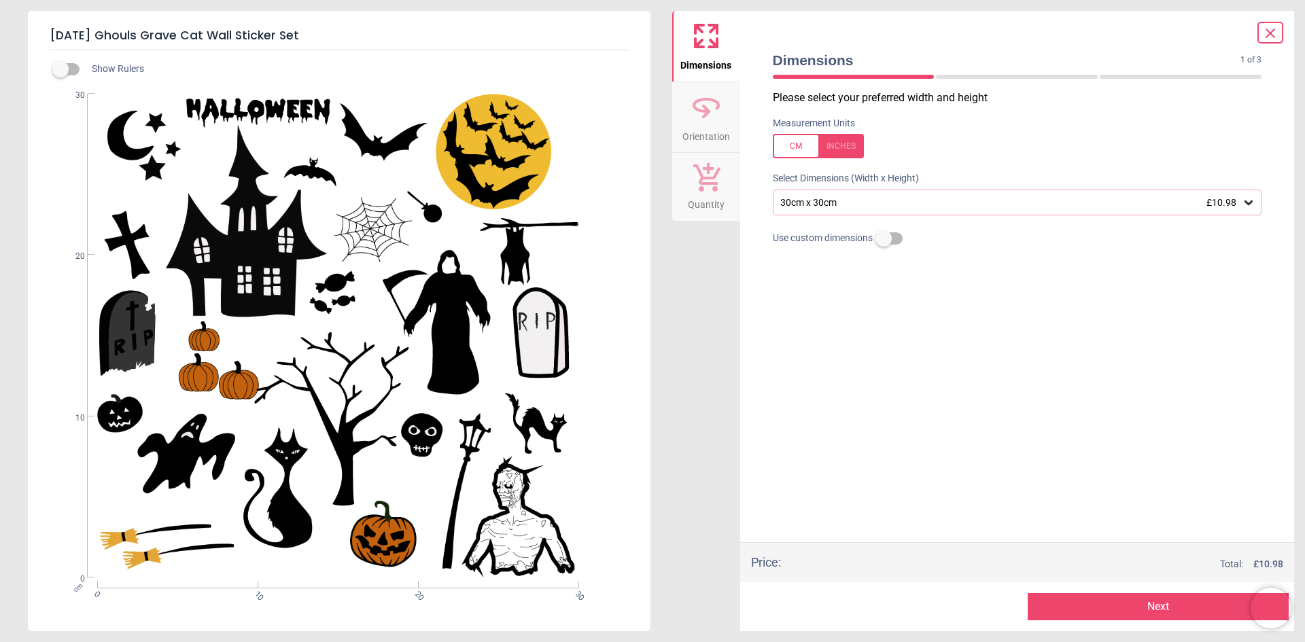
click at [1253, 202] on icon at bounding box center [1248, 202] width 8 height 5
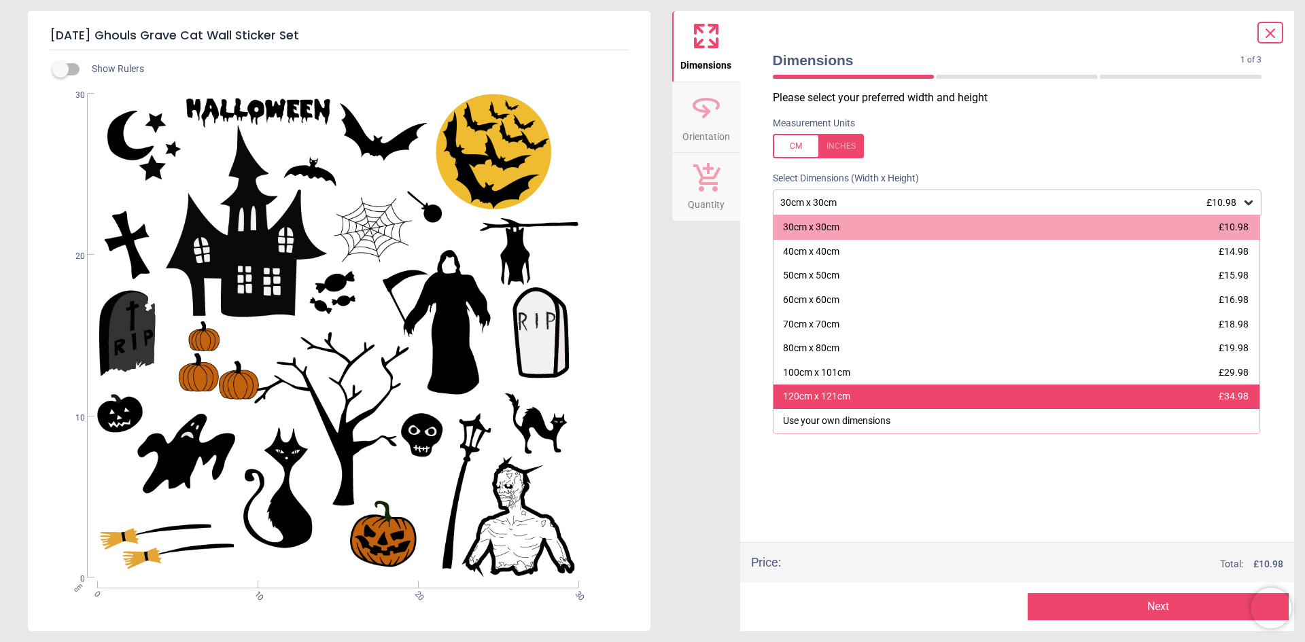
click at [1045, 393] on div "120cm x 121cm £34.98" at bounding box center [1016, 397] width 487 height 24
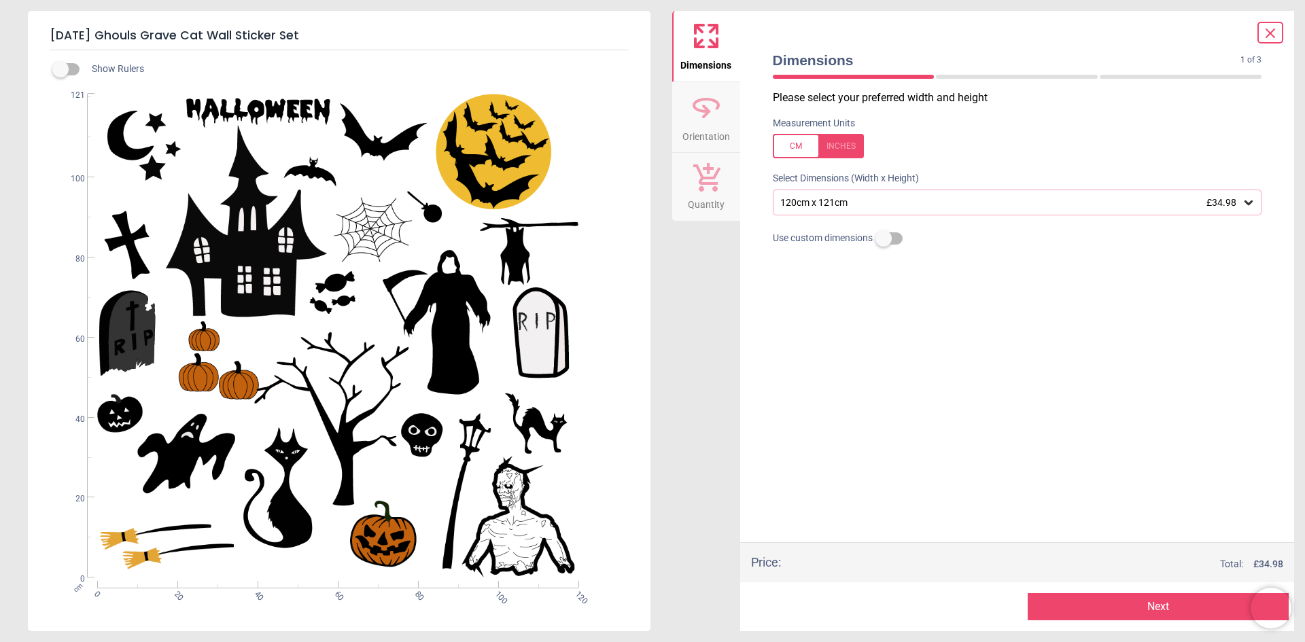
click at [1102, 604] on button "Next" at bounding box center [1158, 606] width 261 height 27
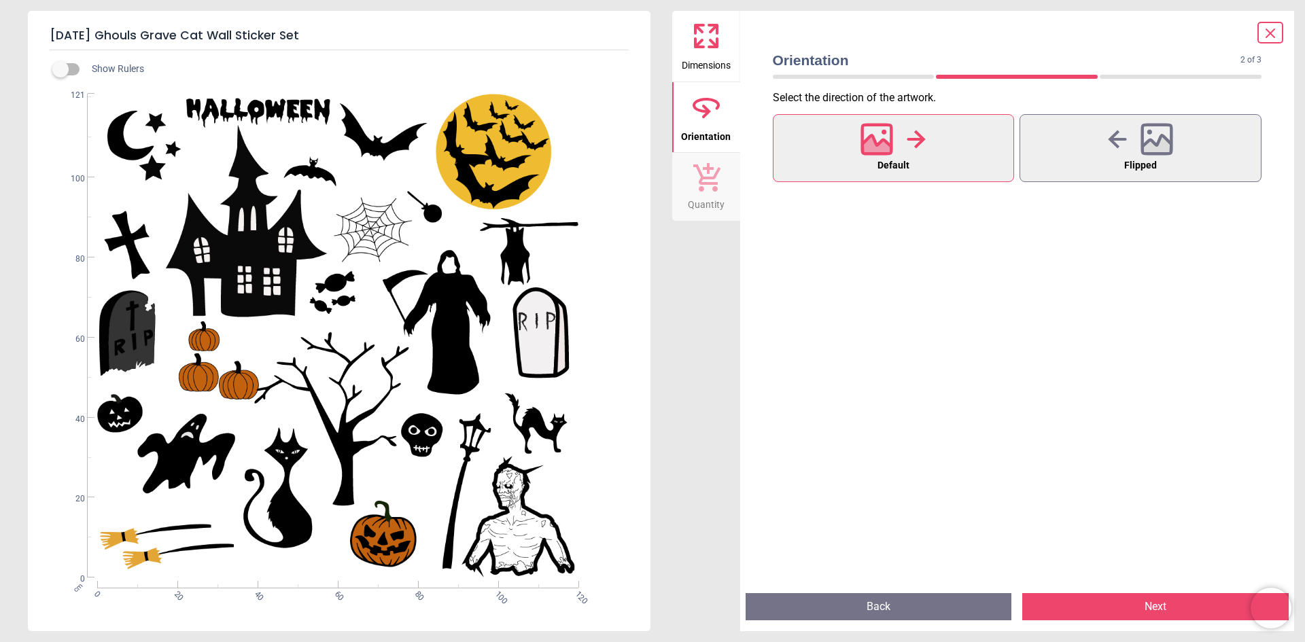
click at [1105, 604] on button "Next" at bounding box center [1155, 606] width 266 height 27
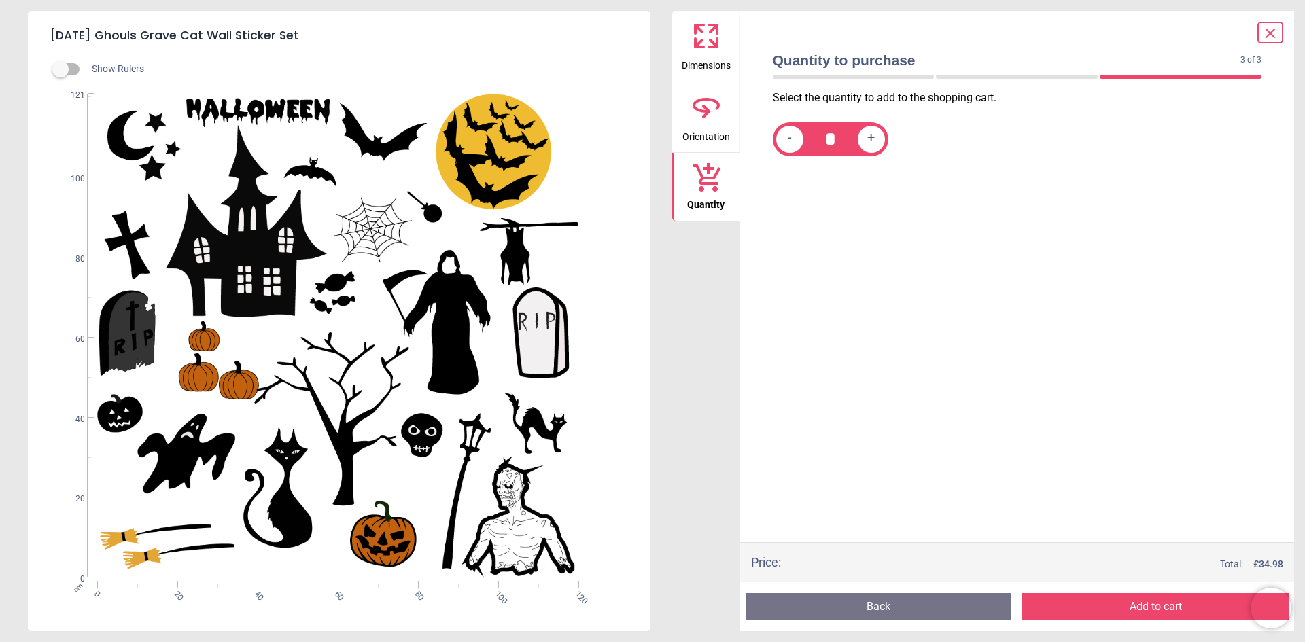
click at [1133, 608] on button "Add to cart" at bounding box center [1155, 606] width 266 height 27
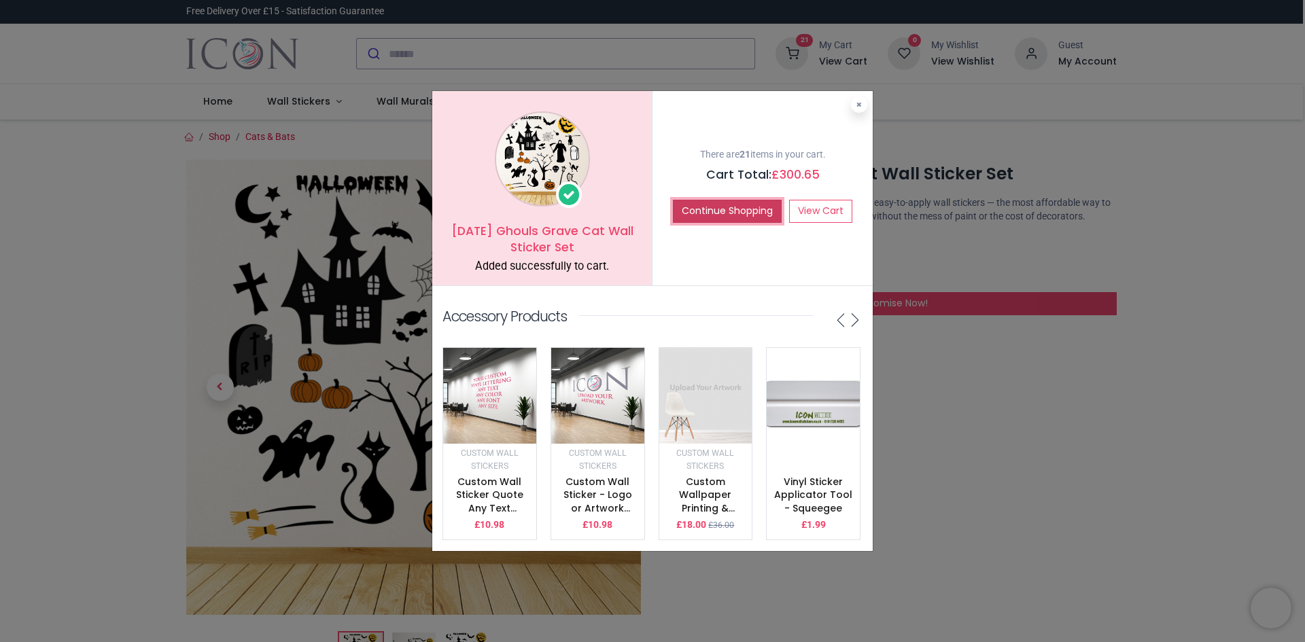
click at [701, 206] on button "Continue Shopping" at bounding box center [727, 211] width 109 height 23
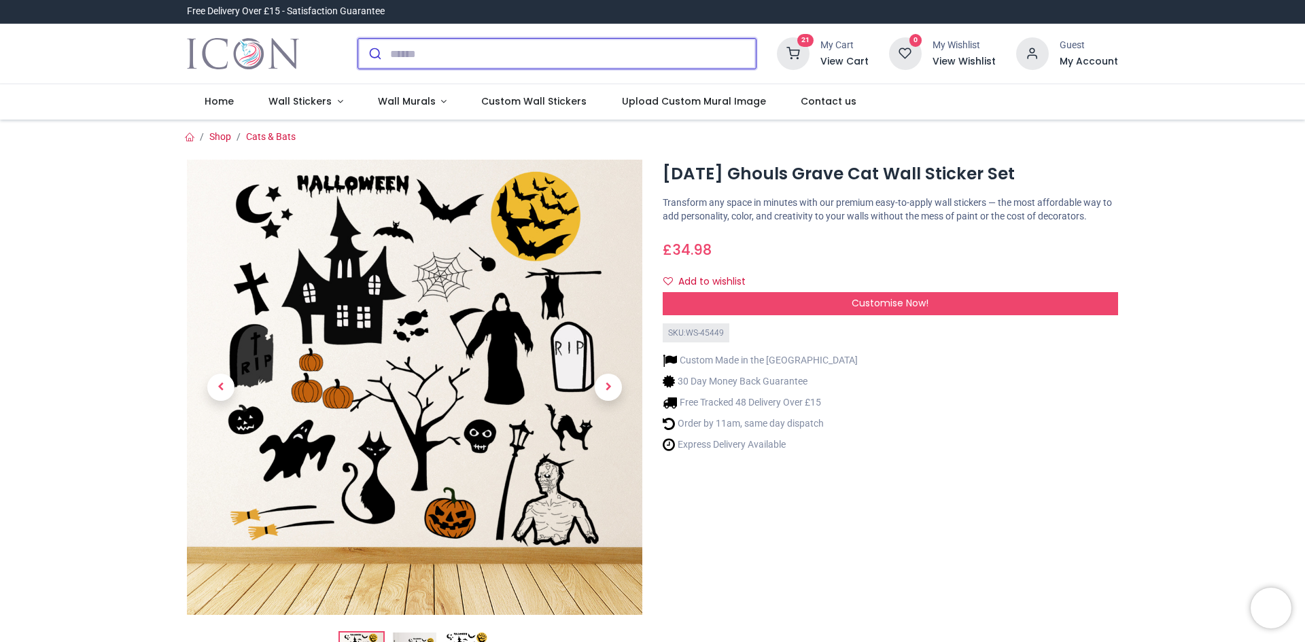
click at [522, 52] on input "search" at bounding box center [573, 54] width 366 height 30
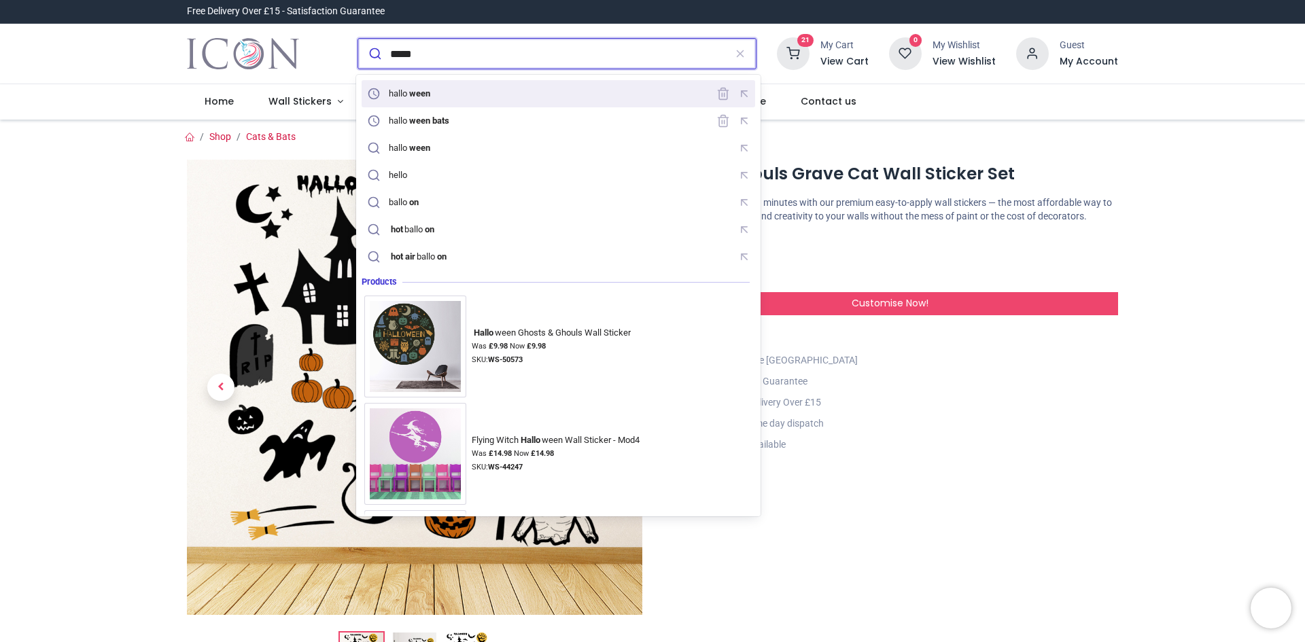
click at [447, 91] on div "hallo ween" at bounding box center [558, 94] width 388 height 21
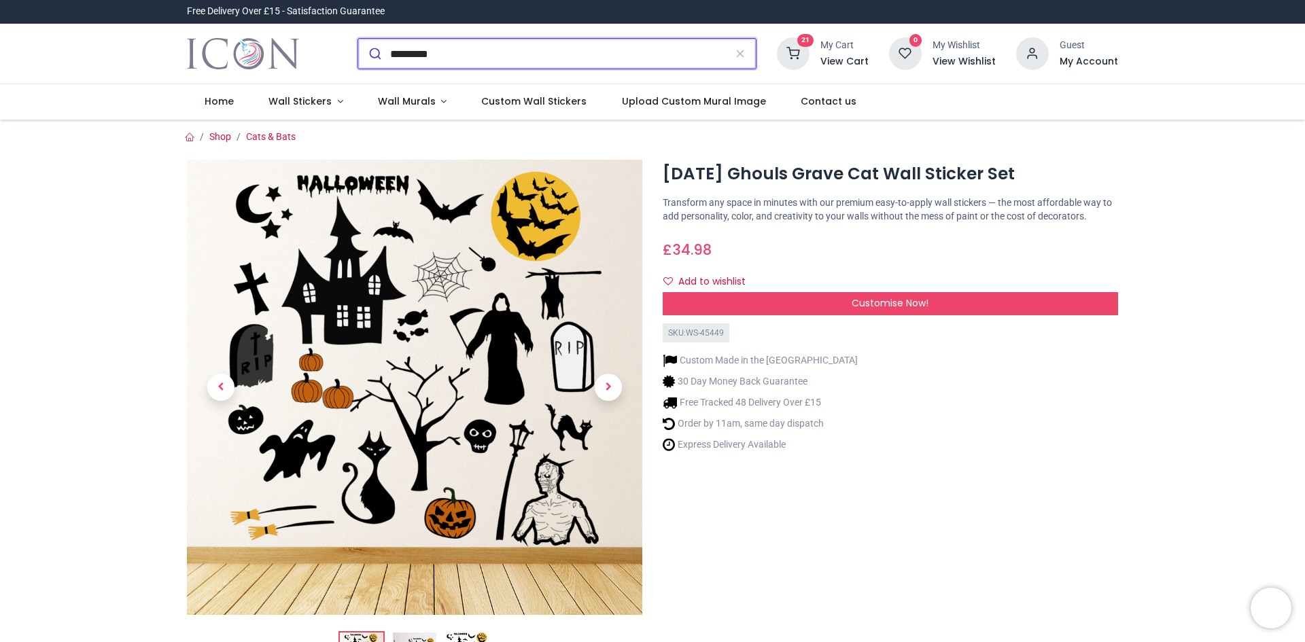
type input "*********"
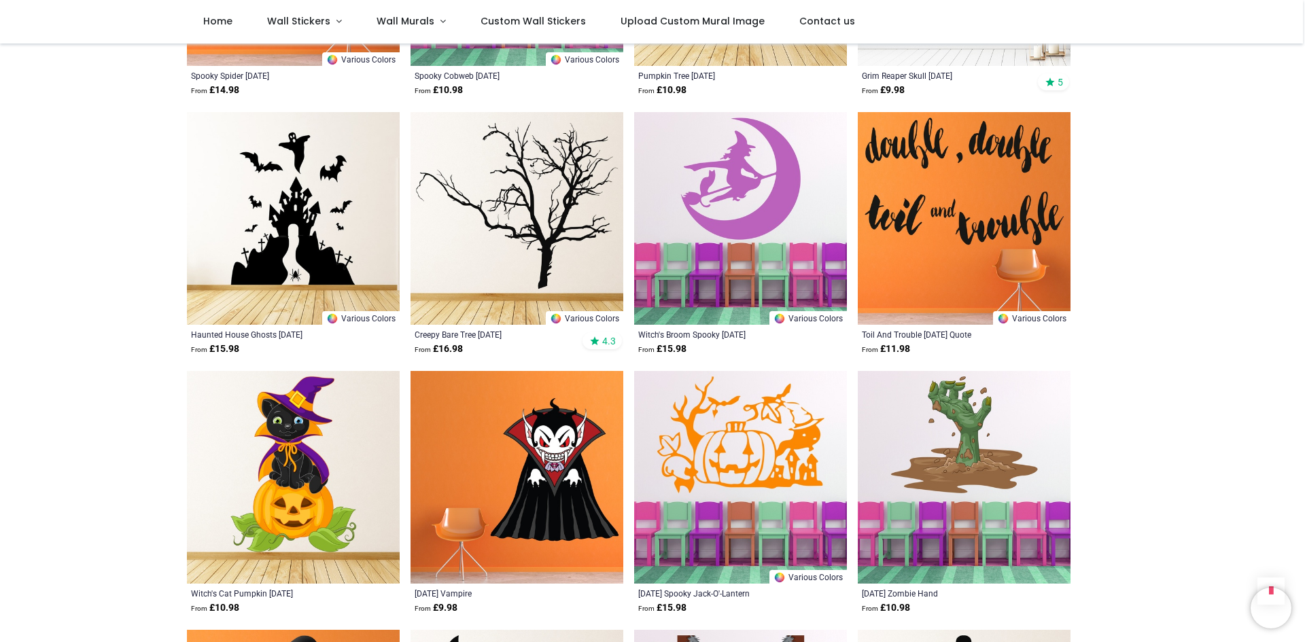
scroll to position [612, 0]
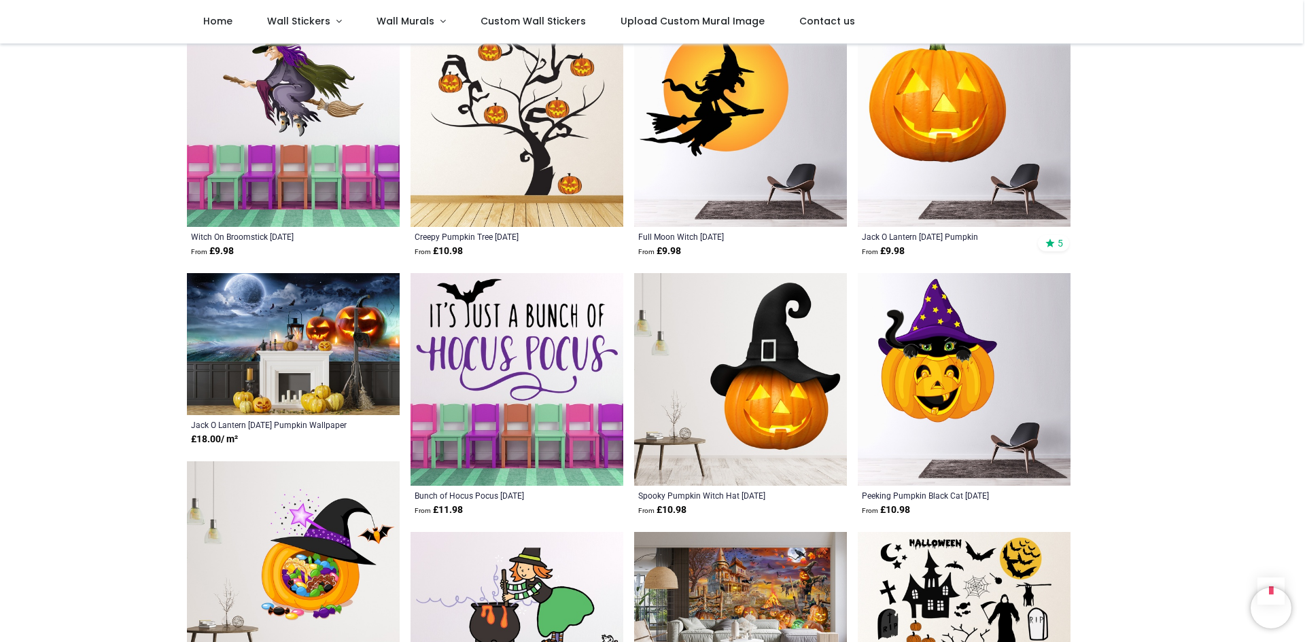
scroll to position [2786, 0]
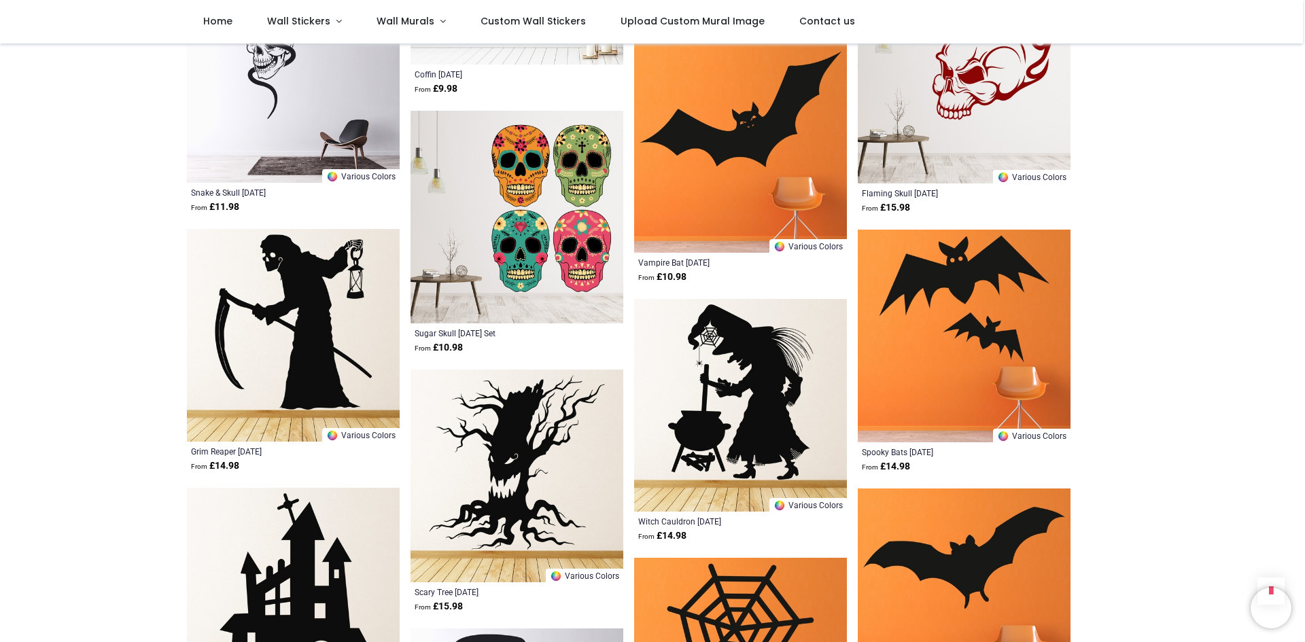
scroll to position [5165, 0]
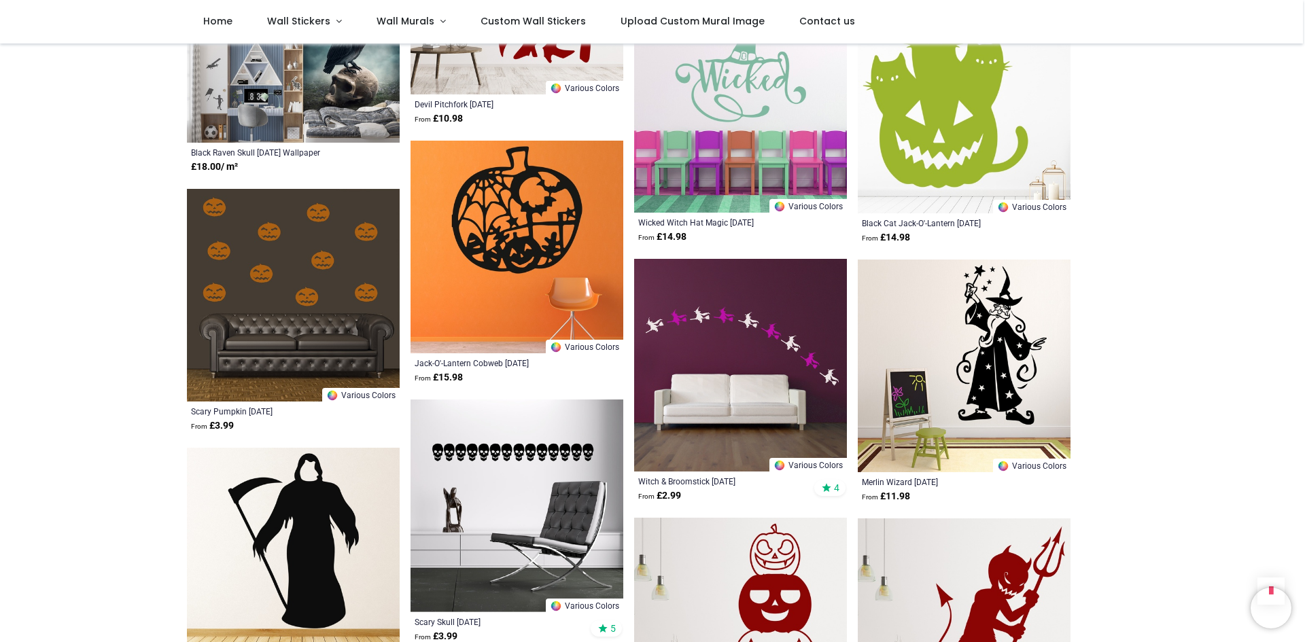
scroll to position [6049, 0]
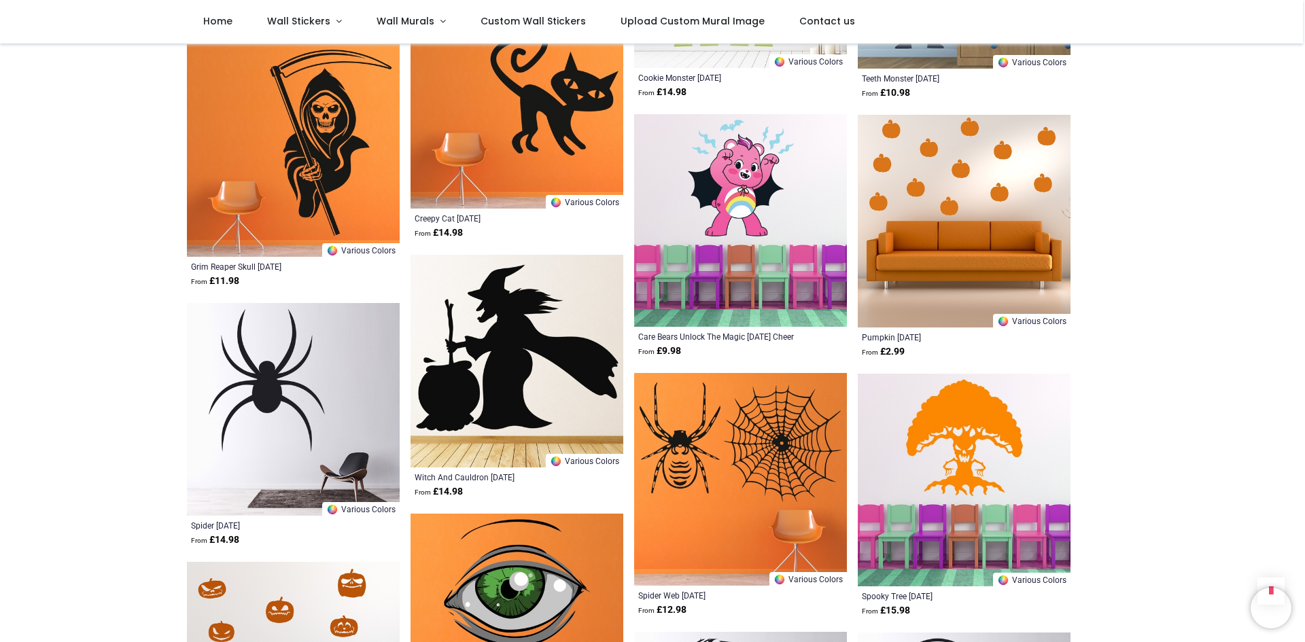
scroll to position [7204, 0]
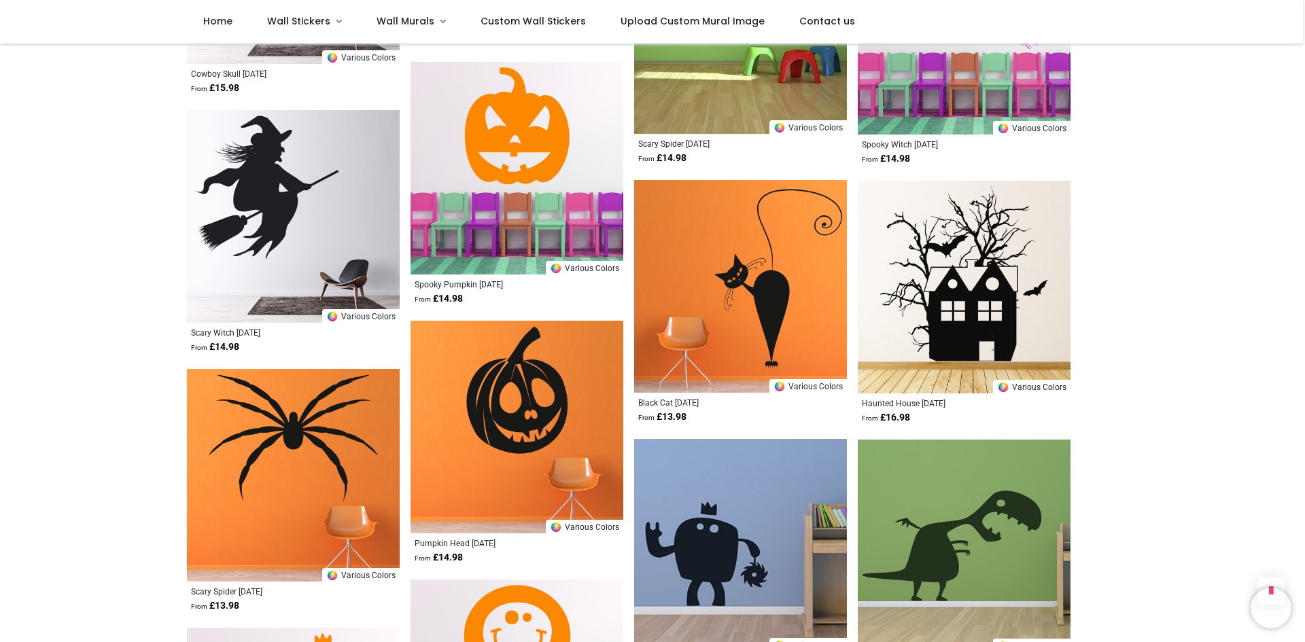
scroll to position [8156, 0]
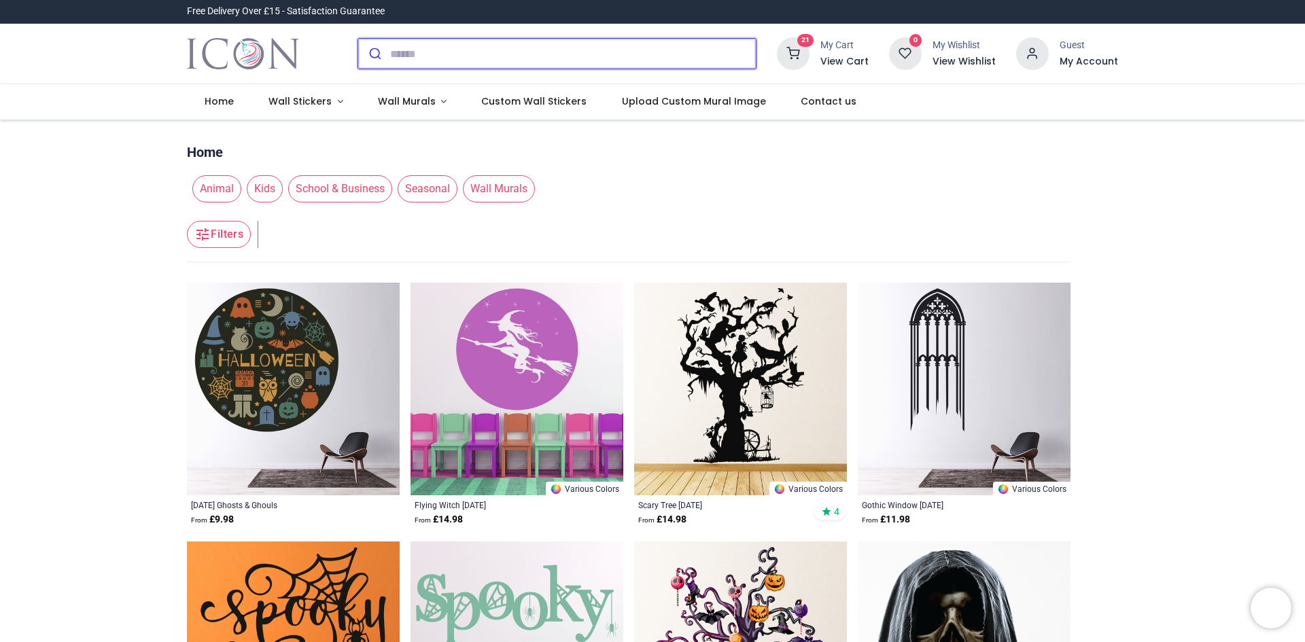
click at [448, 59] on input "search" at bounding box center [573, 54] width 366 height 30
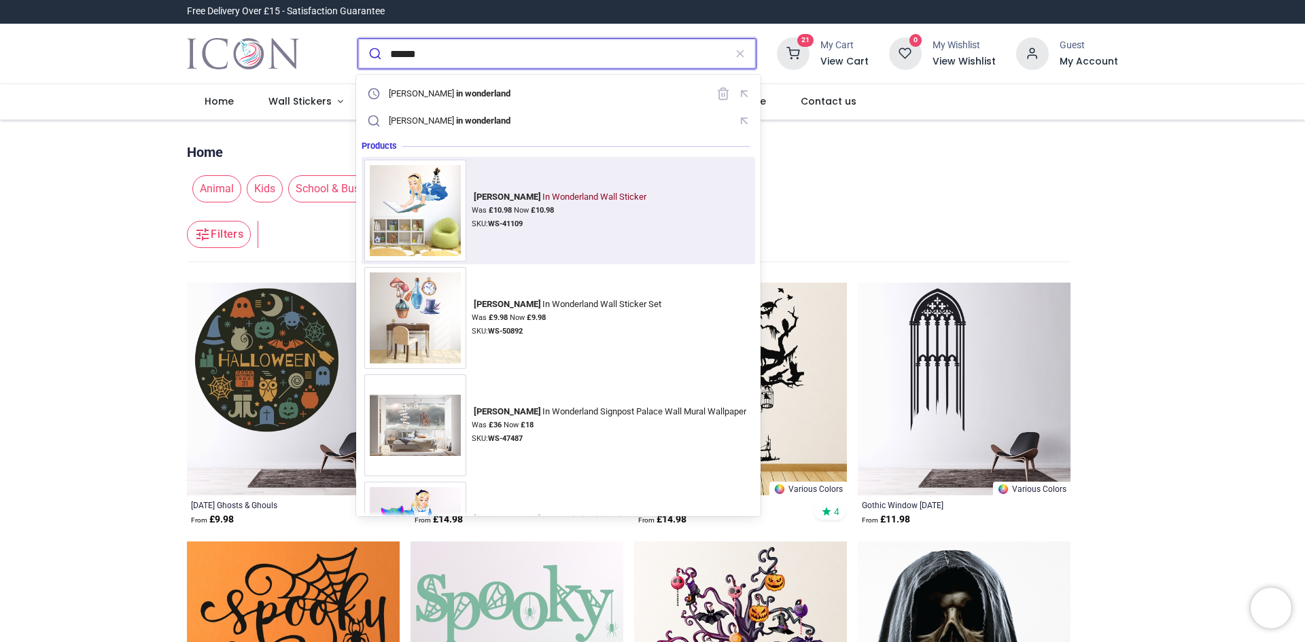
click at [498, 196] on div "Alice In Wonderland Wall Sticker" at bounding box center [559, 197] width 175 height 11
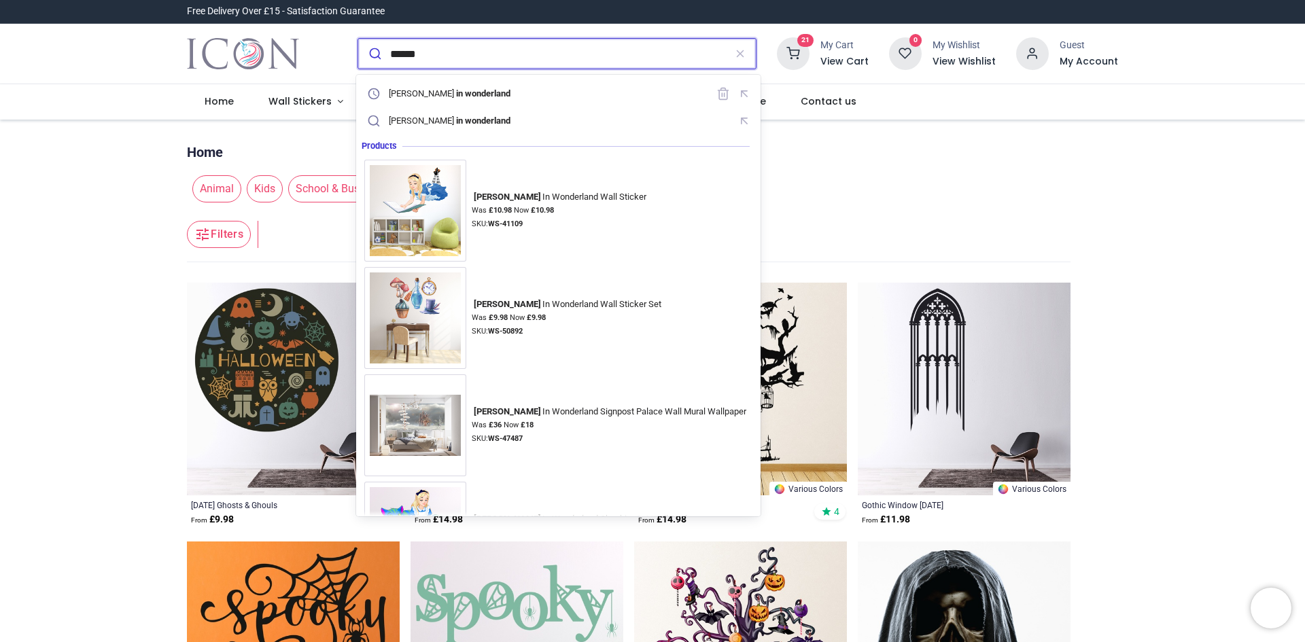
type input "*****"
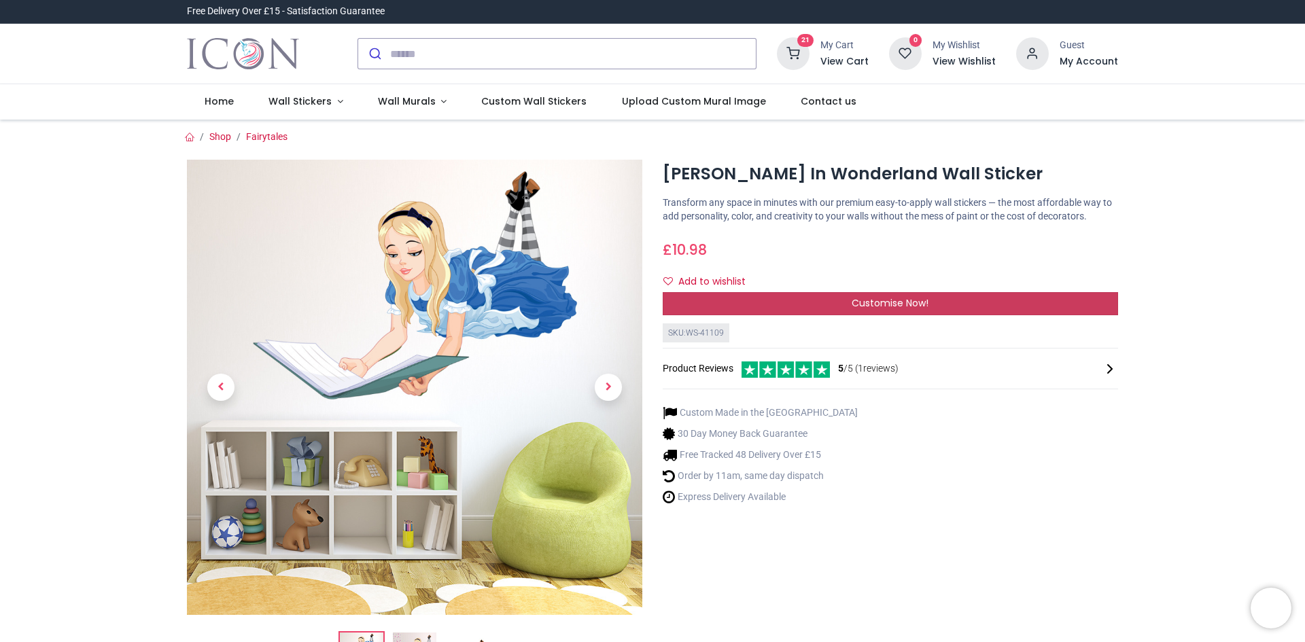
click at [882, 305] on span "Customise Now!" at bounding box center [890, 303] width 77 height 14
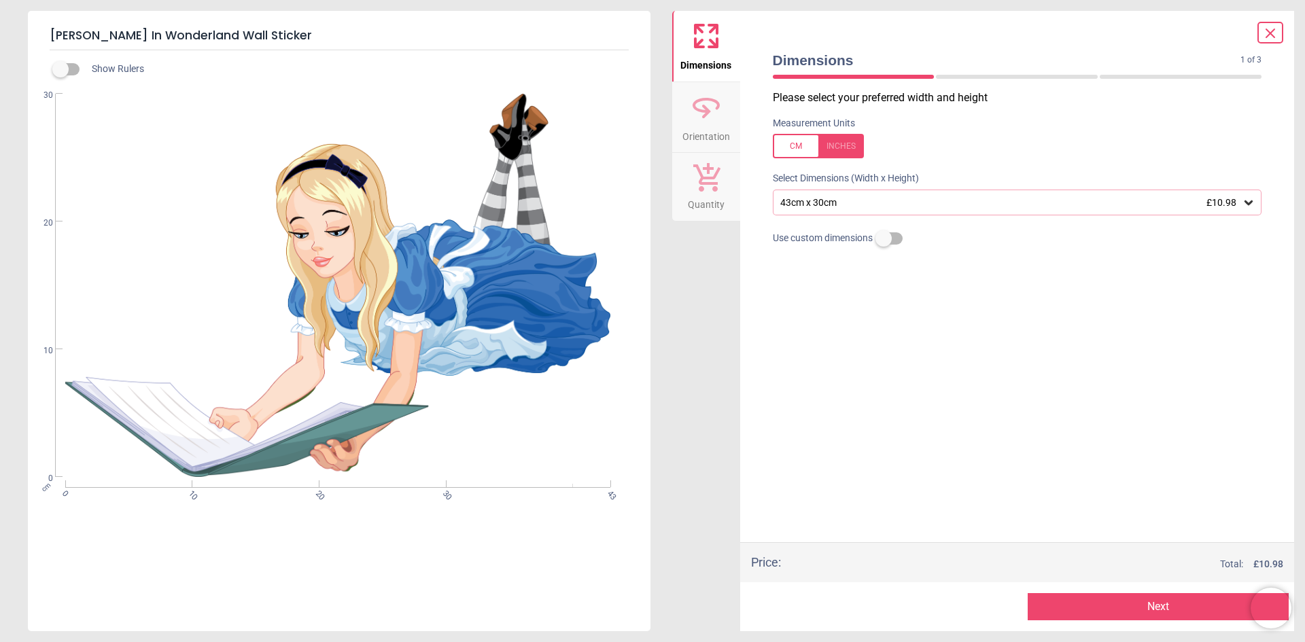
click at [1253, 203] on icon at bounding box center [1249, 203] width 14 height 14
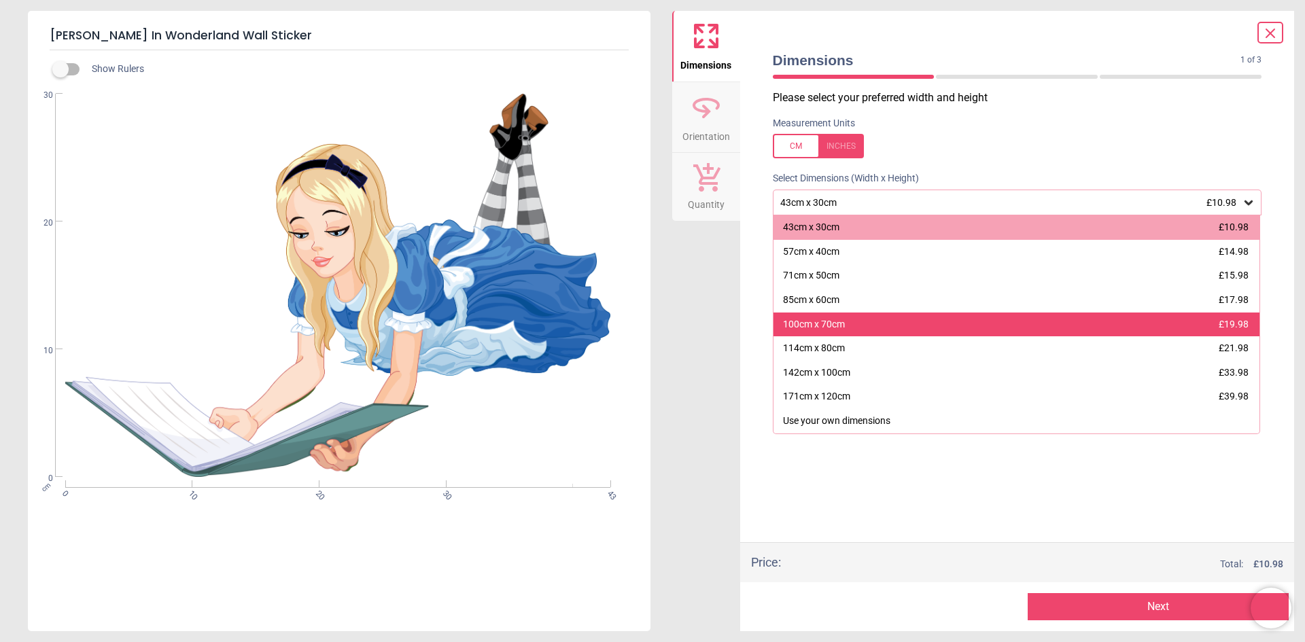
click at [900, 320] on div "100cm x 70cm £19.98" at bounding box center [1016, 325] width 487 height 24
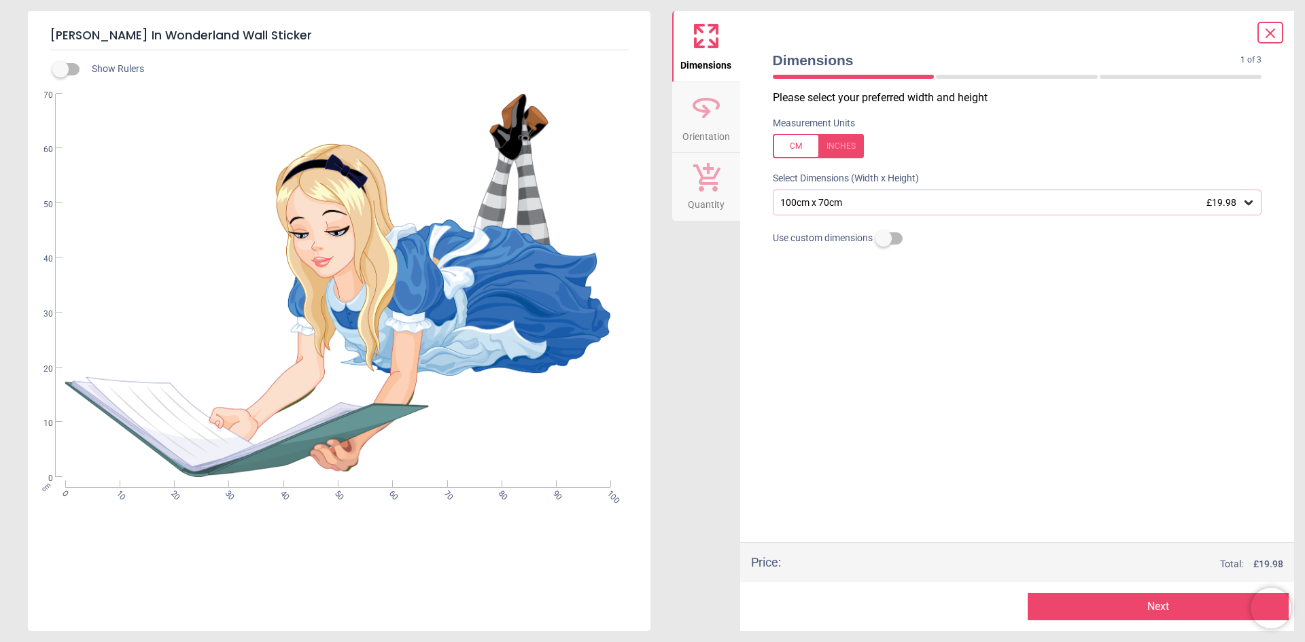
click at [1106, 602] on button "Next" at bounding box center [1158, 606] width 261 height 27
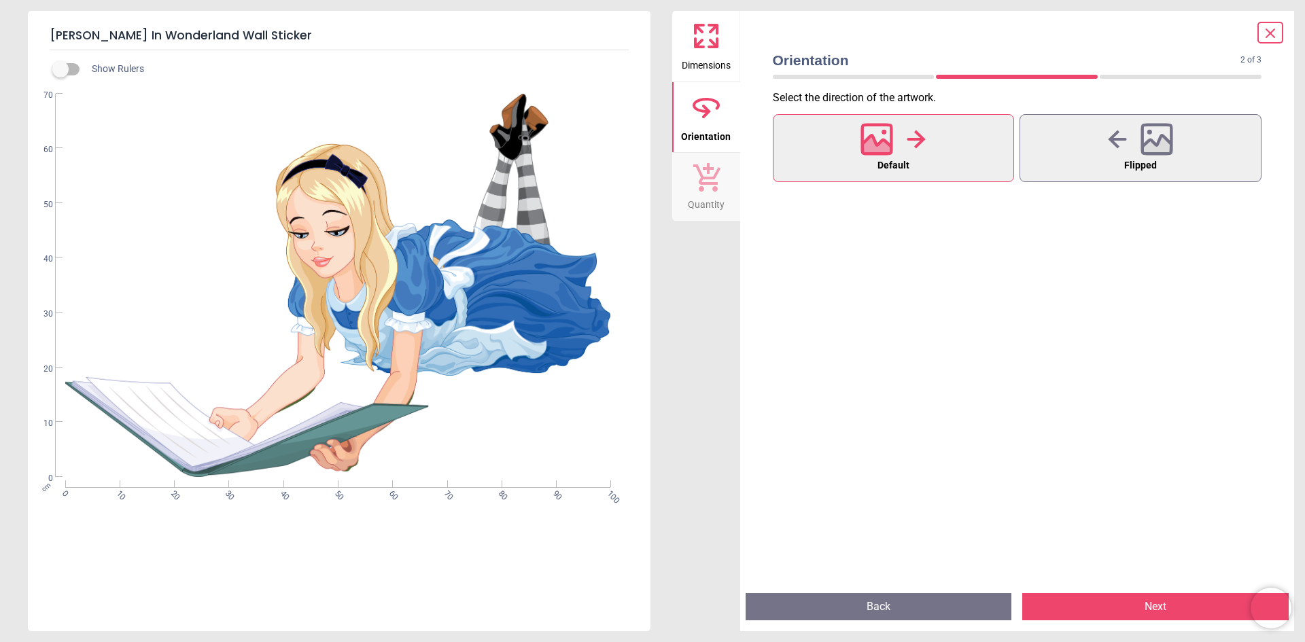
click at [1155, 609] on button "Next" at bounding box center [1155, 606] width 266 height 27
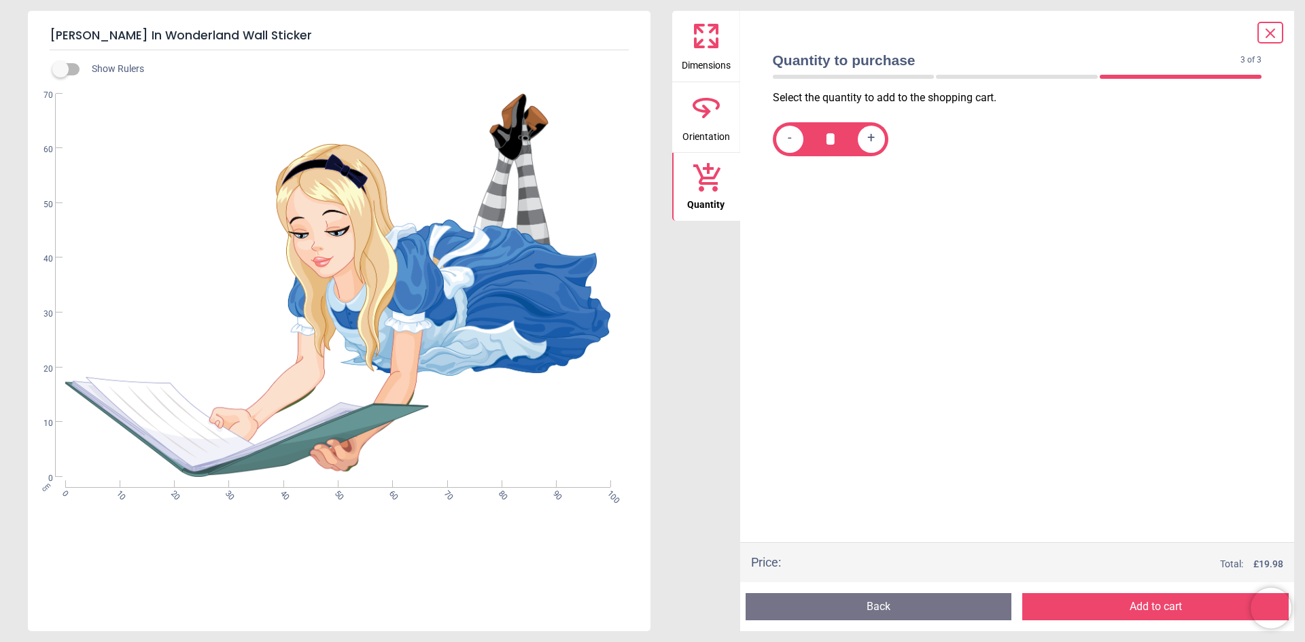
click at [1154, 598] on button "Add to cart" at bounding box center [1155, 606] width 266 height 27
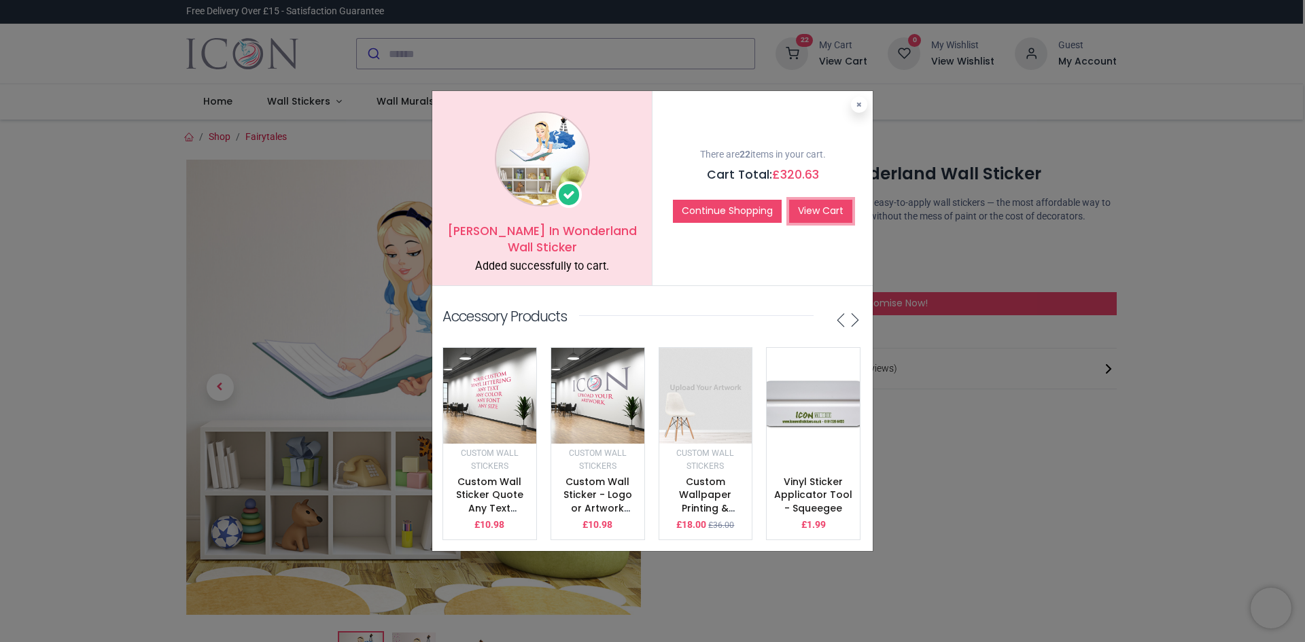
click at [822, 204] on link "View Cart" at bounding box center [820, 211] width 63 height 23
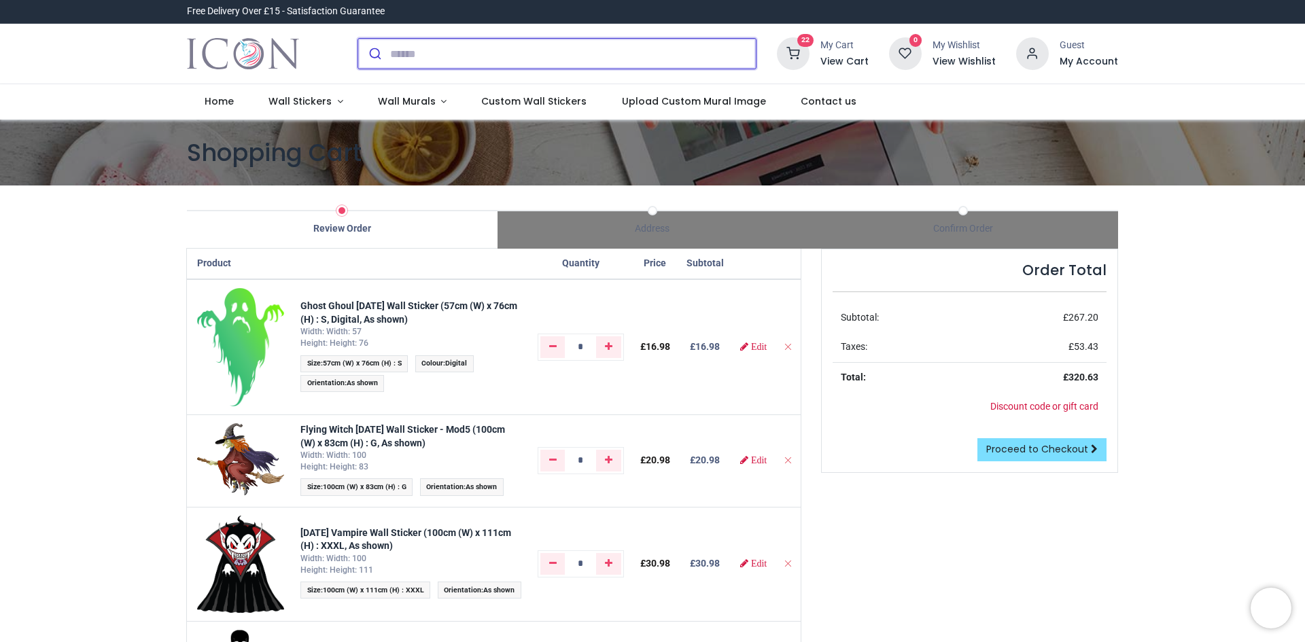
click at [434, 57] on input "search" at bounding box center [573, 54] width 366 height 30
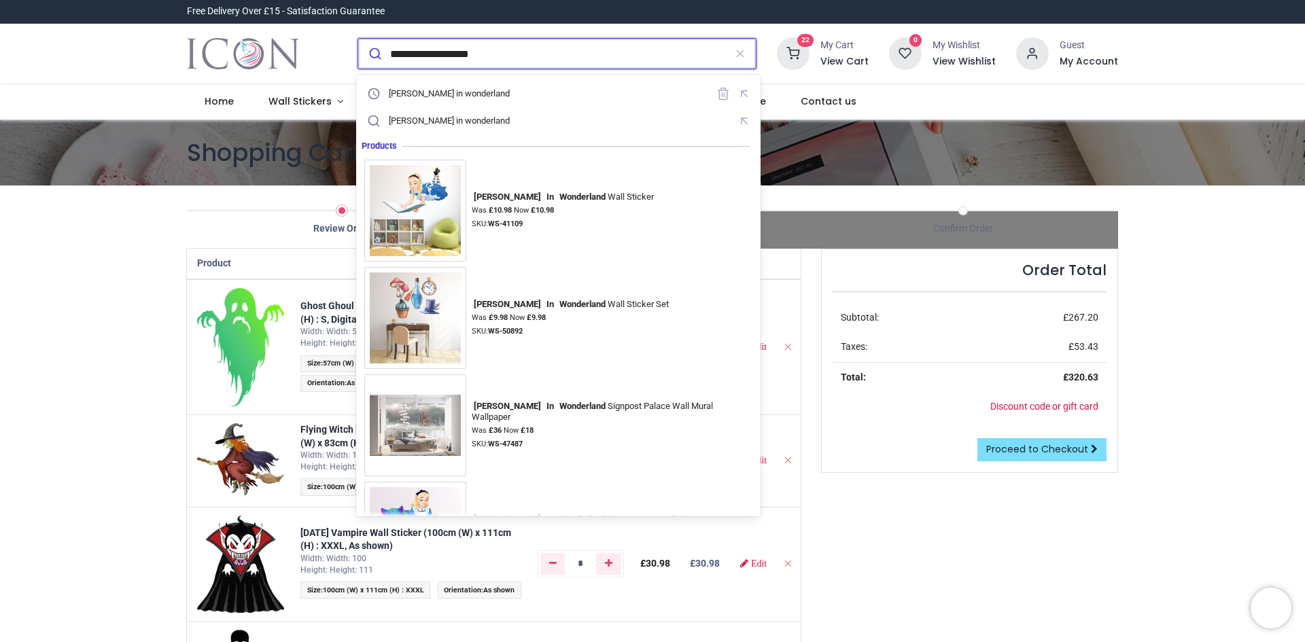
type input "**********"
click at [358, 39] on button "submit" at bounding box center [374, 54] width 32 height 30
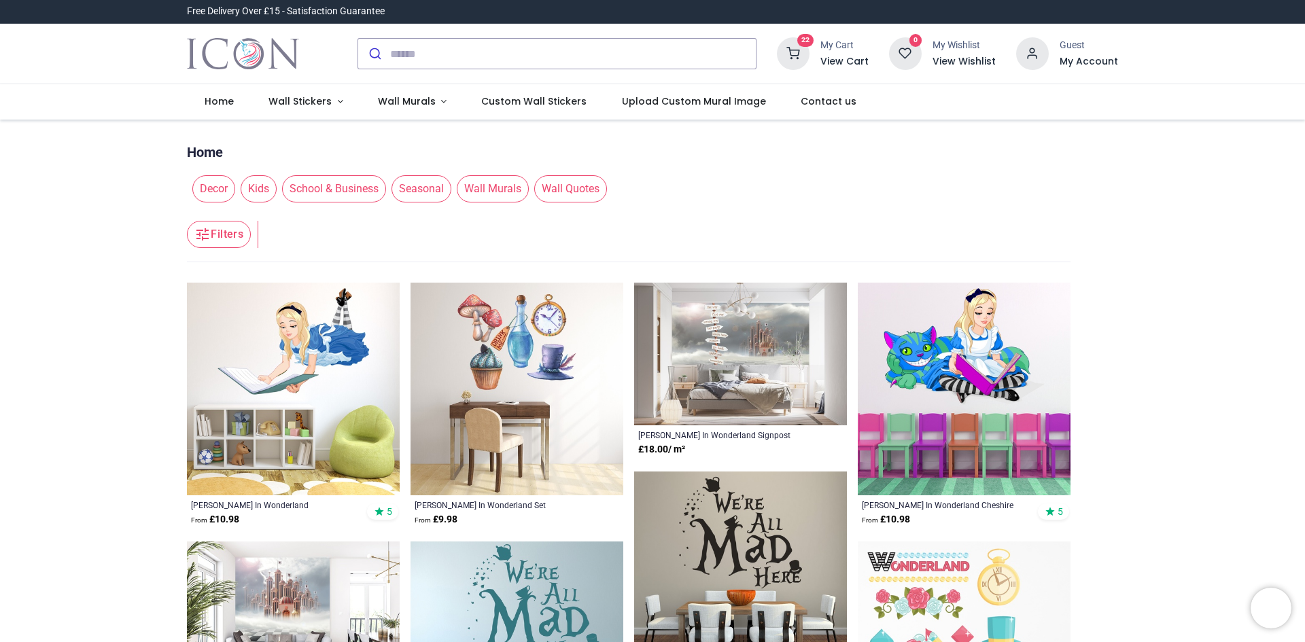
click at [827, 55] on h6 "View Cart" at bounding box center [844, 62] width 48 height 14
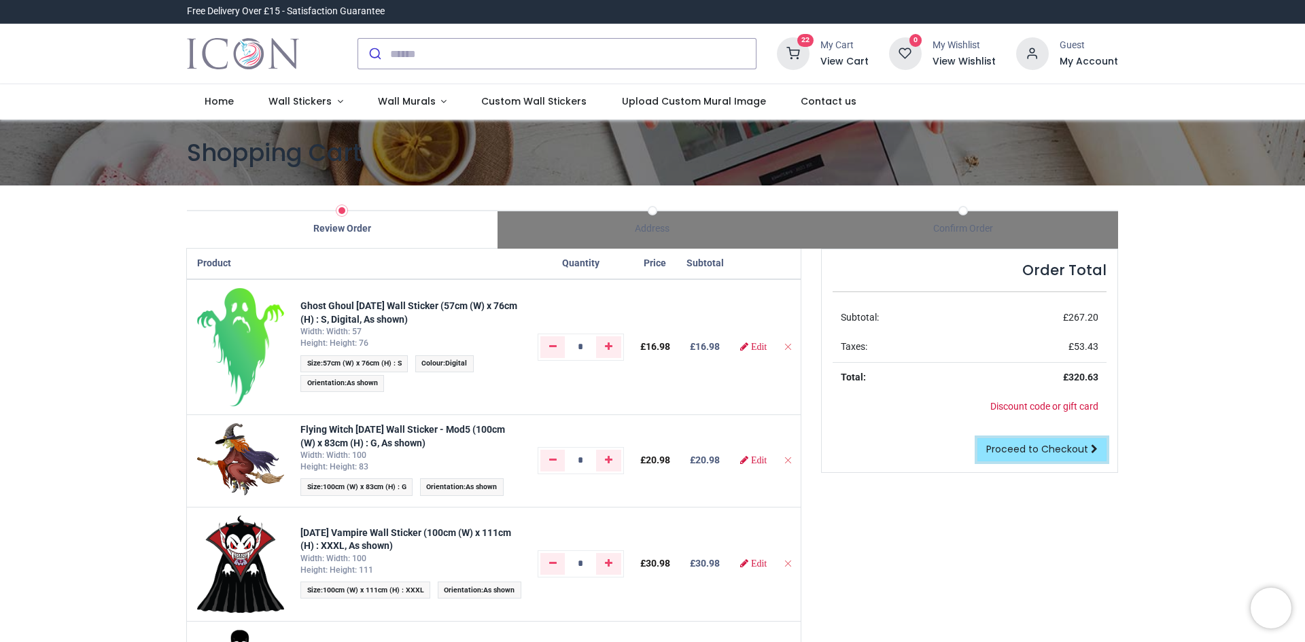
click at [1026, 449] on span "Proceed to Checkout" at bounding box center [1037, 449] width 102 height 14
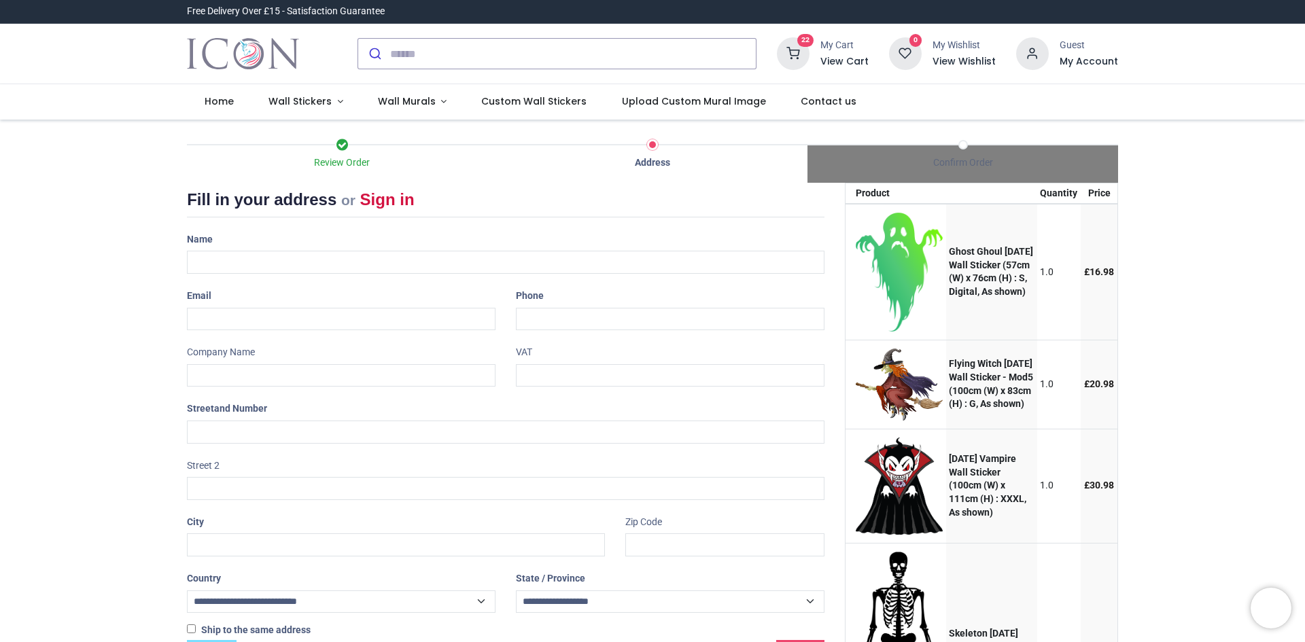
select select "***"
click at [226, 265] on input "text" at bounding box center [505, 262] width 637 height 23
type input "**********"
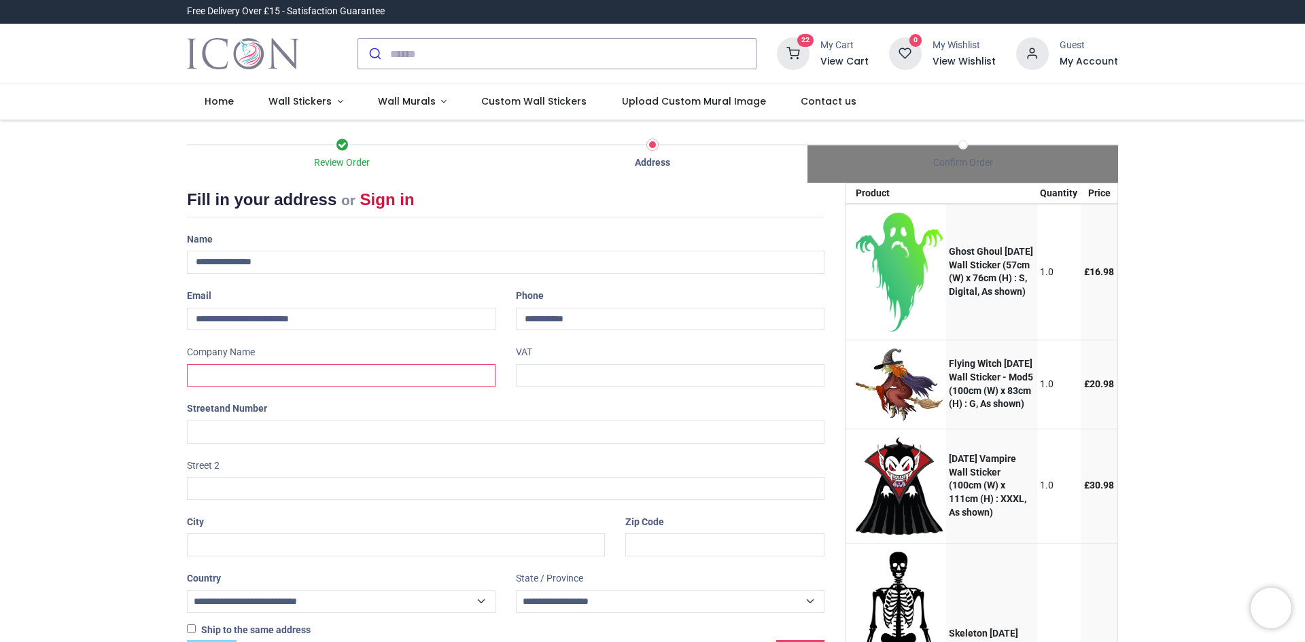
type input "**********"
type input "******"
type input "*******"
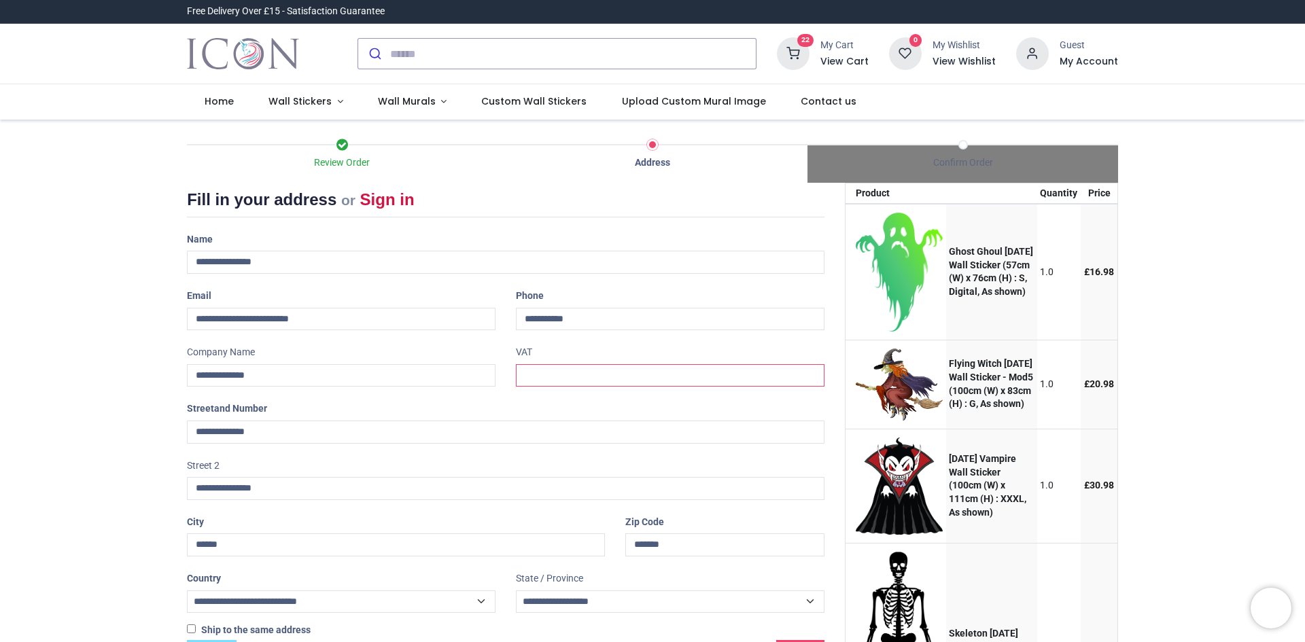
click at [531, 379] on input "text" at bounding box center [670, 375] width 309 height 23
click at [603, 377] on input "text" at bounding box center [670, 375] width 309 height 23
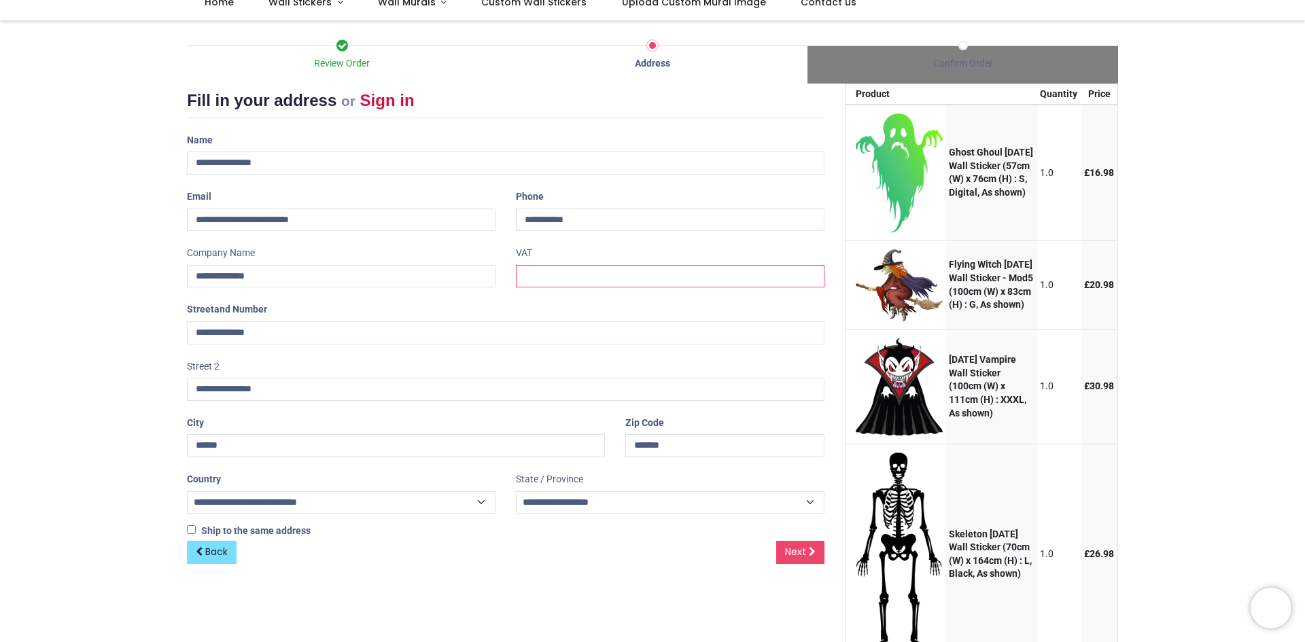
scroll to position [136, 0]
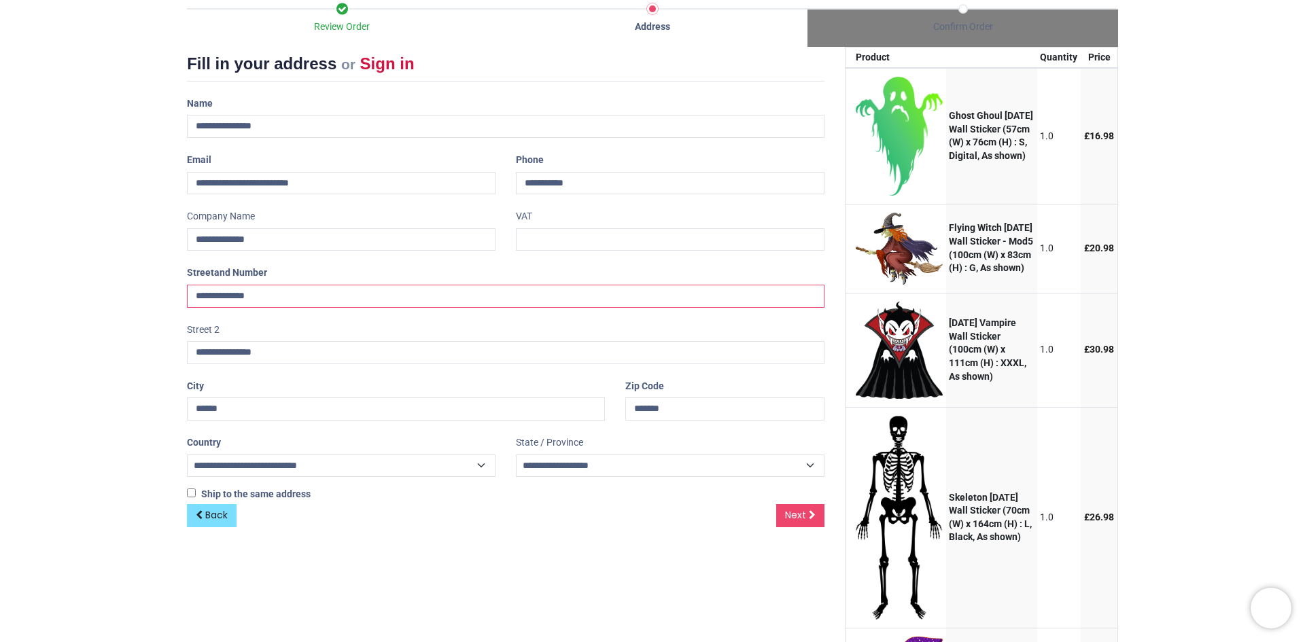
drag, startPoint x: 275, startPoint y: 302, endPoint x: 190, endPoint y: 304, distance: 85.7
click at [190, 304] on input "**********" at bounding box center [505, 296] width 637 height 23
type input "**********"
drag, startPoint x: 287, startPoint y: 347, endPoint x: 190, endPoint y: 349, distance: 97.2
click at [190, 349] on input "**********" at bounding box center [505, 352] width 637 height 23
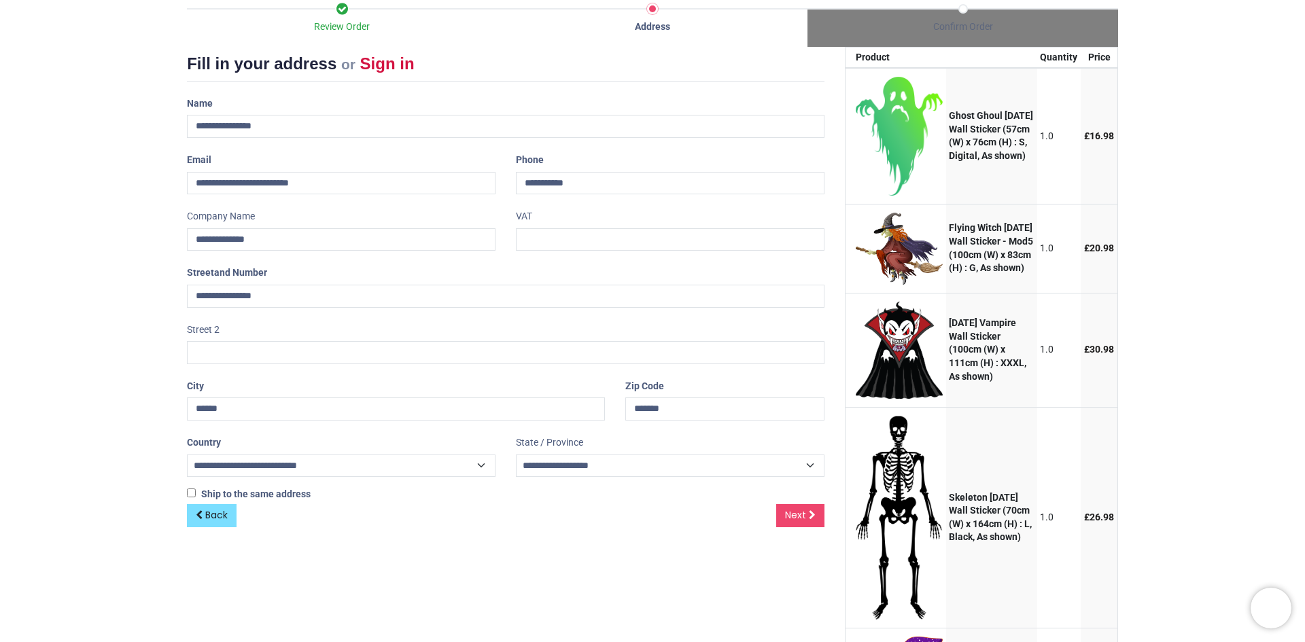
click at [534, 323] on div "Street 2" at bounding box center [506, 342] width 658 height 46
click at [807, 465] on select "**********" at bounding box center [670, 466] width 309 height 23
click at [790, 521] on span "Next" at bounding box center [795, 515] width 21 height 14
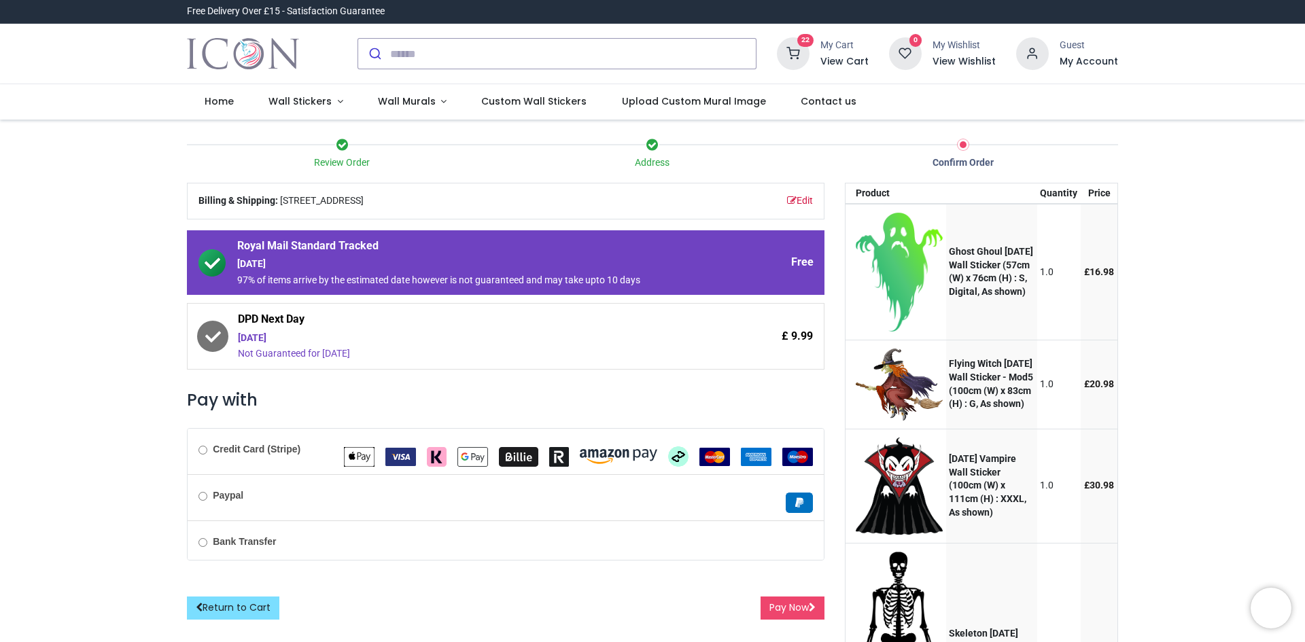
click at [254, 343] on div "[DATE]" at bounding box center [468, 339] width 460 height 14
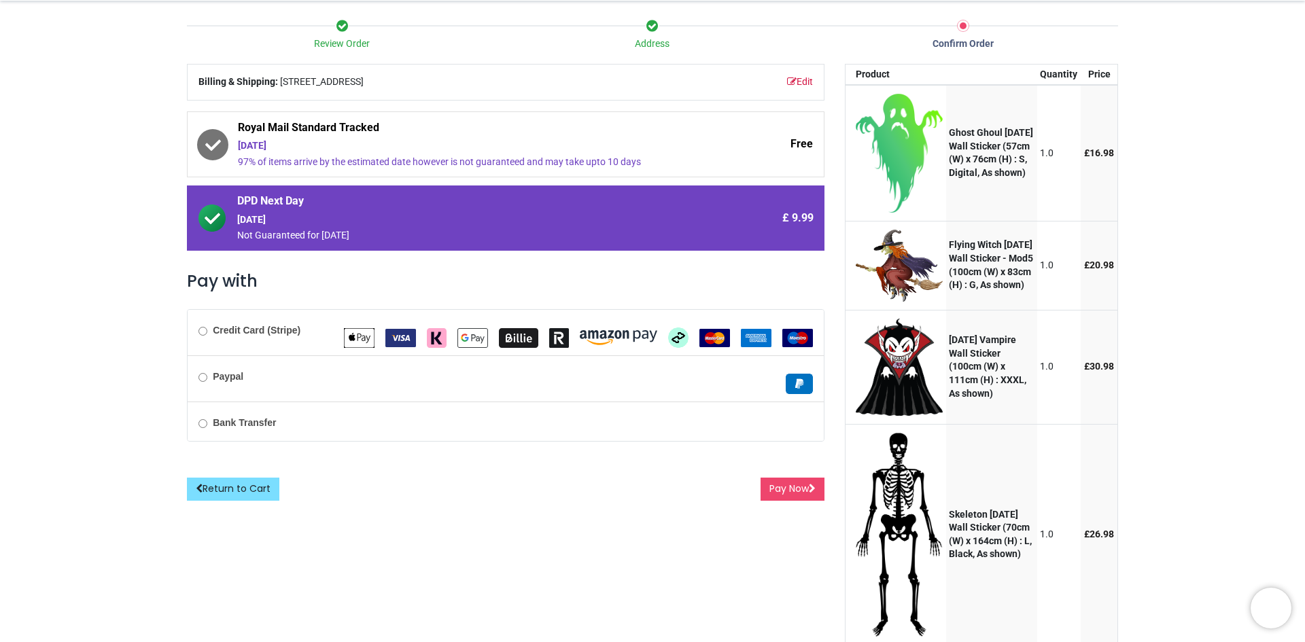
scroll to position [136, 0]
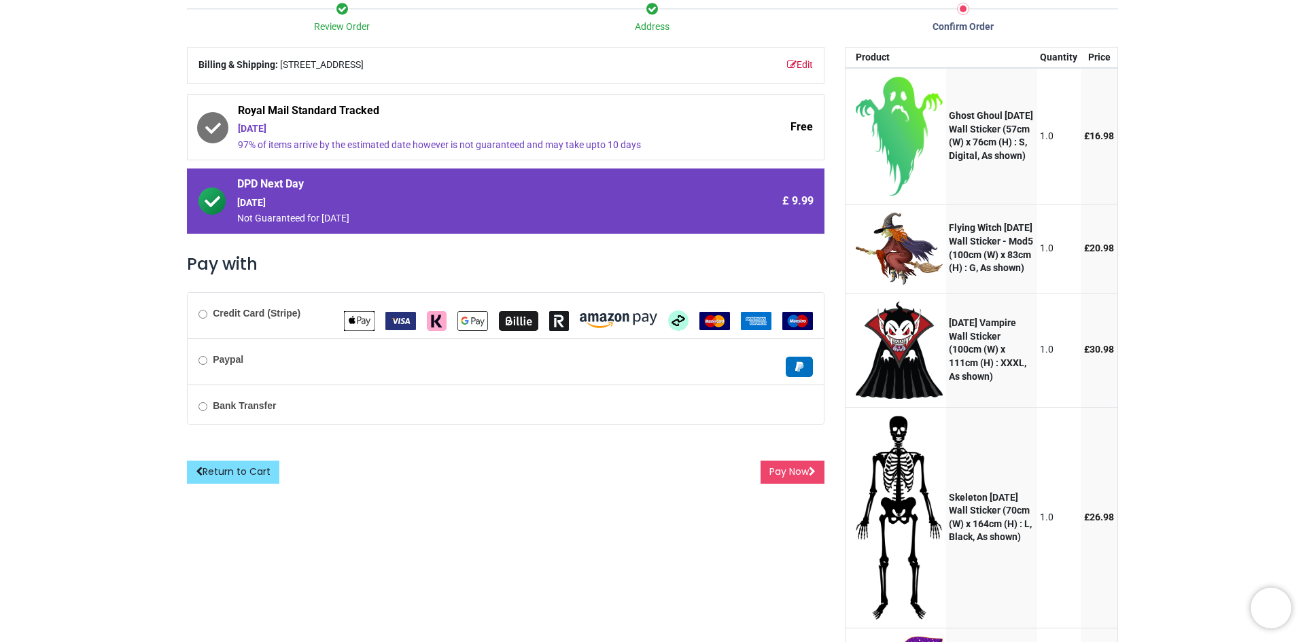
click at [196, 320] on div "Credit Card (Stripe)" at bounding box center [506, 316] width 636 height 46
click at [774, 474] on button "Pay Now" at bounding box center [793, 472] width 64 height 23
